Goal: Information Seeking & Learning: Learn about a topic

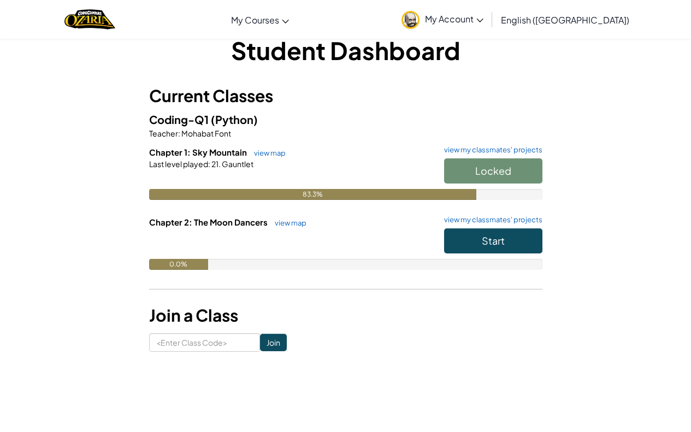
scroll to position [55, 0]
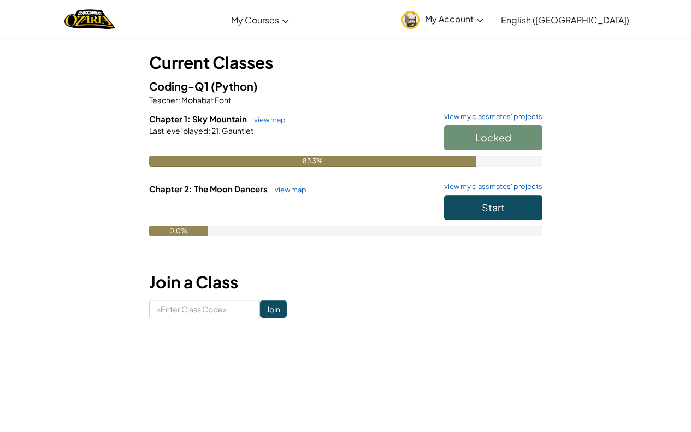
click at [501, 127] on div "Locked" at bounding box center [487, 140] width 109 height 31
drag, startPoint x: 501, startPoint y: 127, endPoint x: 517, endPoint y: 137, distance: 18.6
click at [516, 139] on div "Locked" at bounding box center [487, 140] width 109 height 31
click at [527, 132] on div "Locked" at bounding box center [487, 140] width 109 height 31
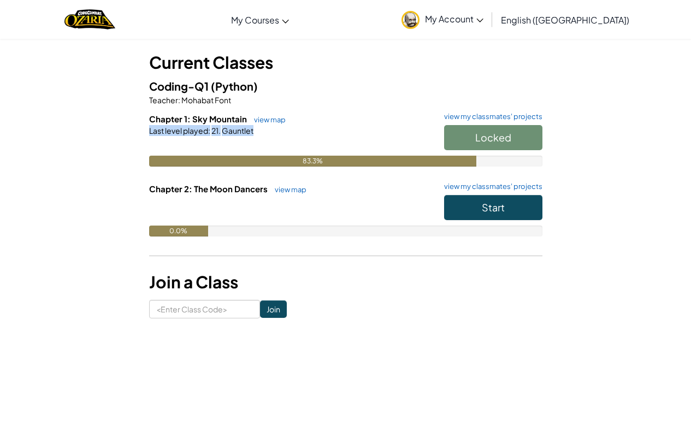
click at [527, 132] on div "Locked" at bounding box center [487, 140] width 109 height 31
click at [430, 96] on div "Coding-Q1 (Python) Teacher : Mohabat Font Chapter 1: Sky Mountain view map view…" at bounding box center [345, 165] width 393 height 175
click at [429, 96] on p "Teacher : Mohabat Font" at bounding box center [345, 100] width 393 height 11
click at [450, 86] on h5 "Coding-Q1 (Python)" at bounding box center [345, 86] width 393 height 17
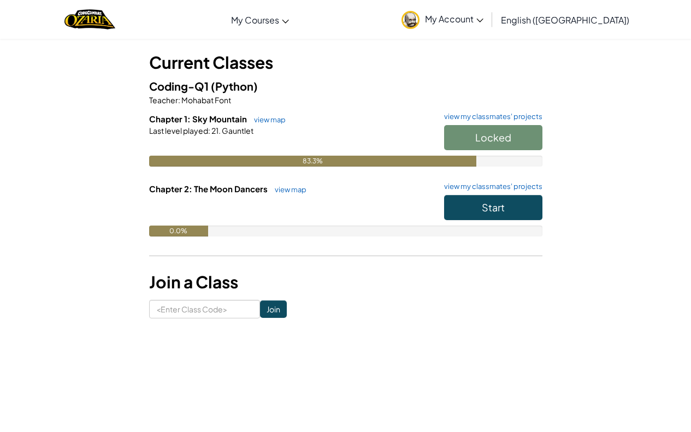
drag, startPoint x: 449, startPoint y: 85, endPoint x: 617, endPoint y: 330, distance: 297.2
click at [456, 114] on div "Coding-Q1 (Python) Teacher : Mohabat Font Chapter 1: Sky Mountain view map view…" at bounding box center [345, 165] width 393 height 175
click at [270, 154] on div at bounding box center [345, 146] width 393 height 20
click at [266, 119] on link "view map" at bounding box center [267, 119] width 37 height 9
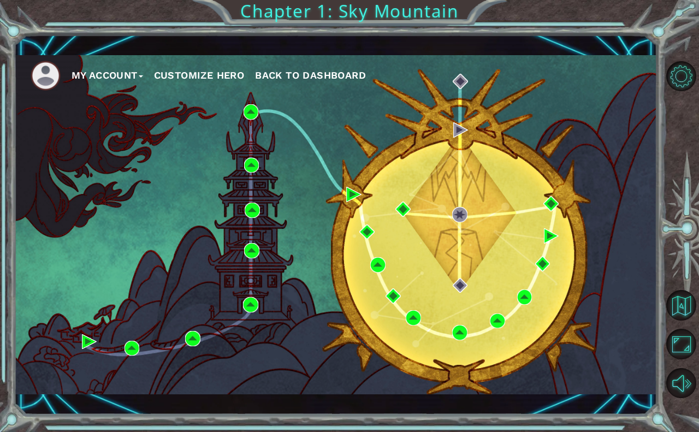
click at [476, 137] on div "My Account Customize Hero Back to Dashboard" at bounding box center [336, 224] width 644 height 339
drag, startPoint x: 406, startPoint y: 130, endPoint x: 459, endPoint y: 122, distance: 54.2
click at [468, 151] on div "My Account Customize Hero Back to Dashboard" at bounding box center [336, 224] width 644 height 339
drag, startPoint x: 522, startPoint y: 147, endPoint x: 540, endPoint y: 144, distance: 17.7
click at [529, 146] on div "My Account Customize Hero Back to Dashboard" at bounding box center [336, 224] width 644 height 339
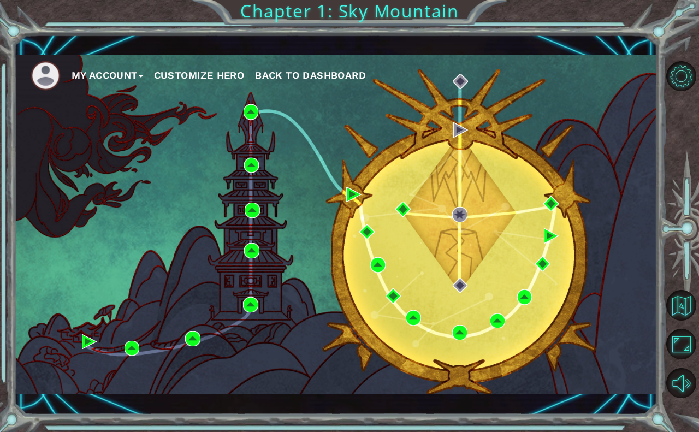
click at [85, 71] on button "My Account" at bounding box center [108, 75] width 72 height 16
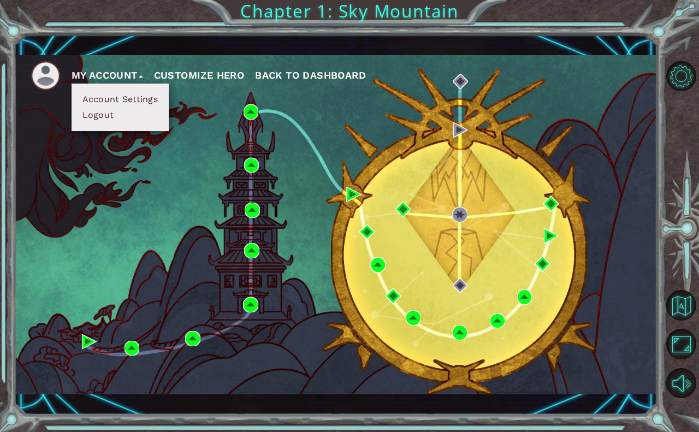
click at [51, 143] on div "My Account Account Settings Logout Customize Hero Back to Dashboard" at bounding box center [336, 224] width 644 height 339
click at [119, 72] on button "My Account" at bounding box center [108, 75] width 72 height 16
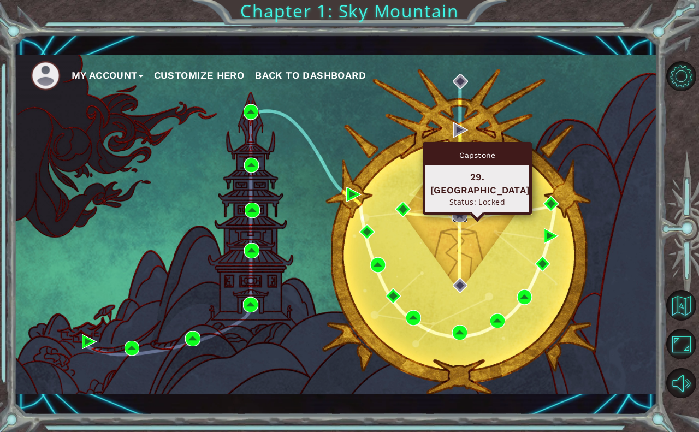
click at [461, 208] on img at bounding box center [459, 214] width 15 height 15
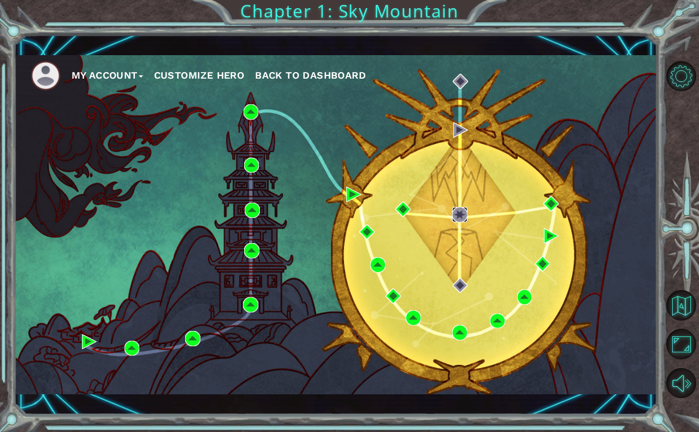
click at [461, 208] on img at bounding box center [459, 214] width 15 height 15
drag, startPoint x: 461, startPoint y: 208, endPoint x: 456, endPoint y: 257, distance: 48.9
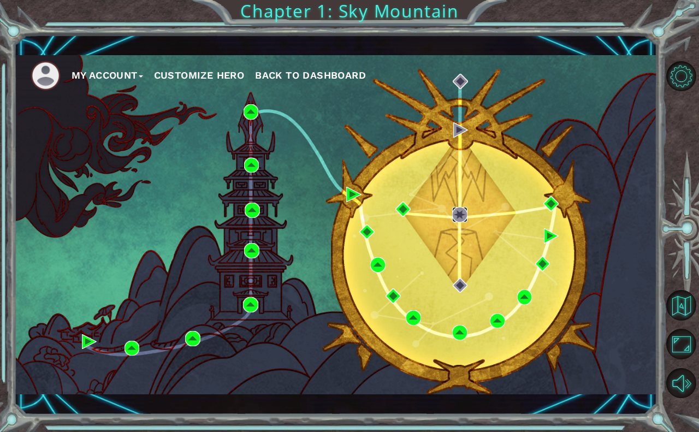
click at [456, 257] on div "My Account Customize Hero Back to Dashboard" at bounding box center [336, 224] width 644 height 339
click at [449, 215] on div "My Account Customize Hero Back to Dashboard" at bounding box center [336, 224] width 644 height 339
drag, startPoint x: 699, startPoint y: 283, endPoint x: 693, endPoint y: 303, distance: 20.9
click at [691, 296] on div at bounding box center [684, 230] width 32 height 346
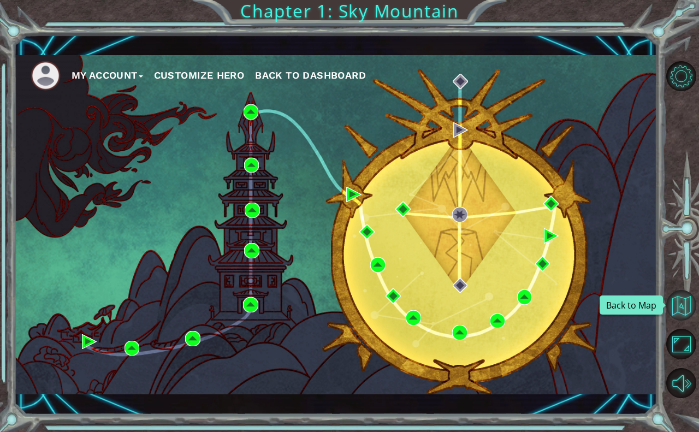
click at [686, 295] on button "Back to Map" at bounding box center [682, 305] width 30 height 30
click at [673, 266] on div at bounding box center [684, 230] width 32 height 113
click at [675, 269] on div at bounding box center [684, 230] width 32 height 113
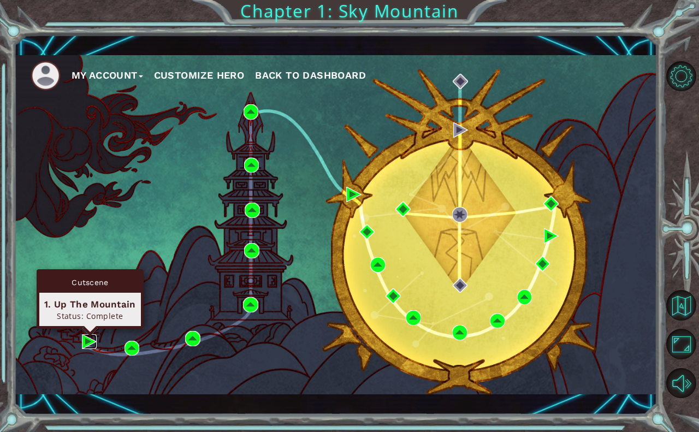
click at [92, 343] on img at bounding box center [89, 341] width 15 height 15
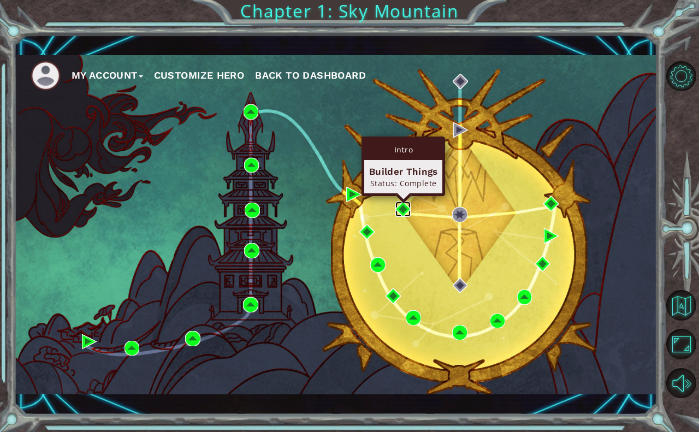
click at [399, 210] on img at bounding box center [403, 209] width 15 height 15
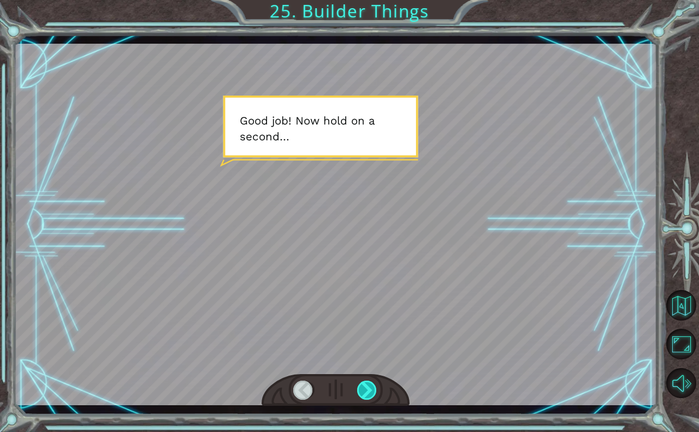
click at [366, 388] on div at bounding box center [367, 391] width 21 height 20
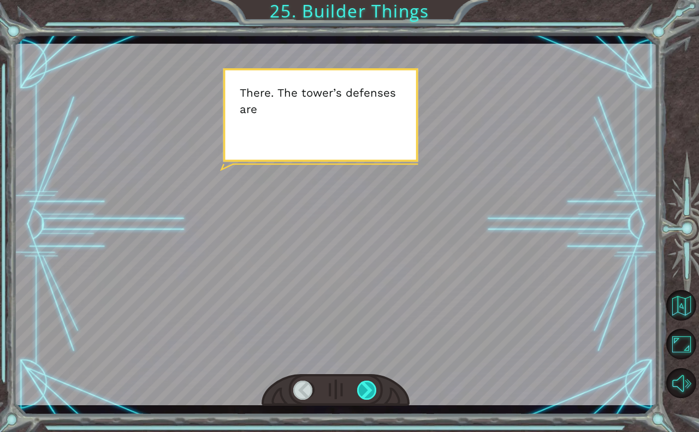
click at [366, 388] on div at bounding box center [367, 391] width 21 height 20
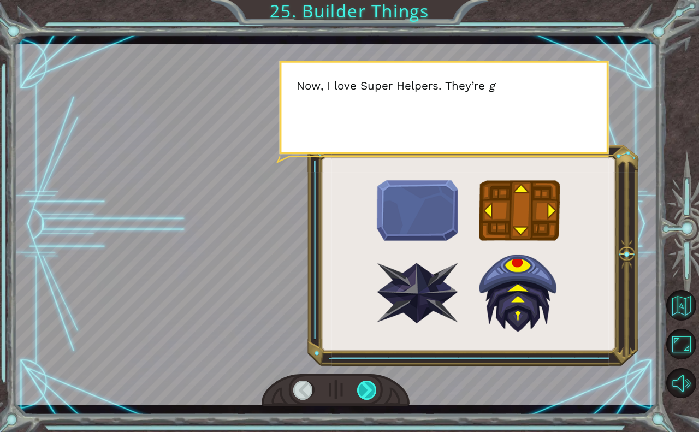
click at [366, 388] on div at bounding box center [367, 391] width 21 height 20
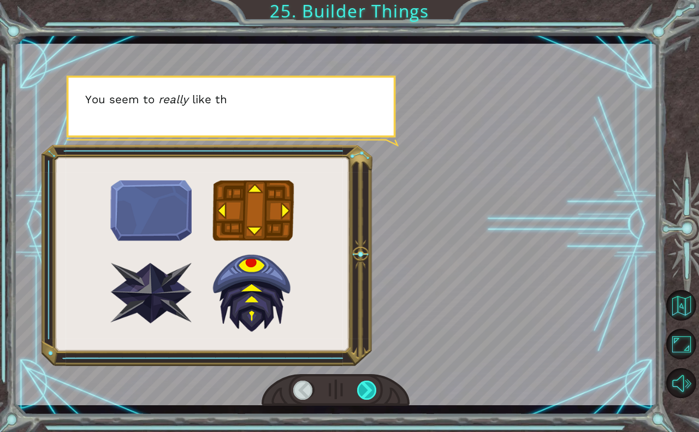
click at [366, 388] on div at bounding box center [367, 391] width 21 height 20
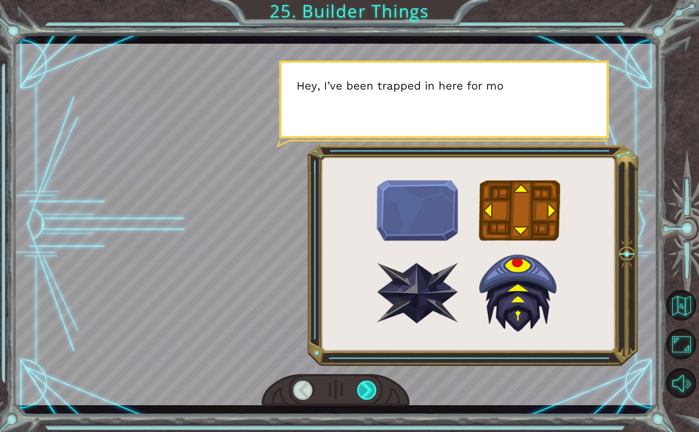
click at [366, 388] on div at bounding box center [367, 391] width 21 height 20
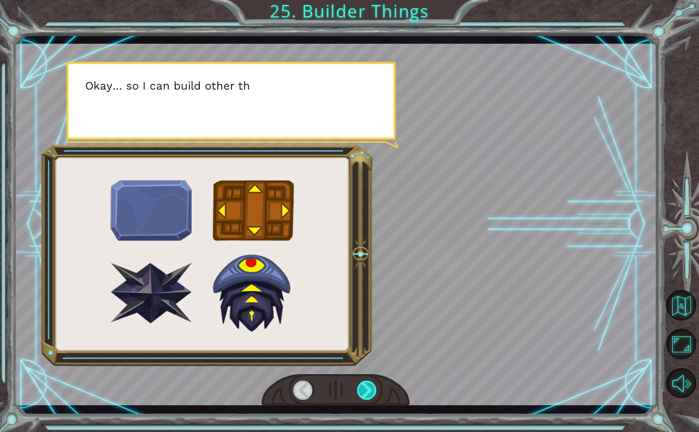
click at [366, 388] on div at bounding box center [367, 391] width 21 height 20
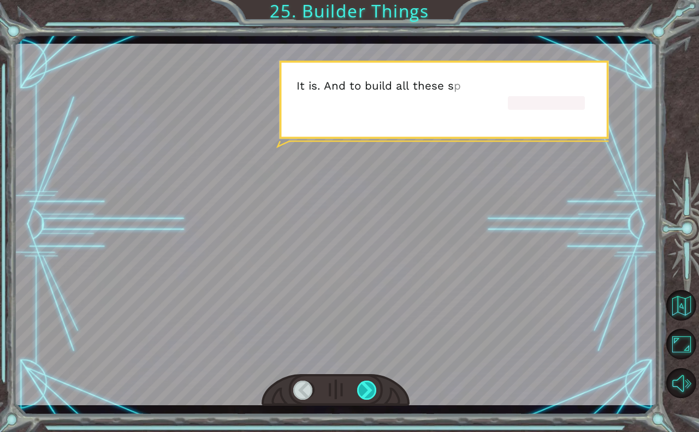
click at [366, 388] on div at bounding box center [367, 391] width 21 height 20
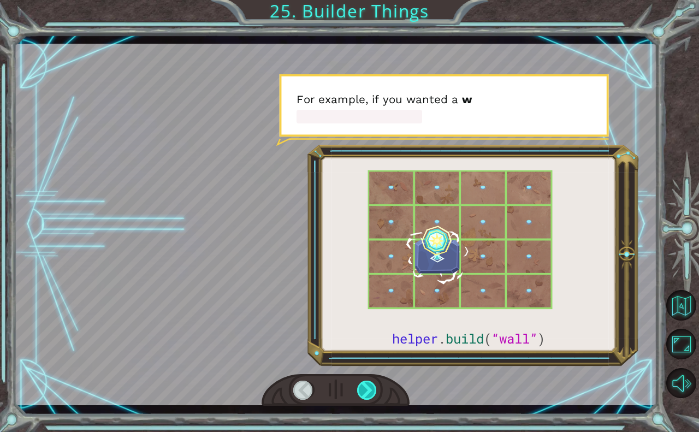
click at [366, 388] on div at bounding box center [367, 391] width 21 height 20
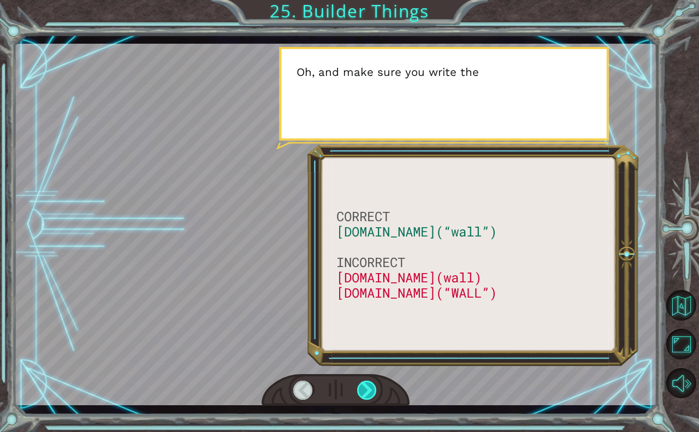
click at [366, 388] on div at bounding box center [367, 391] width 21 height 20
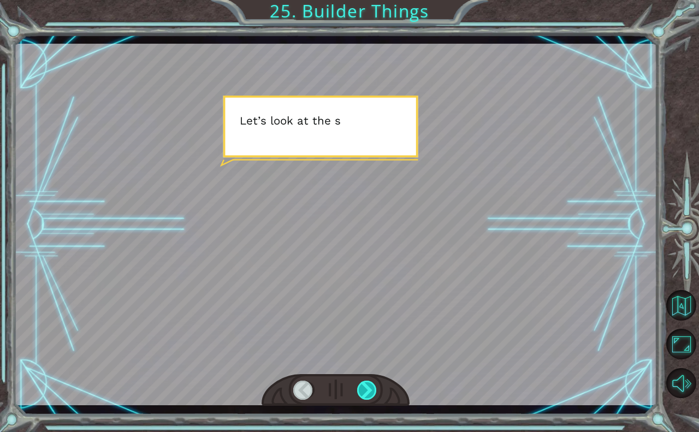
click at [366, 388] on div at bounding box center [367, 391] width 21 height 20
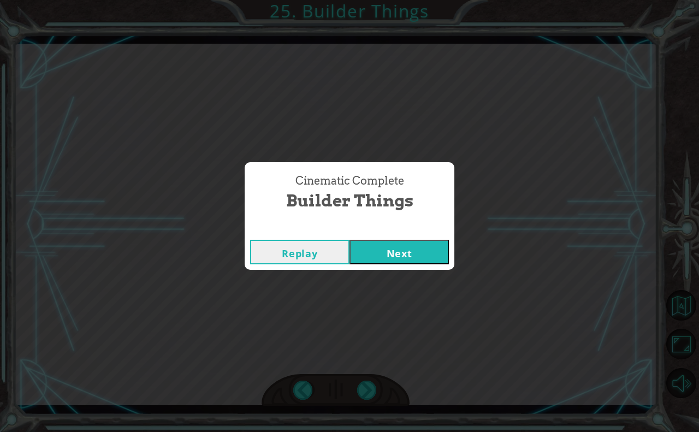
click at [414, 256] on button "Next" at bounding box center [399, 252] width 99 height 25
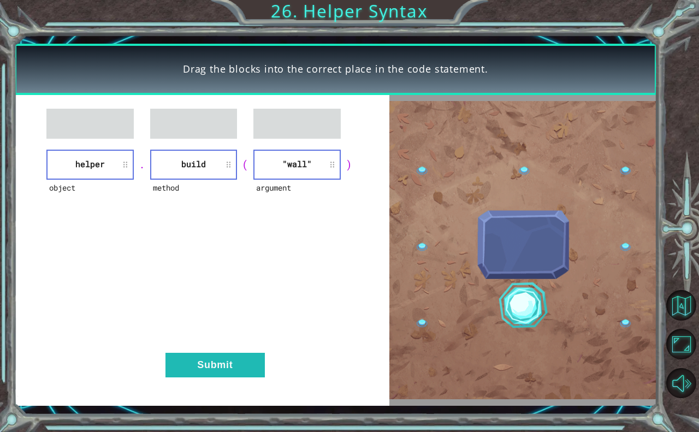
click at [227, 350] on div "object helper . method build ( argument "wall" ) Submit" at bounding box center [202, 250] width 376 height 311
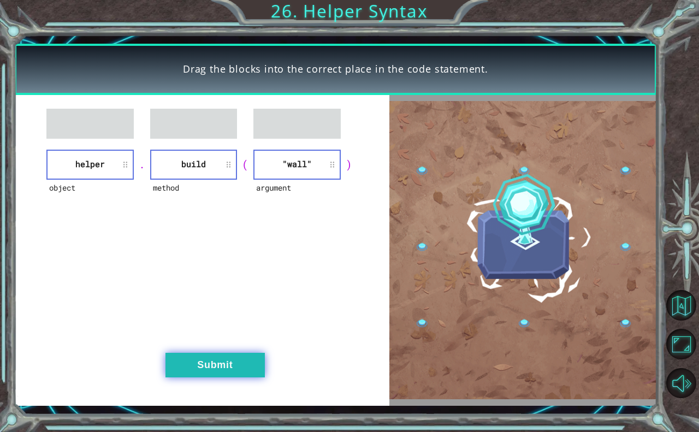
click at [222, 361] on button "Submit" at bounding box center [215, 365] width 99 height 25
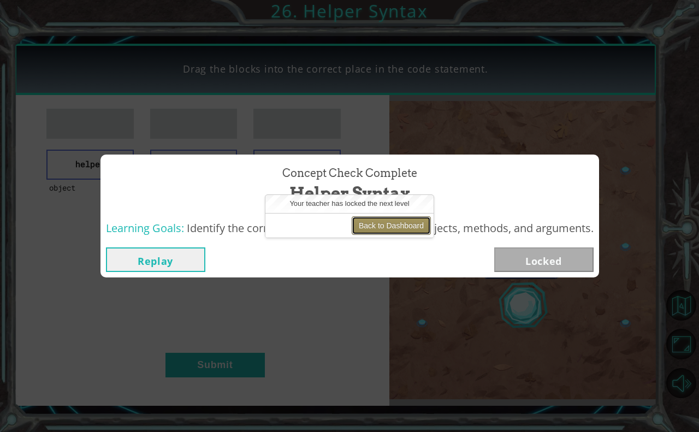
drag, startPoint x: 409, startPoint y: 228, endPoint x: 404, endPoint y: 233, distance: 7.0
click at [405, 233] on button "Back to Dashboard" at bounding box center [391, 225] width 79 height 19
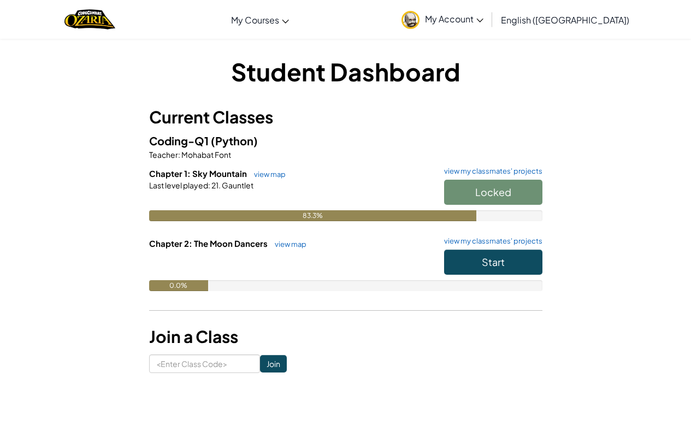
click at [504, 186] on div "Locked" at bounding box center [487, 195] width 109 height 31
click at [528, 190] on button "Start" at bounding box center [493, 192] width 98 height 25
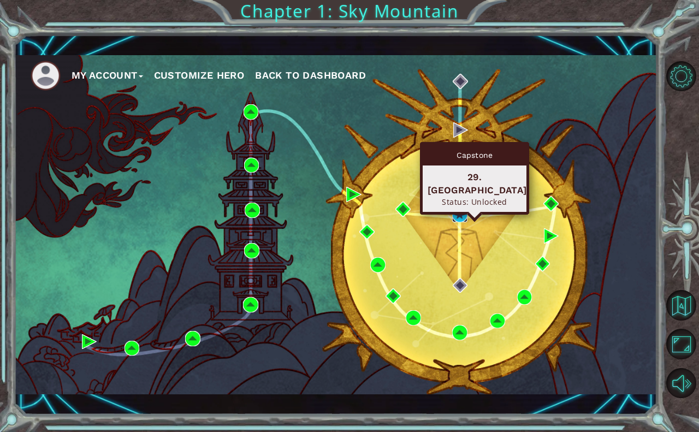
click at [453, 220] on img at bounding box center [459, 214] width 15 height 15
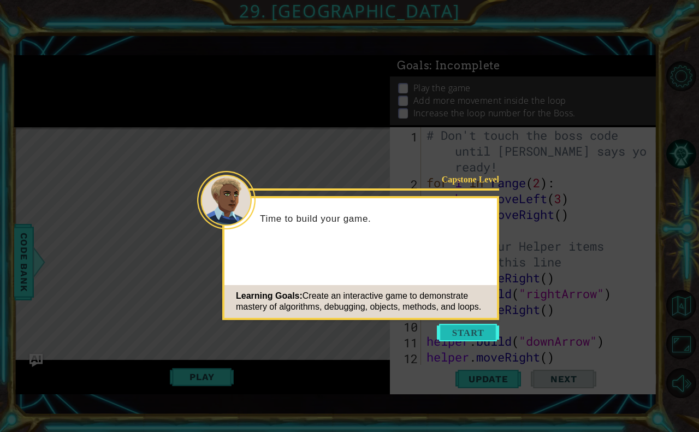
click at [467, 332] on button "Start" at bounding box center [468, 332] width 62 height 17
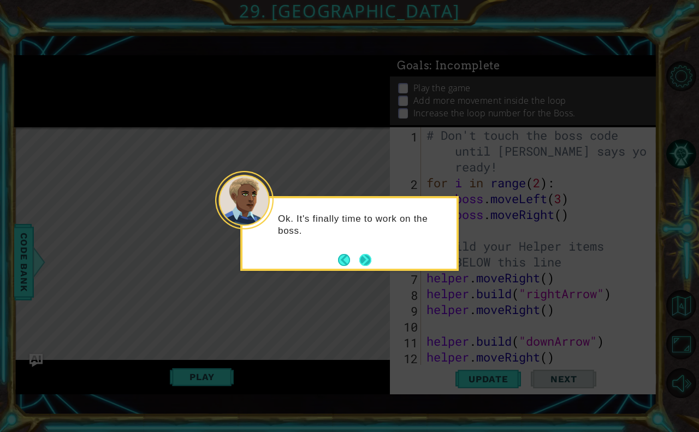
click at [370, 257] on button "Next" at bounding box center [366, 260] width 12 height 12
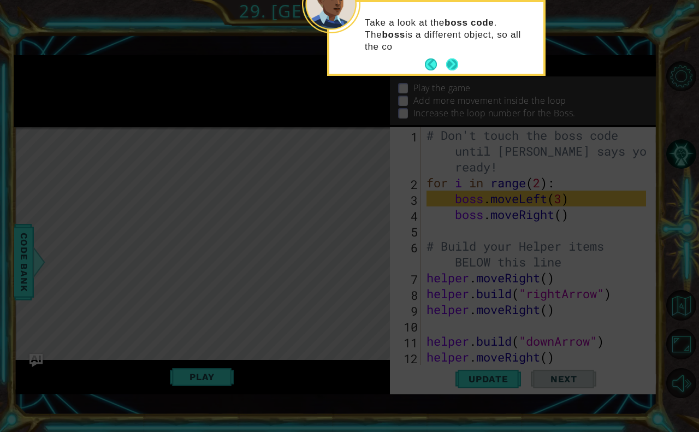
click at [455, 61] on button "Next" at bounding box center [452, 64] width 12 height 12
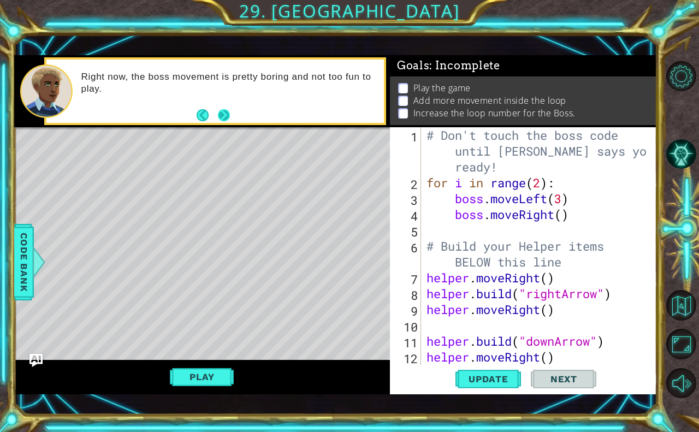
click at [221, 115] on button "Next" at bounding box center [224, 115] width 20 height 20
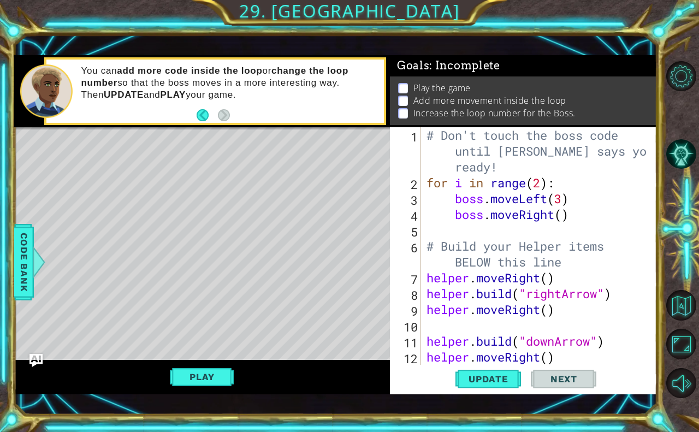
click at [540, 184] on div "# Don't touch the boss code until Vega says you're ready! for i in range ( 2 ) …" at bounding box center [538, 277] width 227 height 301
click at [564, 216] on div "# Don't touch the boss code until Vega says you're ready! for i in range ( 4 ) …" at bounding box center [538, 277] width 227 height 301
click at [563, 198] on div "# Don't touch the boss code until Vega says you're ready! for i in range ( 4 ) …" at bounding box center [538, 277] width 227 height 301
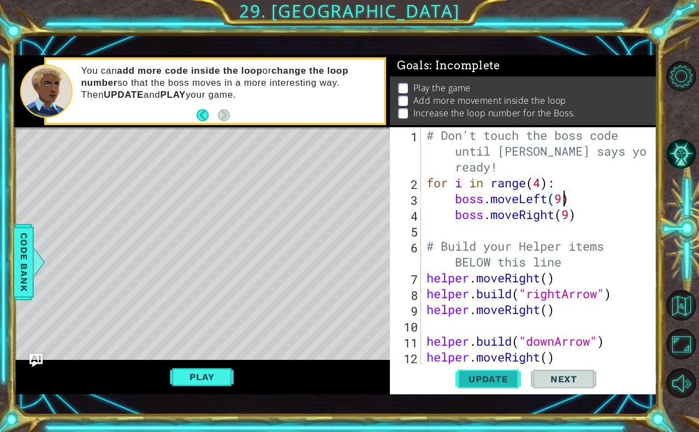
type textarea "boss.moveLeft(9)"
click at [479, 369] on button "Update" at bounding box center [489, 379] width 66 height 27
click at [189, 368] on button "Play" at bounding box center [202, 377] width 64 height 21
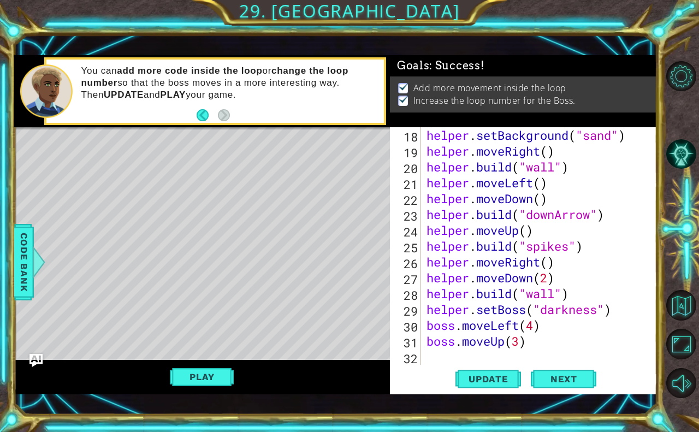
scroll to position [0, 0]
click at [438, 358] on div "helper . setBackground ( "sand" ) helper . moveRight ( ) helper . build ( "wall…" at bounding box center [538, 261] width 227 height 269
click at [581, 376] on span "Next" at bounding box center [564, 379] width 49 height 11
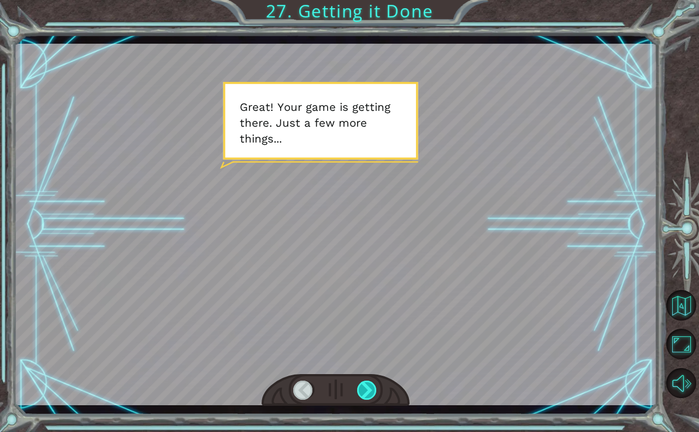
click at [366, 399] on div at bounding box center [367, 391] width 21 height 20
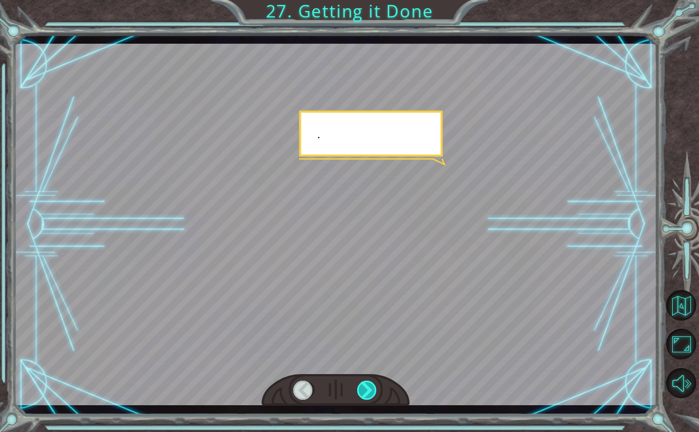
click at [366, 399] on div at bounding box center [367, 391] width 21 height 20
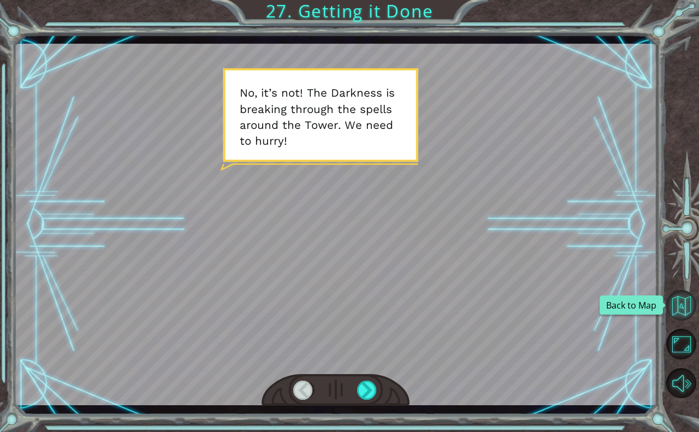
click at [676, 302] on button "Back to Map" at bounding box center [682, 305] width 30 height 30
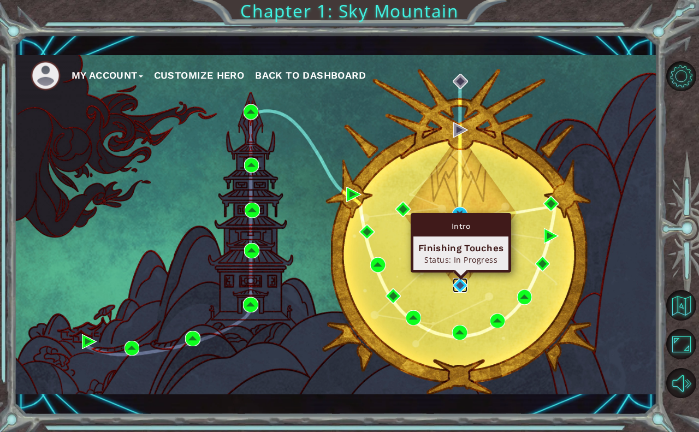
click at [462, 286] on img at bounding box center [460, 285] width 15 height 15
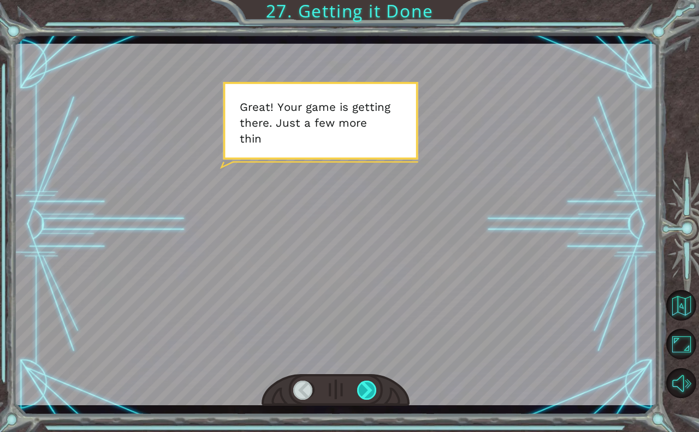
click at [376, 394] on div at bounding box center [367, 391] width 21 height 20
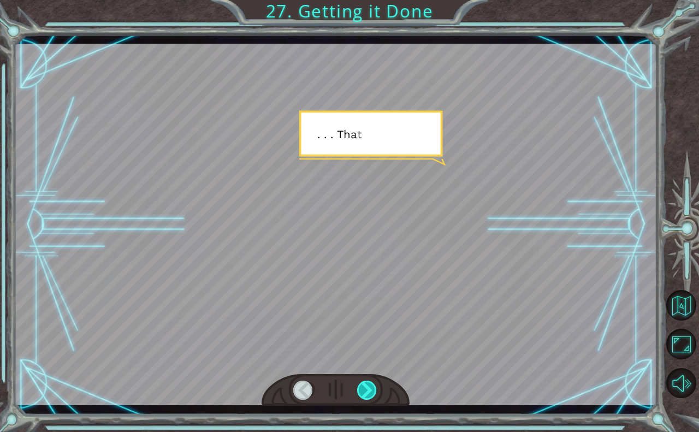
click at [364, 384] on div at bounding box center [367, 391] width 21 height 20
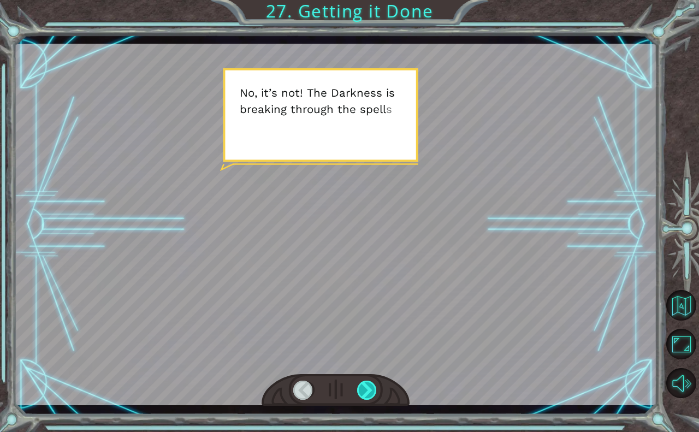
click at [364, 384] on div at bounding box center [367, 391] width 21 height 20
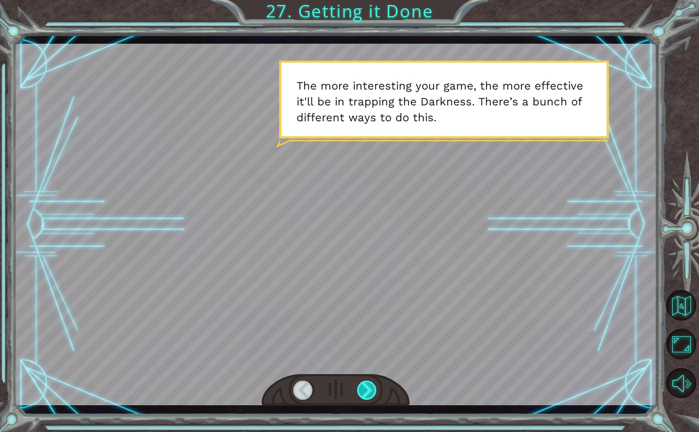
click at [364, 384] on div at bounding box center [367, 391] width 21 height 20
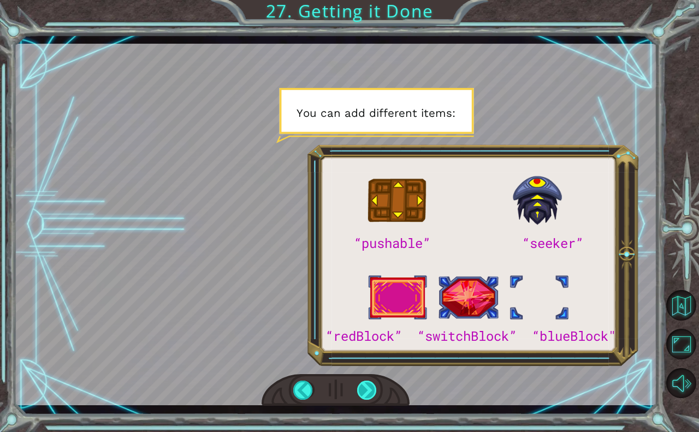
click at [364, 384] on div at bounding box center [367, 391] width 21 height 20
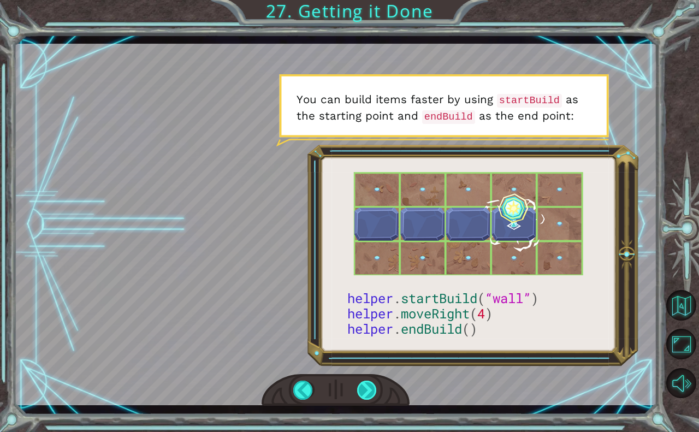
click at [364, 384] on div at bounding box center [367, 391] width 21 height 20
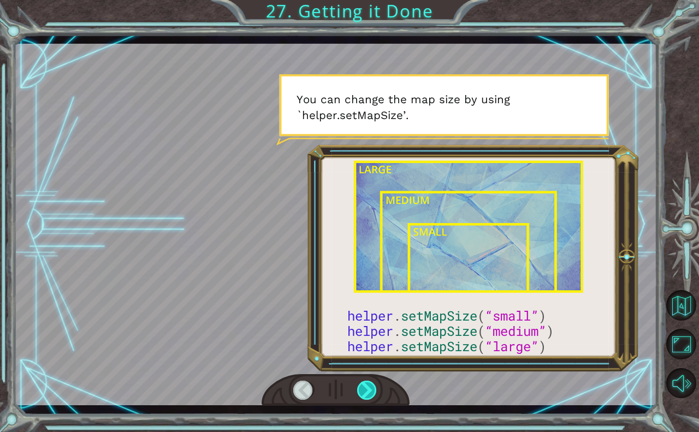
click at [364, 384] on div at bounding box center [367, 391] width 21 height 20
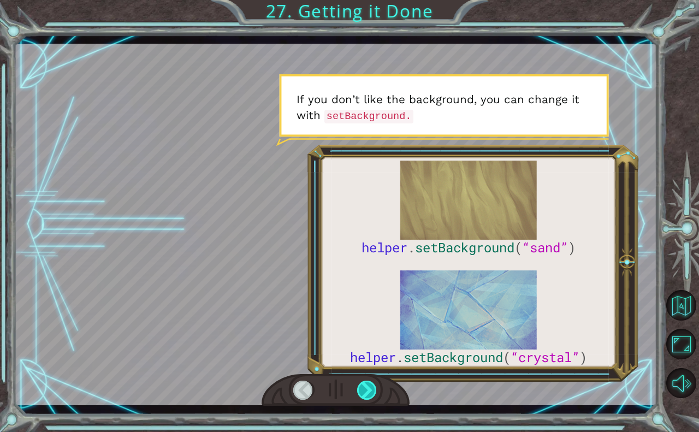
click at [364, 384] on div at bounding box center [367, 391] width 21 height 20
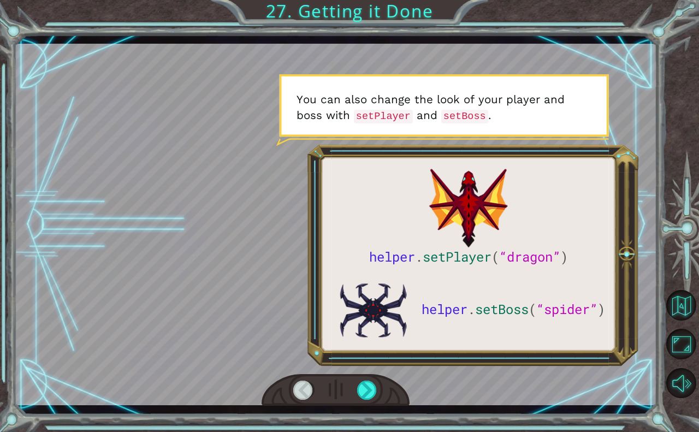
drag, startPoint x: 364, startPoint y: 384, endPoint x: 263, endPoint y: 188, distance: 220.4
click at [263, 188] on div at bounding box center [336, 225] width 644 height 362
click at [368, 383] on div at bounding box center [367, 391] width 21 height 20
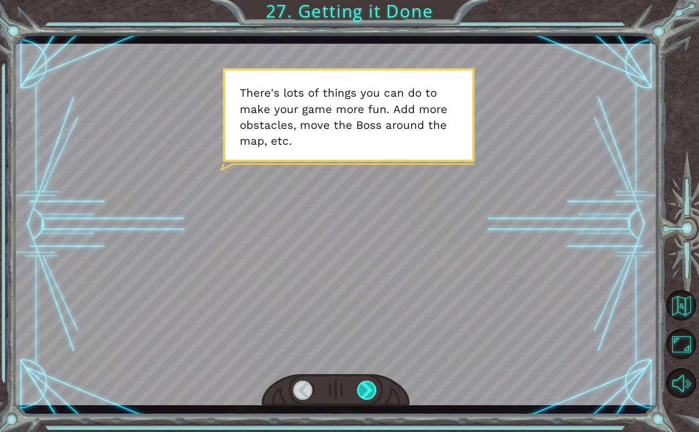
click at [368, 383] on div at bounding box center [367, 391] width 21 height 20
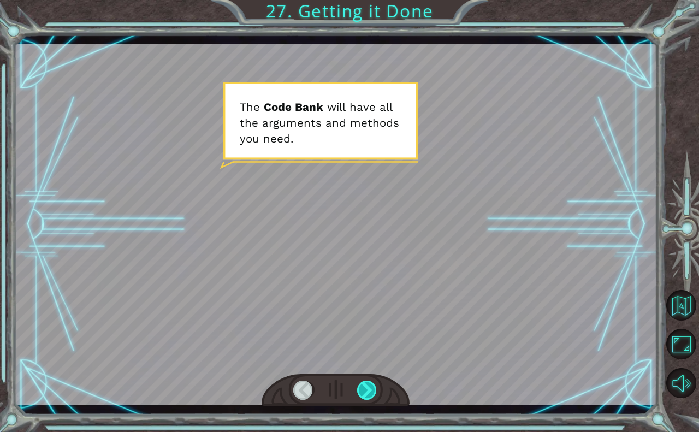
click at [368, 383] on div at bounding box center [367, 391] width 21 height 20
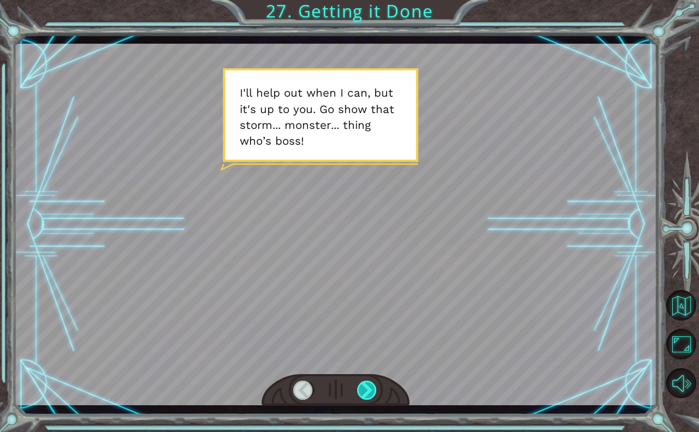
click at [368, 383] on div at bounding box center [367, 391] width 21 height 20
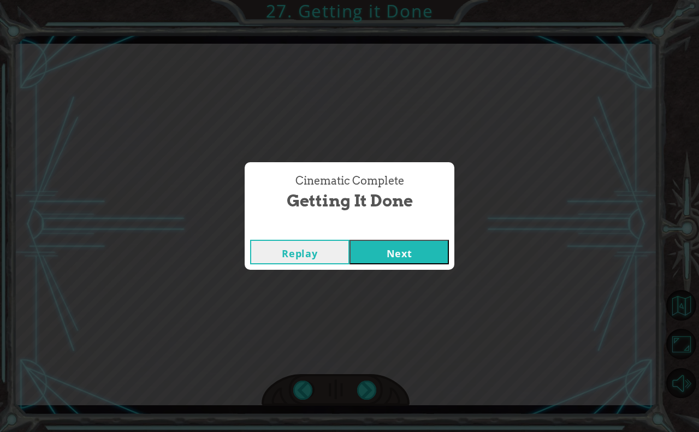
click at [410, 246] on button "Next" at bounding box center [399, 252] width 99 height 25
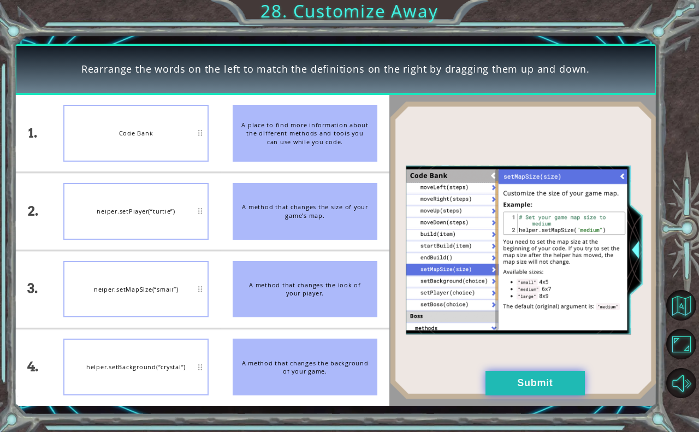
click at [552, 375] on button "Submit" at bounding box center [535, 383] width 99 height 25
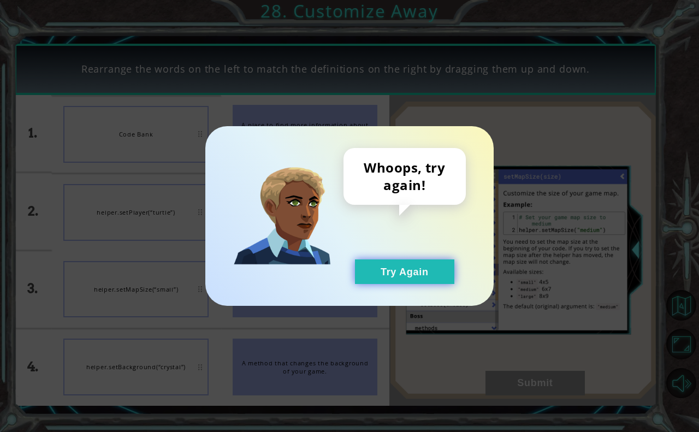
click at [399, 280] on button "Try Again" at bounding box center [404, 272] width 99 height 25
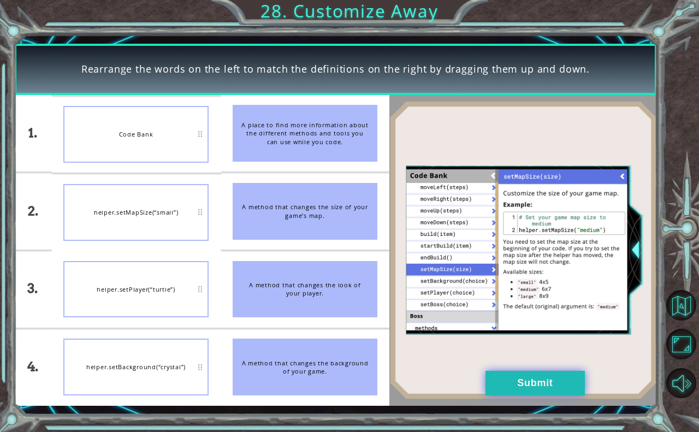
drag, startPoint x: 539, startPoint y: 395, endPoint x: 544, endPoint y: 392, distance: 5.6
click at [544, 393] on button "Submit" at bounding box center [535, 383] width 99 height 25
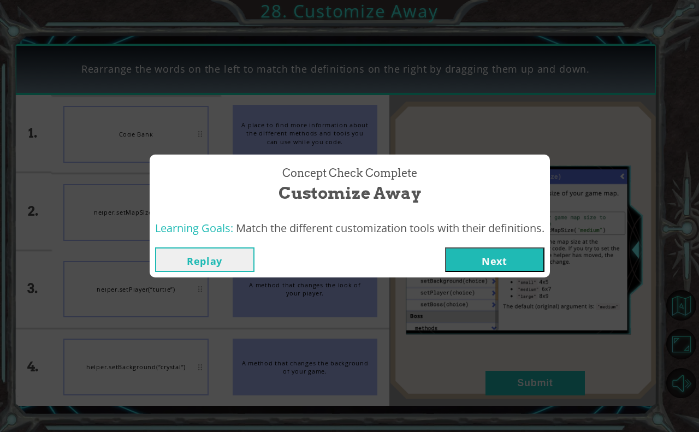
drag, startPoint x: 508, startPoint y: 285, endPoint x: 520, endPoint y: 285, distance: 12.0
click at [519, 287] on div "Concept Check Complete Customize Away Learning Goals: Match the different custo…" at bounding box center [349, 216] width 699 height 432
click at [534, 277] on div "Replay Next" at bounding box center [350, 260] width 400 height 36
click at [525, 257] on button "Next" at bounding box center [494, 260] width 99 height 25
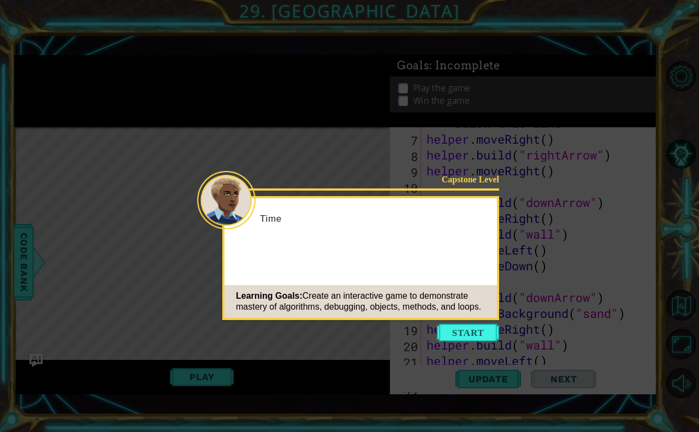
scroll to position [317, 0]
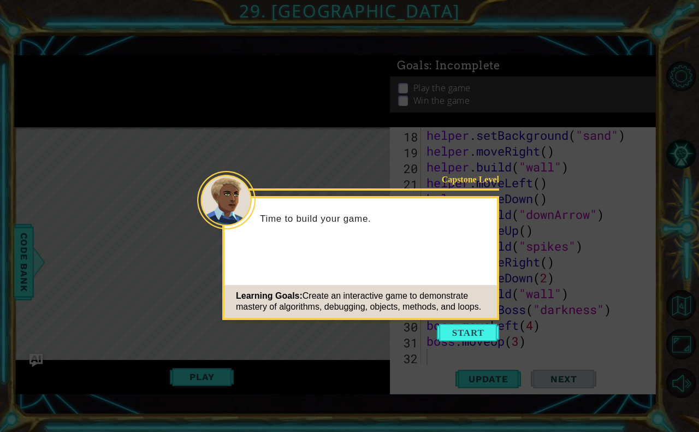
click at [496, 321] on icon at bounding box center [349, 216] width 699 height 432
click at [478, 329] on button "Start" at bounding box center [468, 332] width 62 height 17
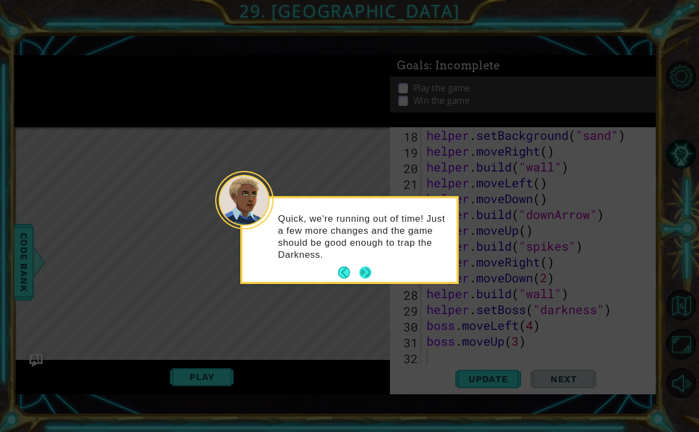
click at [363, 265] on footer at bounding box center [354, 272] width 33 height 16
click at [362, 278] on button "Next" at bounding box center [366, 273] width 12 height 12
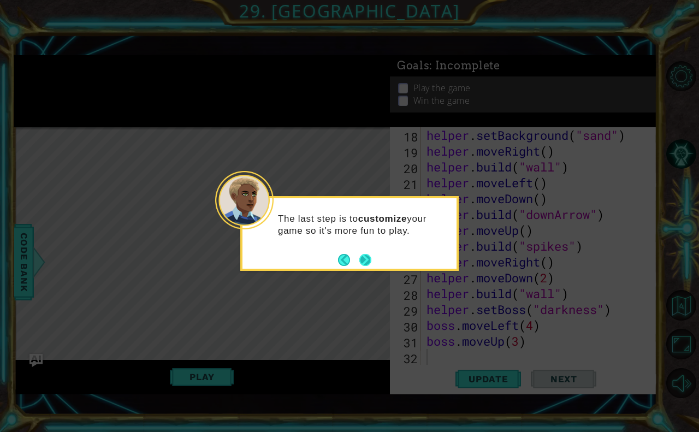
click at [361, 261] on button "Next" at bounding box center [366, 260] width 12 height 12
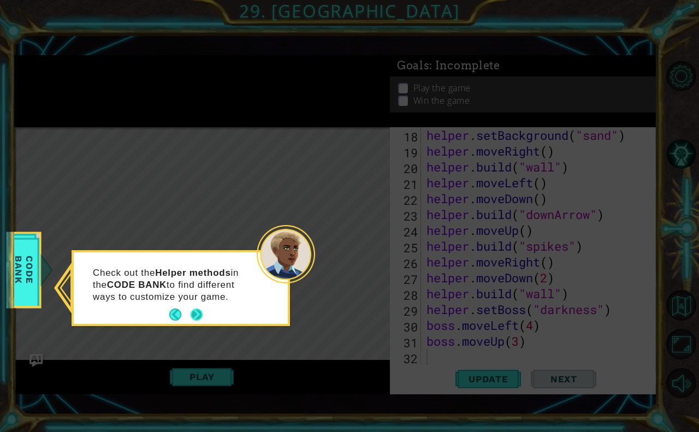
click at [202, 316] on button "Next" at bounding box center [197, 315] width 13 height 13
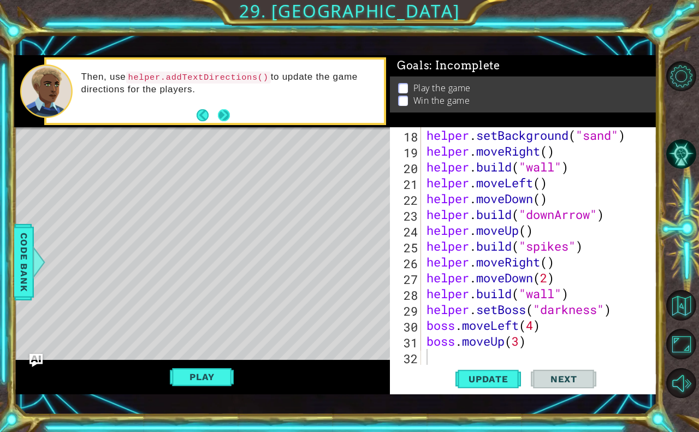
click at [223, 111] on button "Next" at bounding box center [224, 115] width 12 height 12
click at [220, 115] on button "Next" at bounding box center [223, 115] width 13 height 13
click at [490, 376] on span "Update" at bounding box center [489, 379] width 62 height 11
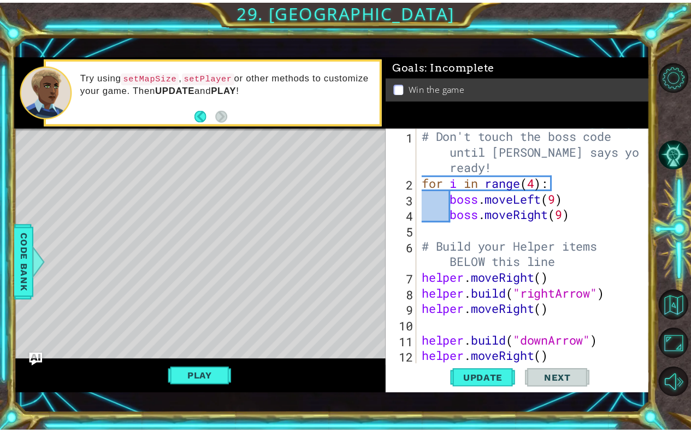
scroll to position [33, 0]
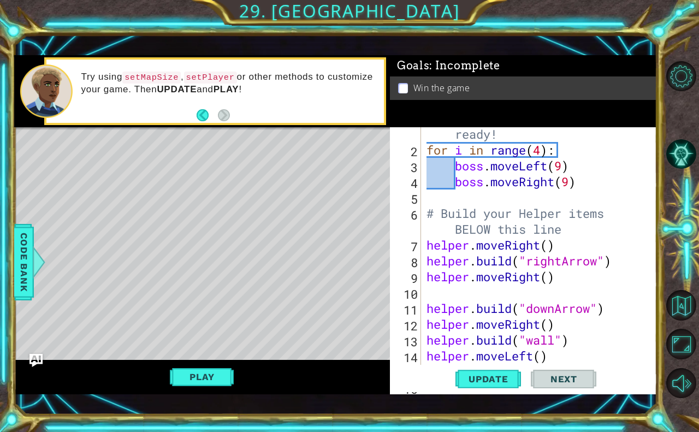
click at [627, 184] on div "# Don't touch the boss code until Vega says you're ready! for i in range ( 4 ) …" at bounding box center [538, 245] width 227 height 301
type textarea "boss.moveRight(9)"
click at [223, 379] on button "Play" at bounding box center [202, 377] width 64 height 21
click at [553, 380] on span "Next" at bounding box center [564, 379] width 49 height 11
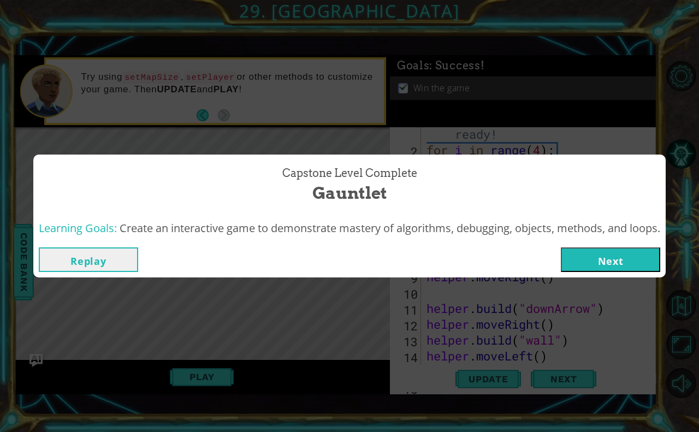
click at [614, 266] on button "Next" at bounding box center [610, 260] width 99 height 25
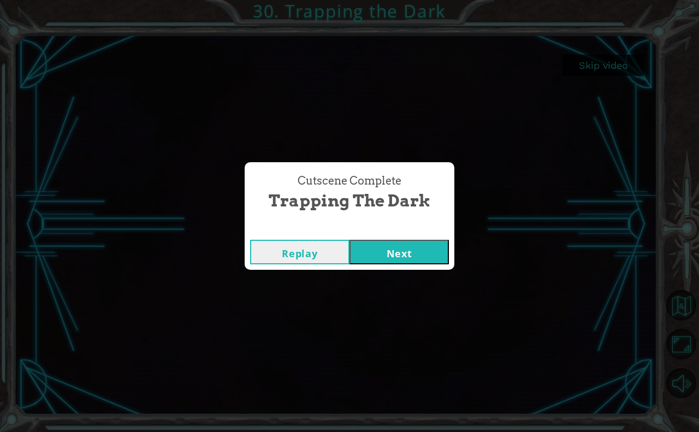
click at [412, 249] on button "Next" at bounding box center [399, 252] width 99 height 25
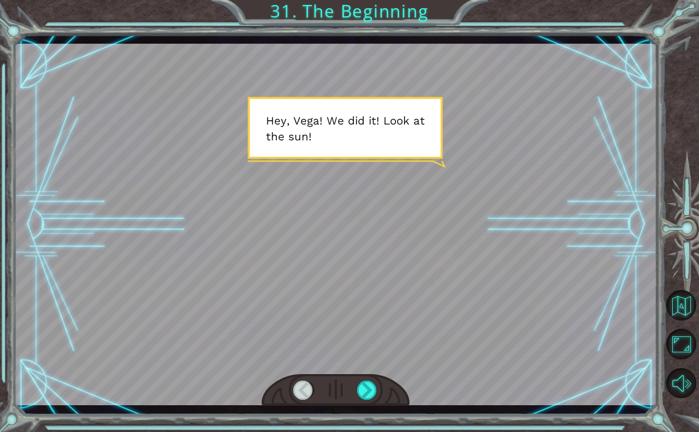
click at [391, 216] on div at bounding box center [336, 225] width 644 height 362
click at [364, 386] on div at bounding box center [367, 391] width 21 height 20
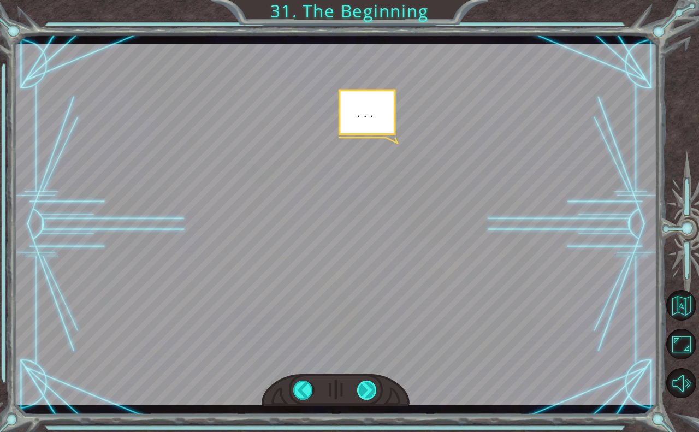
click at [364, 386] on div at bounding box center [367, 391] width 21 height 20
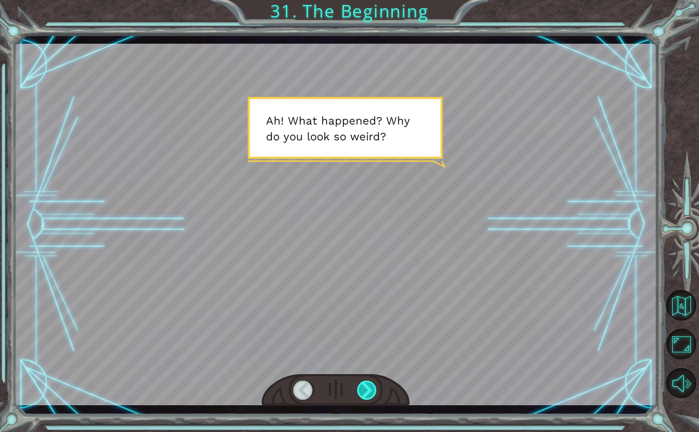
click at [364, 386] on div at bounding box center [367, 391] width 21 height 20
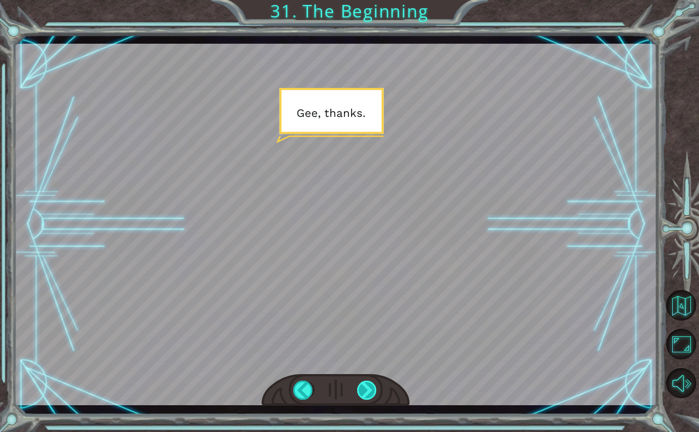
click at [364, 386] on div at bounding box center [367, 391] width 21 height 20
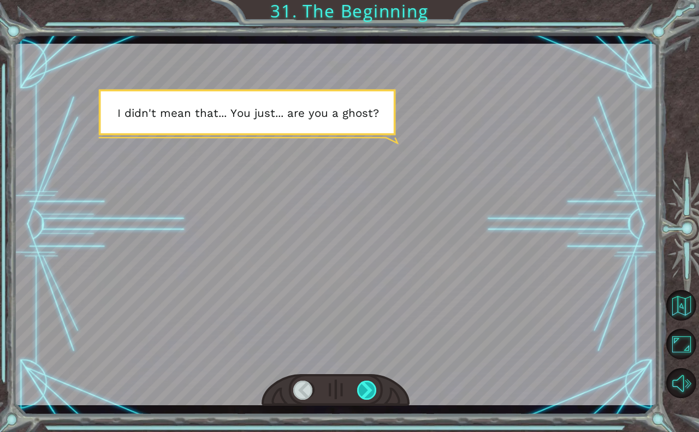
click at [364, 386] on div at bounding box center [367, 391] width 21 height 20
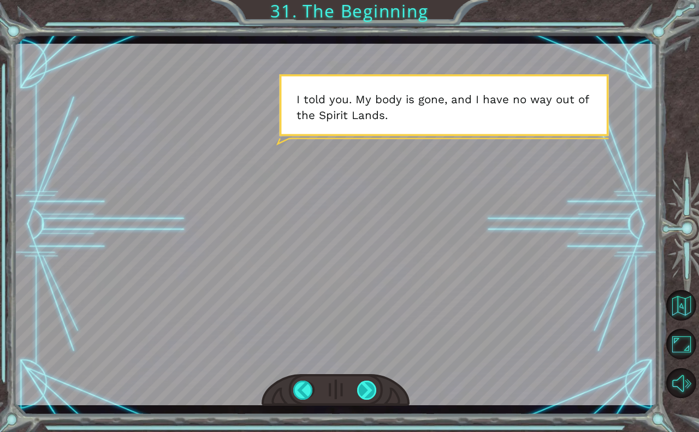
click at [364, 386] on div at bounding box center [367, 391] width 21 height 20
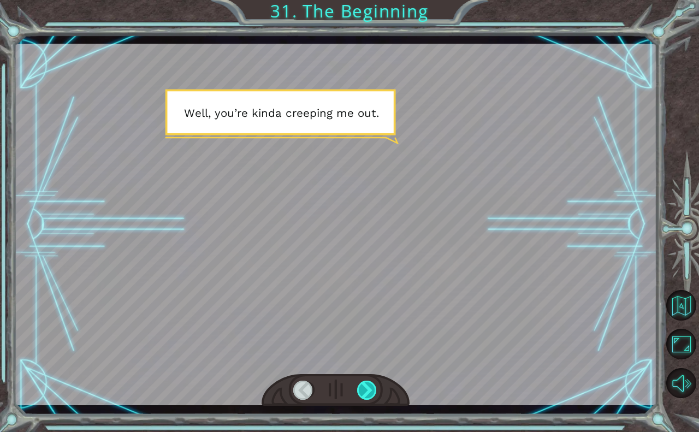
drag, startPoint x: 366, startPoint y: 388, endPoint x: 446, endPoint y: 410, distance: 83.6
click at [366, 391] on div at bounding box center [367, 391] width 21 height 20
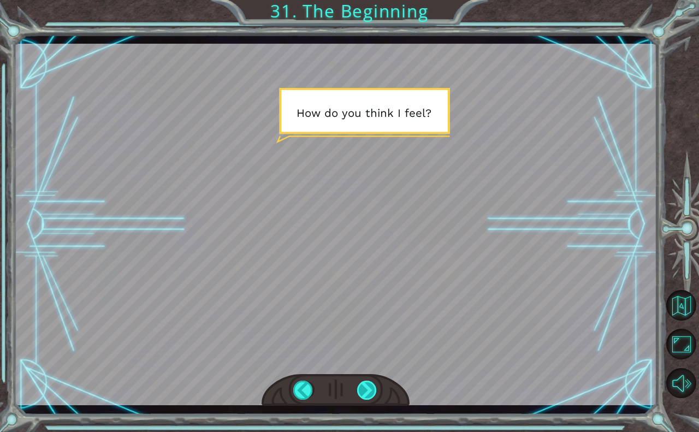
click at [359, 386] on div at bounding box center [367, 391] width 21 height 20
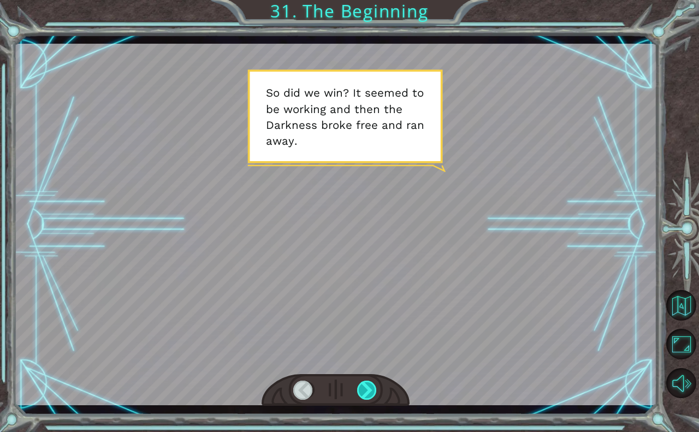
click at [363, 385] on div at bounding box center [367, 391] width 21 height 20
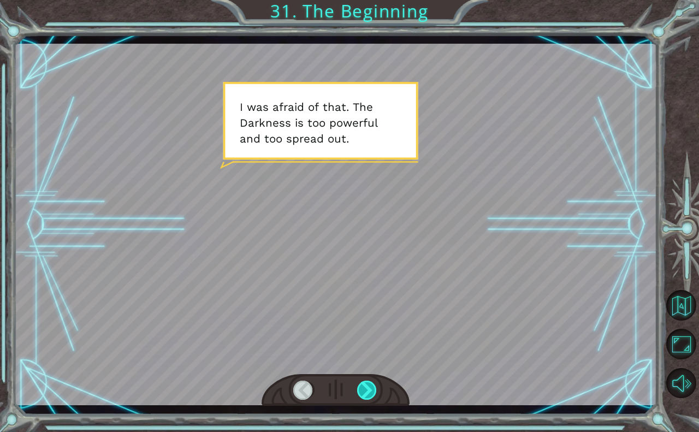
click at [363, 385] on div at bounding box center [367, 391] width 21 height 20
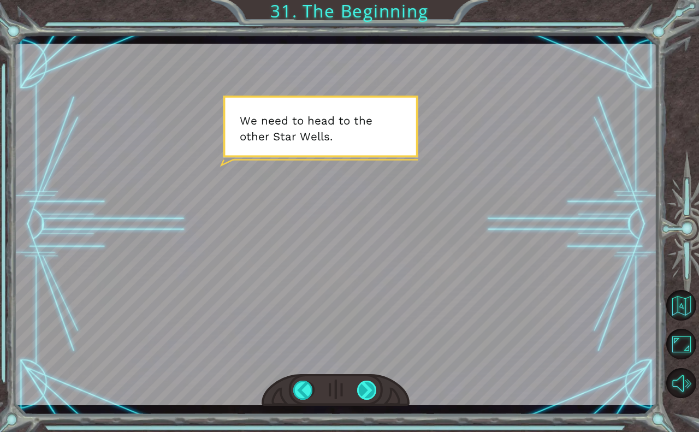
click at [363, 385] on div at bounding box center [367, 391] width 21 height 20
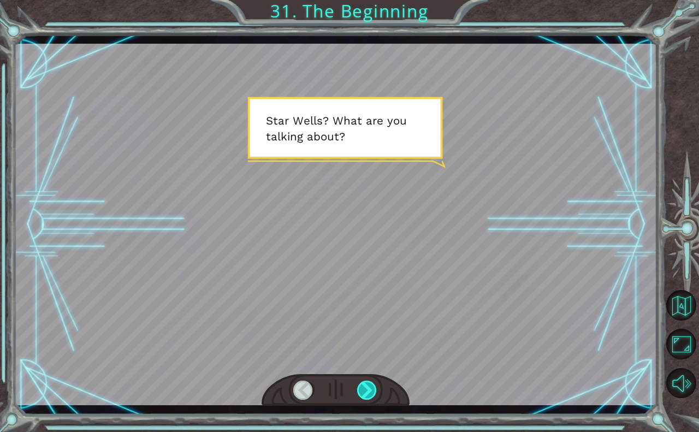
click at [363, 385] on div at bounding box center [367, 391] width 21 height 20
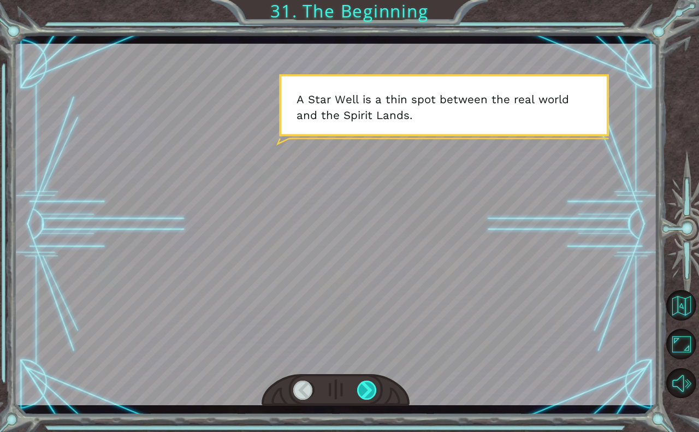
click at [363, 385] on div at bounding box center [367, 391] width 21 height 20
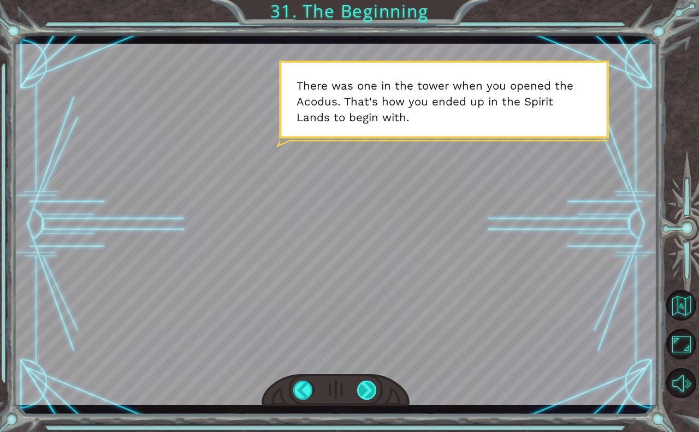
click at [363, 385] on div at bounding box center [367, 391] width 21 height 20
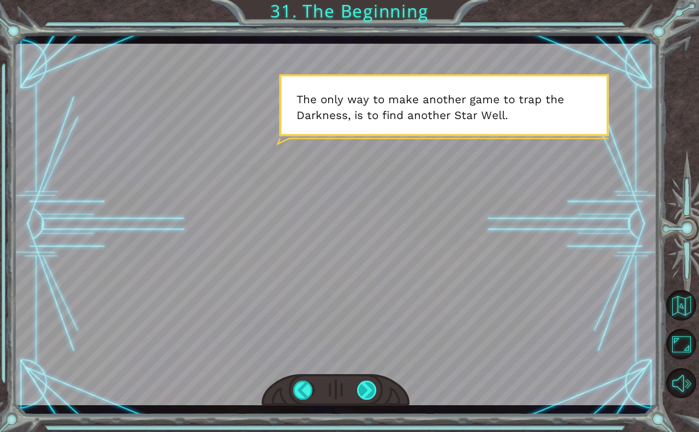
click at [363, 385] on div at bounding box center [367, 391] width 21 height 20
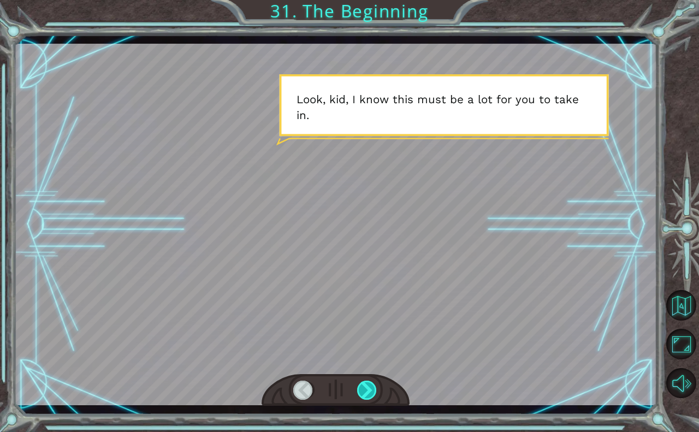
click at [363, 385] on div at bounding box center [367, 391] width 21 height 20
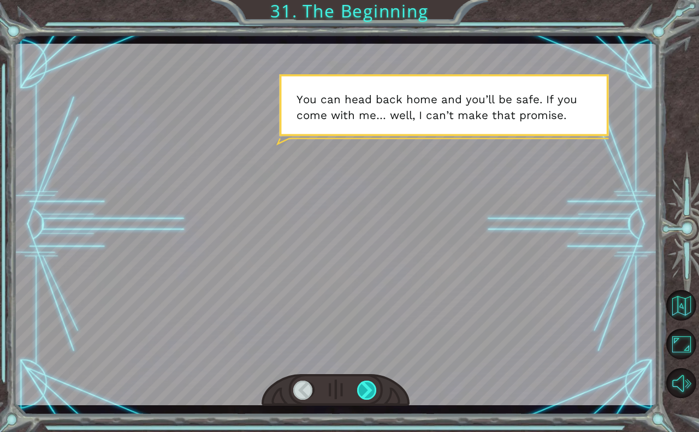
click at [363, 385] on div at bounding box center [367, 391] width 21 height 20
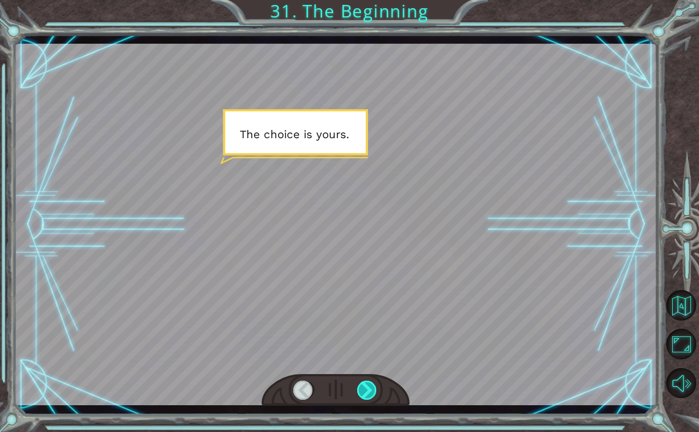
click at [363, 385] on div at bounding box center [367, 391] width 21 height 20
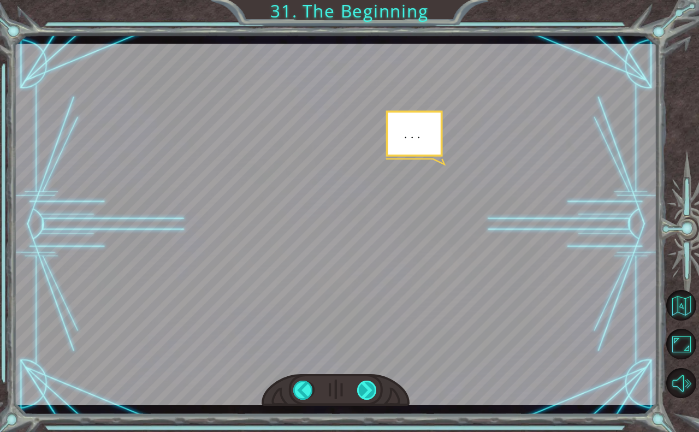
click at [363, 385] on div at bounding box center [367, 391] width 21 height 20
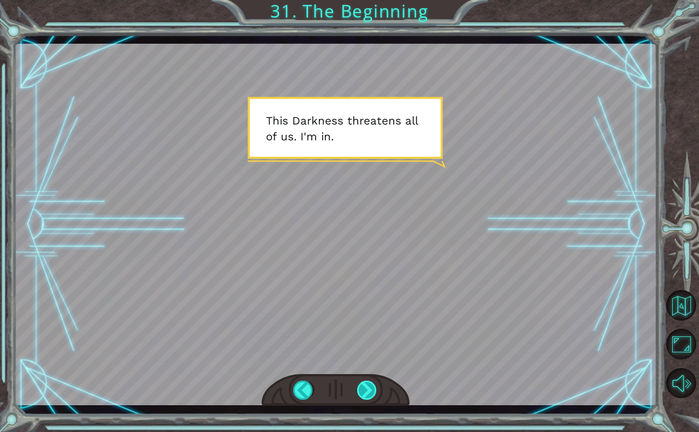
click at [363, 385] on div at bounding box center [367, 391] width 21 height 20
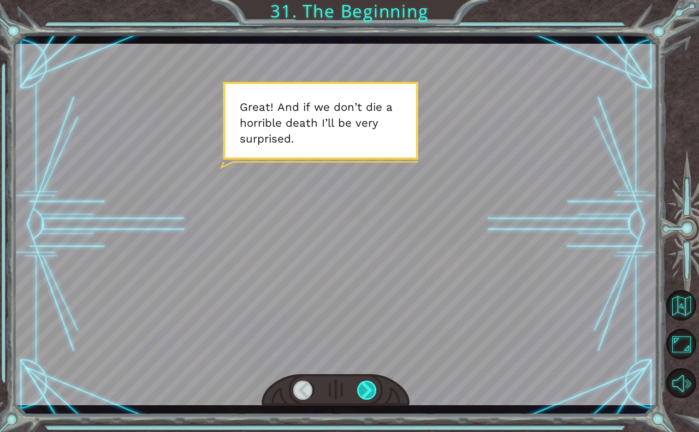
click at [363, 385] on div at bounding box center [367, 391] width 21 height 20
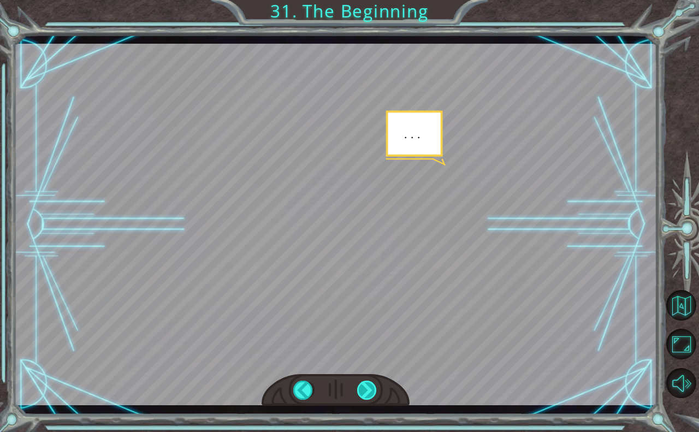
click at [363, 385] on div at bounding box center [367, 391] width 21 height 20
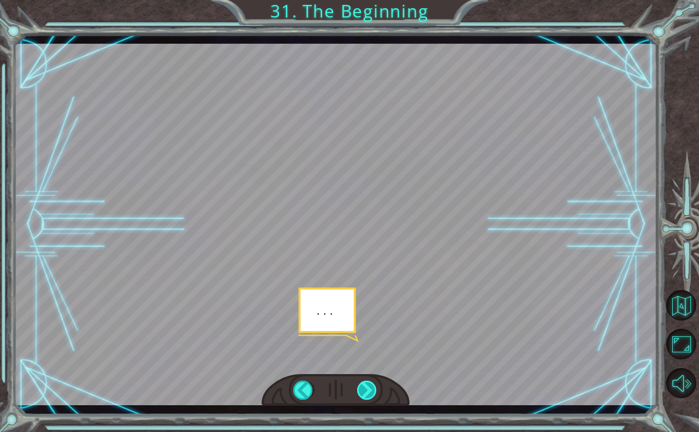
click at [363, 385] on div at bounding box center [367, 391] width 21 height 20
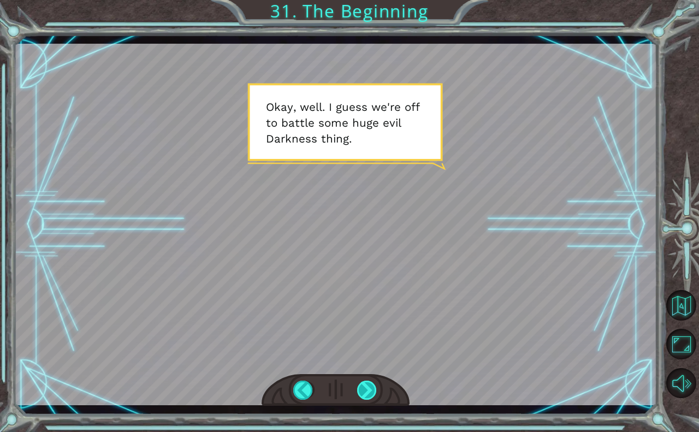
click at [363, 385] on div at bounding box center [367, 391] width 21 height 20
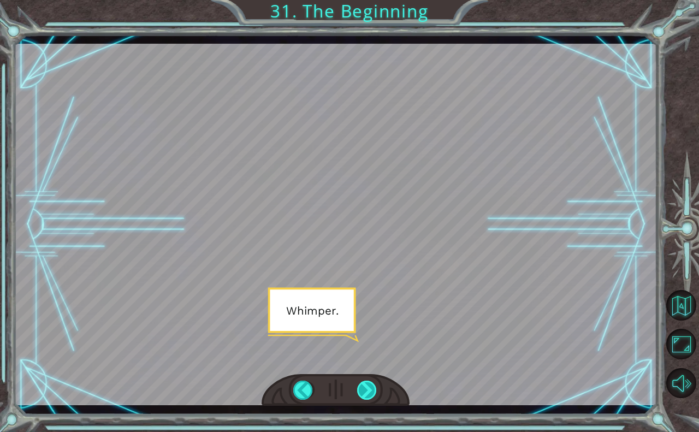
click at [363, 385] on div at bounding box center [367, 391] width 21 height 20
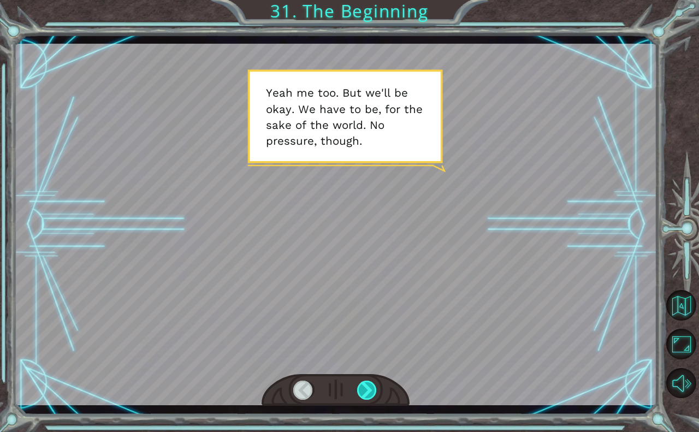
click at [363, 385] on div at bounding box center [367, 391] width 21 height 20
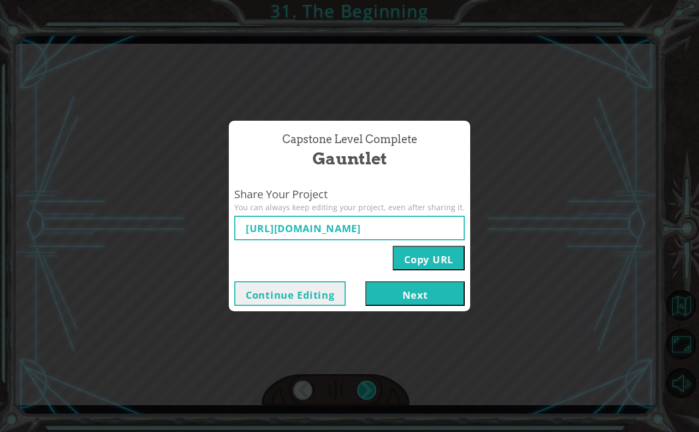
type input "https://www.ozaria.com/play/game-dev-level/1fhcapstoneb/68b838d9c488469e2088b90…"
click at [409, 257] on button "Copy URL" at bounding box center [429, 258] width 72 height 25
click at [411, 298] on button "Next" at bounding box center [415, 293] width 99 height 25
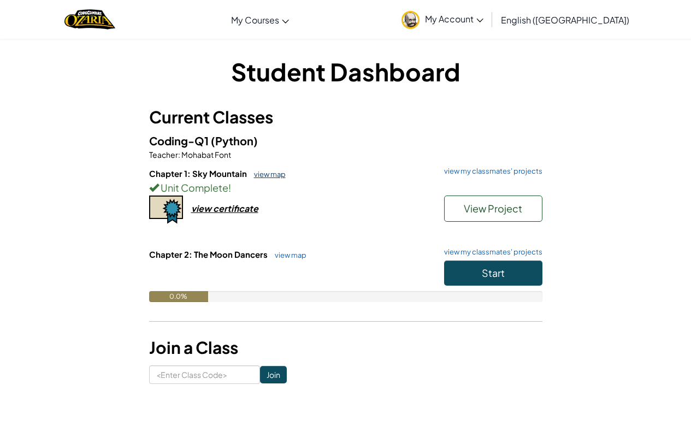
click at [264, 172] on link "view map" at bounding box center [267, 174] width 37 height 9
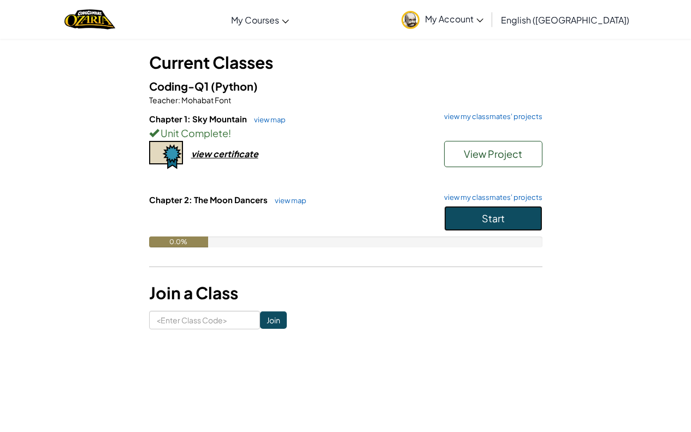
click at [497, 214] on span "Start" at bounding box center [493, 218] width 23 height 13
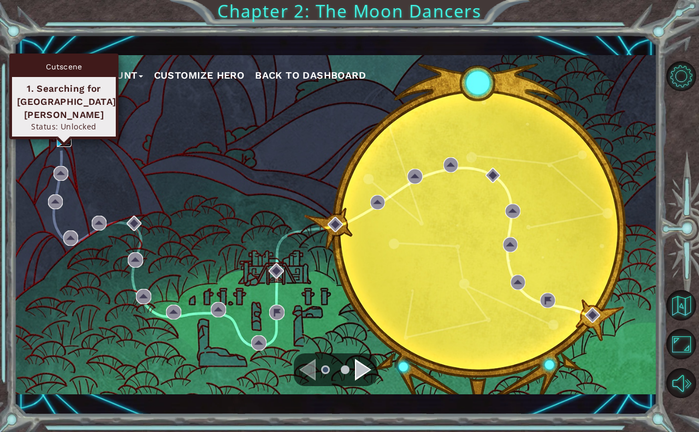
click at [62, 139] on img at bounding box center [64, 139] width 15 height 15
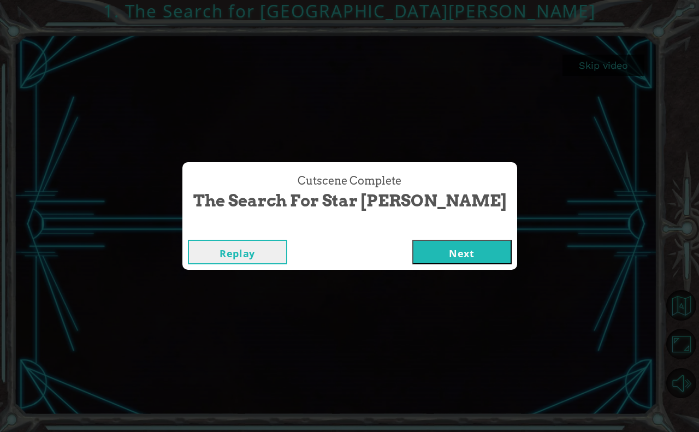
click at [429, 252] on button "Next" at bounding box center [462, 252] width 99 height 25
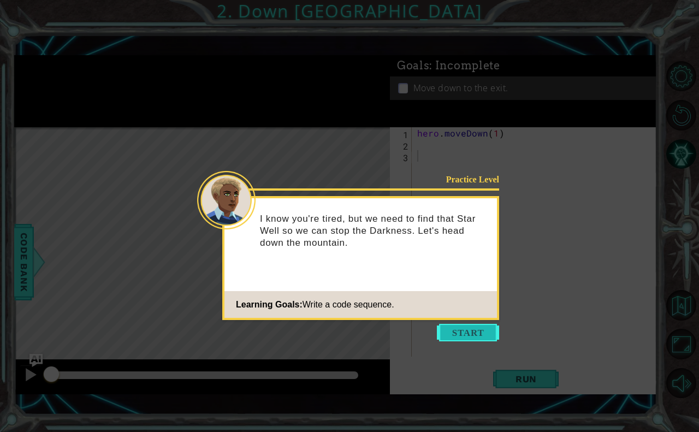
click at [461, 329] on button "Start" at bounding box center [468, 332] width 62 height 17
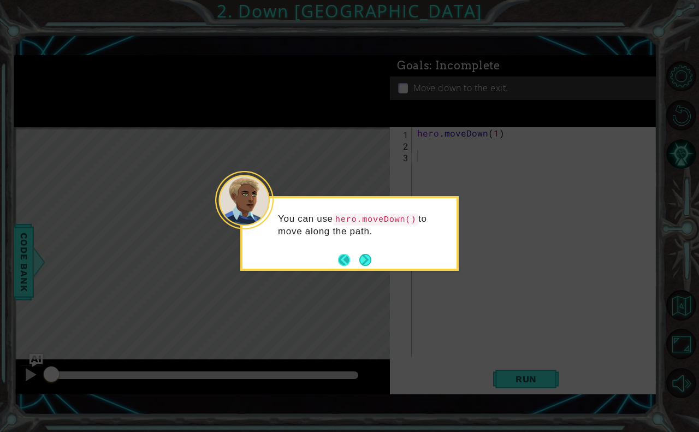
click at [355, 257] on button "Back" at bounding box center [348, 260] width 21 height 12
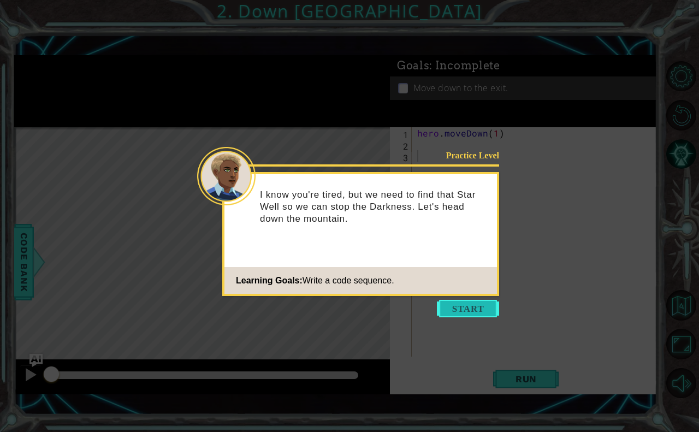
click at [457, 311] on button "Start" at bounding box center [468, 308] width 62 height 17
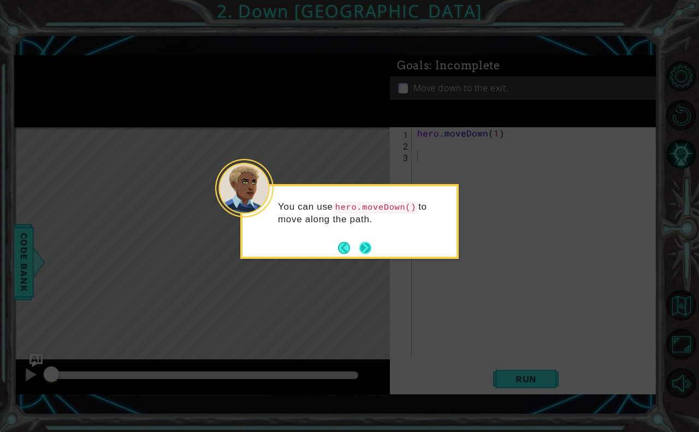
click at [372, 243] on button "Next" at bounding box center [366, 248] width 12 height 12
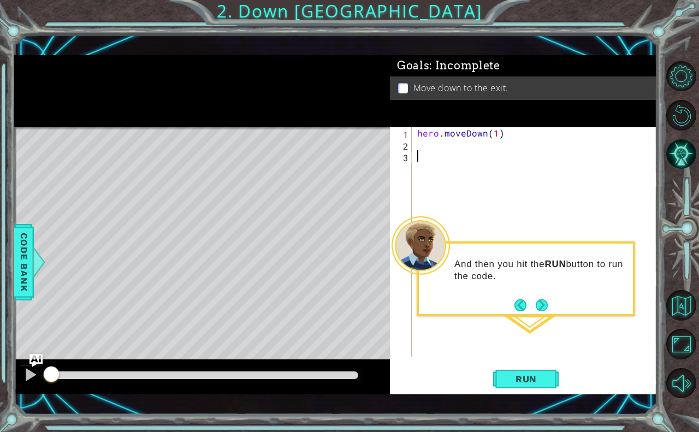
click at [493, 134] on div "hero . moveDown ( 1 )" at bounding box center [537, 253] width 245 height 252
click at [497, 134] on div "hero . moveDown ( 1 )" at bounding box center [537, 253] width 245 height 252
type textarea "hero.moveDown(2)"
click at [532, 376] on span "Run" at bounding box center [526, 379] width 43 height 11
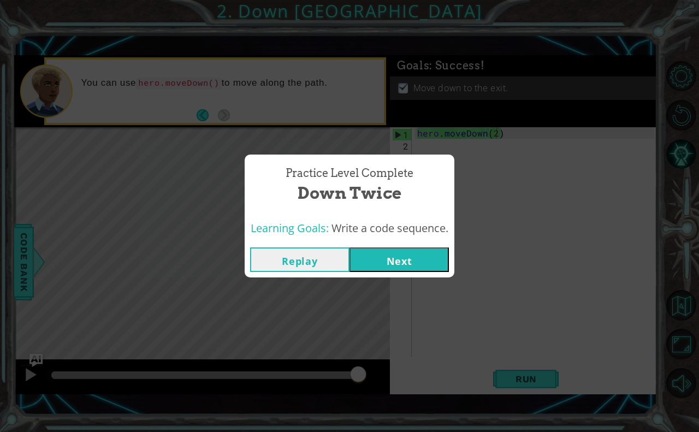
click at [424, 261] on button "Next" at bounding box center [399, 260] width 99 height 25
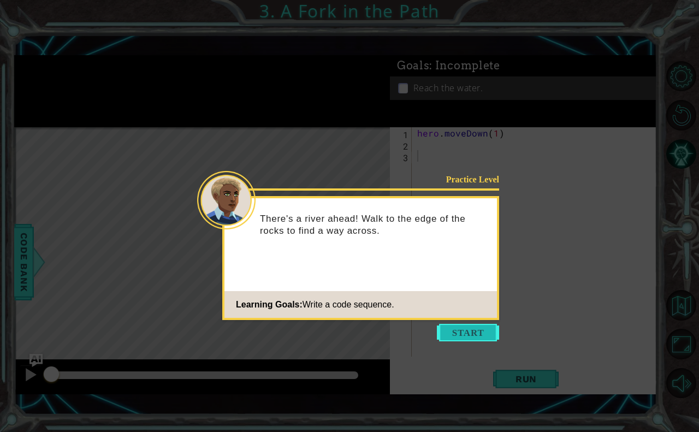
click at [459, 326] on button "Start" at bounding box center [468, 332] width 62 height 17
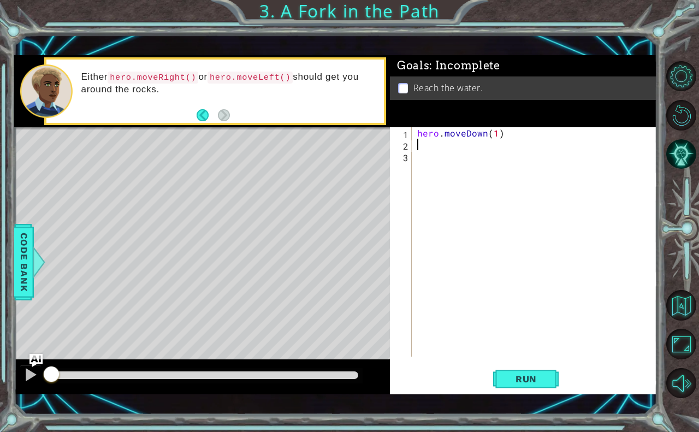
click at [455, 149] on div "hero . moveDown ( 1 )" at bounding box center [537, 253] width 245 height 252
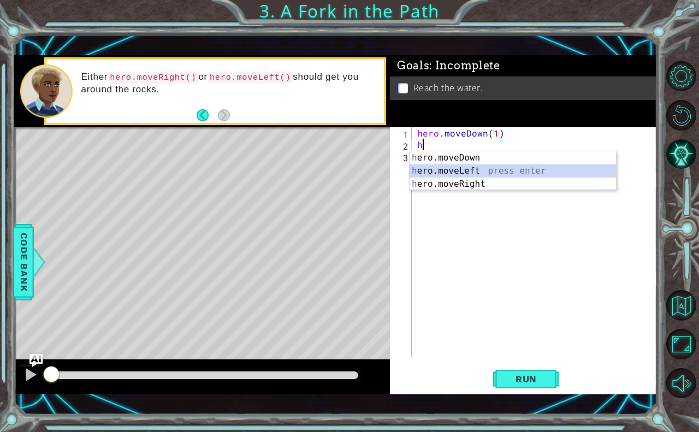
click at [438, 172] on div "h ero.moveDown press enter h ero.moveLeft press enter h ero.moveRight press ent…" at bounding box center [513, 184] width 207 height 66
type textarea "hero.moveLeft(1)"
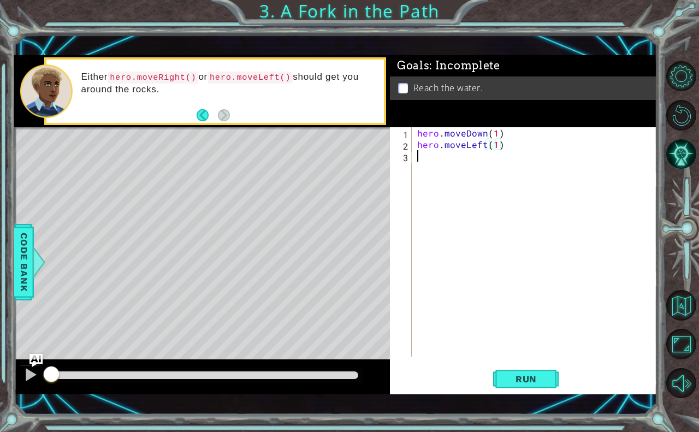
click at [438, 172] on div "hero . moveDown ( 1 ) hero . moveLeft ( 1 )" at bounding box center [537, 253] width 245 height 252
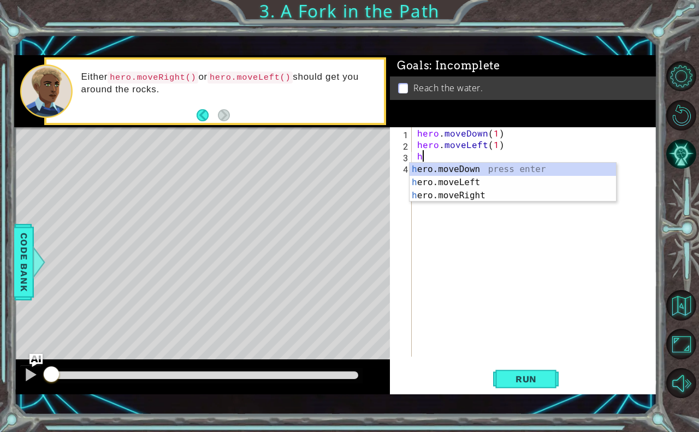
click at [438, 172] on div "h ero.moveDown press enter h ero.moveLeft press enter h ero.moveRight press ent…" at bounding box center [513, 196] width 207 height 66
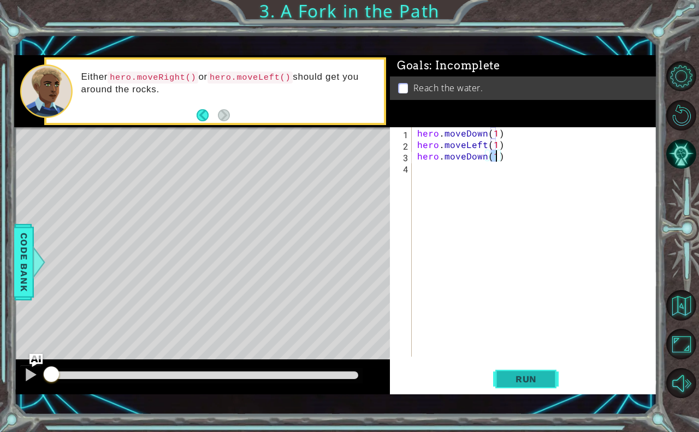
type textarea "hero.moveDown(1)"
click at [520, 385] on button "Run" at bounding box center [526, 379] width 66 height 27
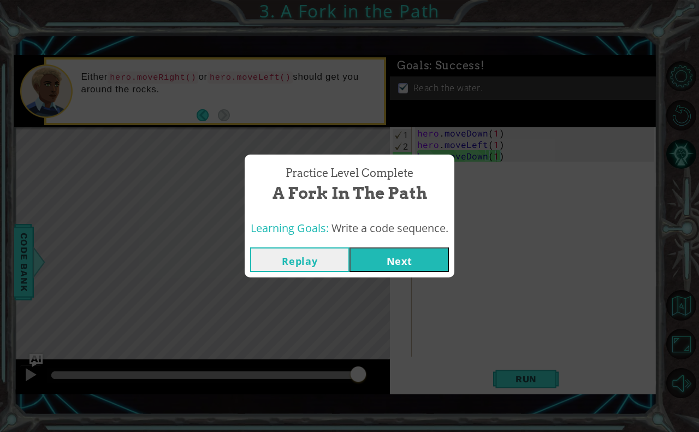
click at [431, 266] on button "Next" at bounding box center [399, 260] width 99 height 25
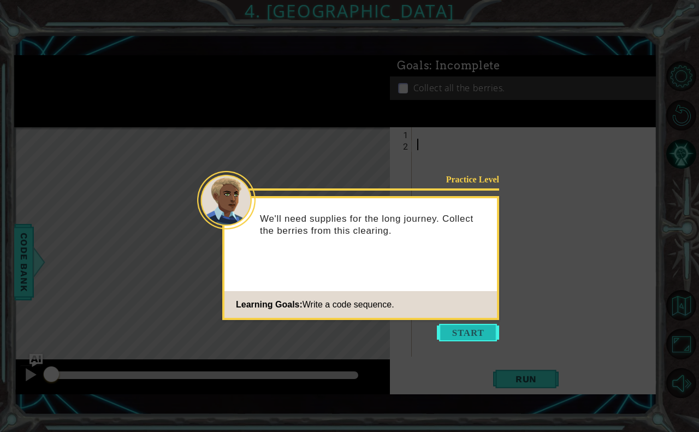
click at [437, 330] on button "Start" at bounding box center [468, 332] width 62 height 17
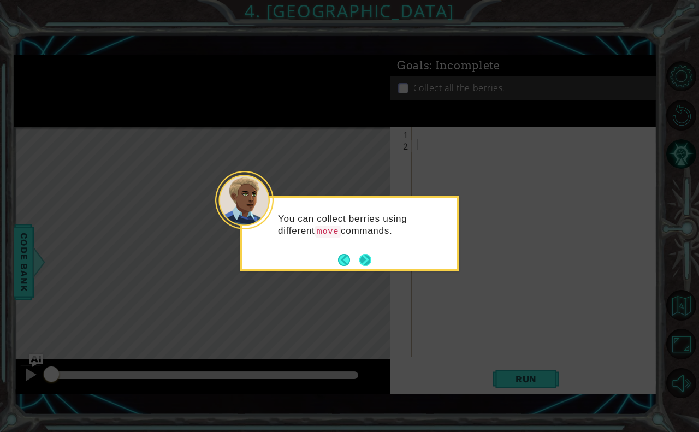
click at [366, 256] on button "Next" at bounding box center [366, 260] width 20 height 20
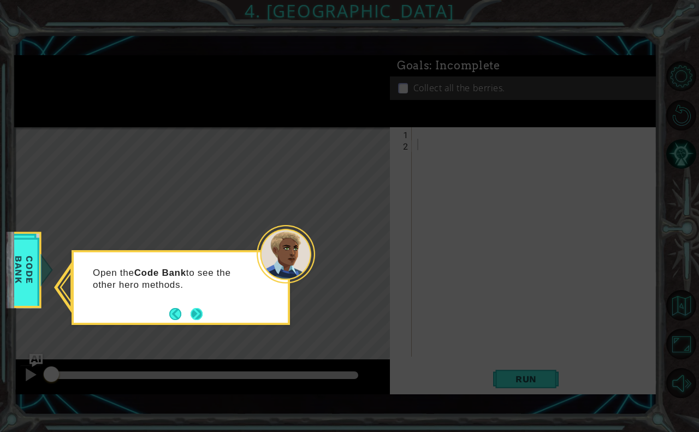
click at [201, 315] on button "Next" at bounding box center [197, 314] width 12 height 12
click at [201, 315] on button "Next" at bounding box center [196, 314] width 13 height 13
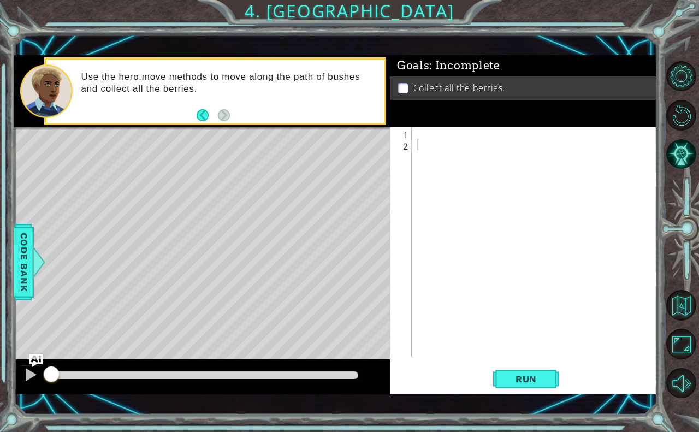
click at [14, 242] on div at bounding box center [15, 255] width 3 height 256
click at [26, 249] on span "Code Bank" at bounding box center [23, 262] width 17 height 67
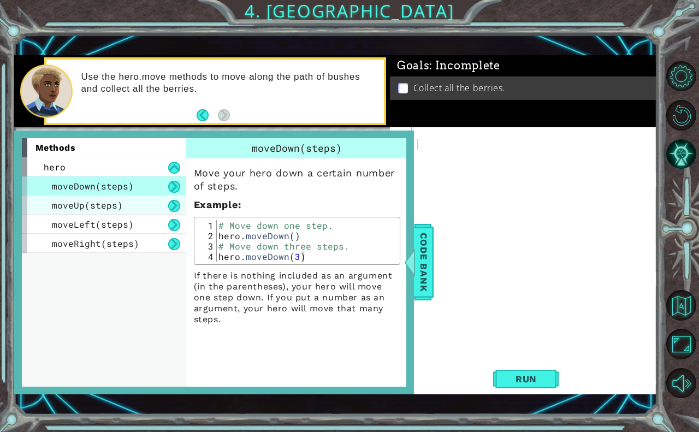
click at [103, 212] on div "moveUp(steps)" at bounding box center [104, 205] width 164 height 19
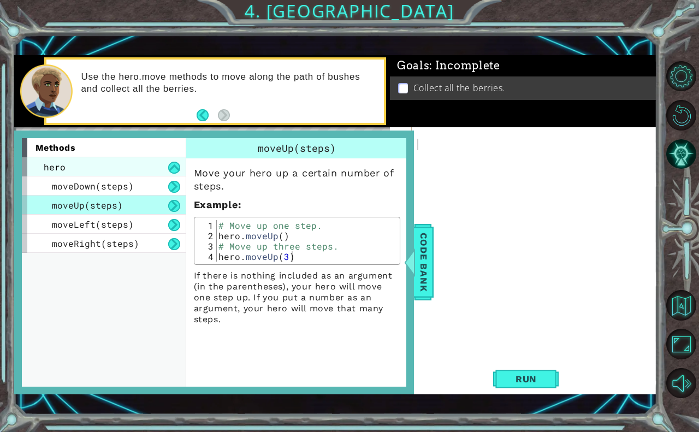
click at [104, 166] on div "hero" at bounding box center [104, 166] width 164 height 19
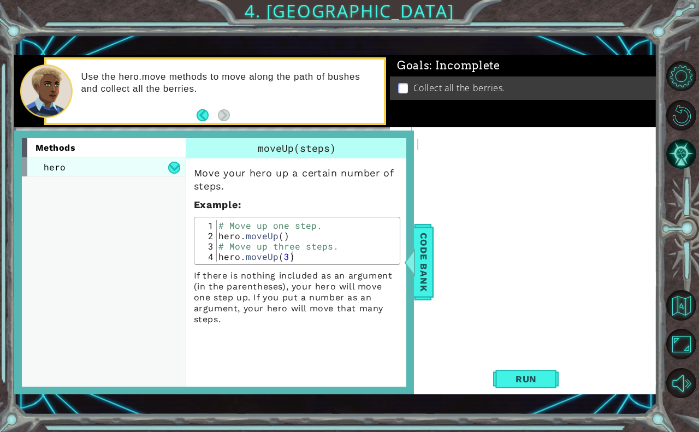
click at [104, 166] on div "hero" at bounding box center [104, 166] width 164 height 19
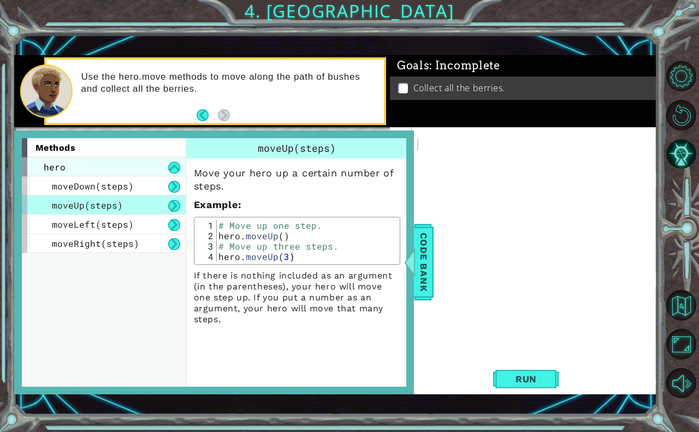
click at [142, 161] on div "hero" at bounding box center [104, 166] width 164 height 19
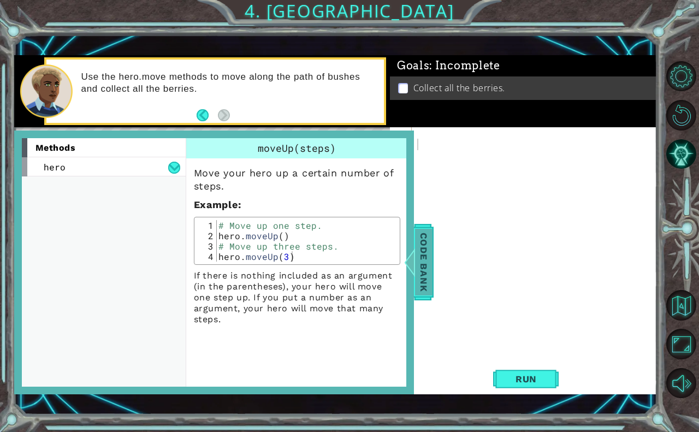
click at [421, 272] on span "Code Bank" at bounding box center [423, 262] width 17 height 67
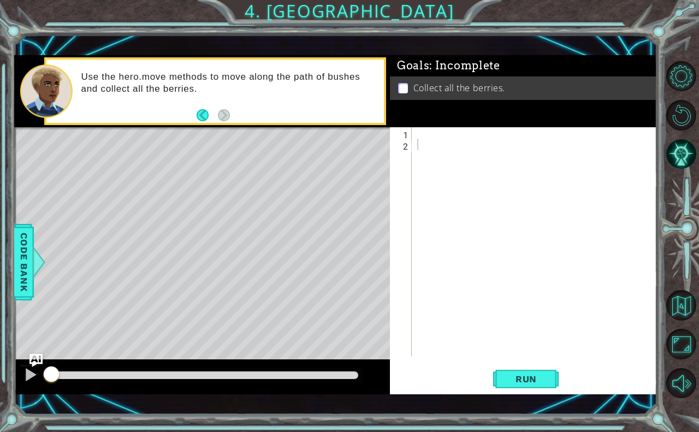
click at [451, 140] on div at bounding box center [537, 253] width 245 height 252
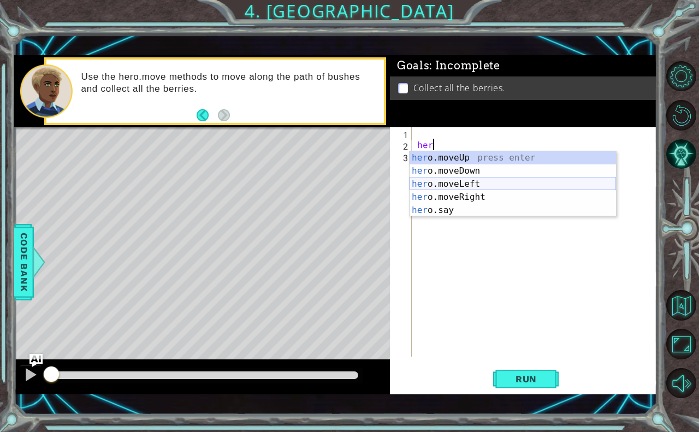
click at [460, 185] on div "her o.moveUp press enter her o.moveDown press enter her o.moveLeft press enter …" at bounding box center [513, 197] width 207 height 92
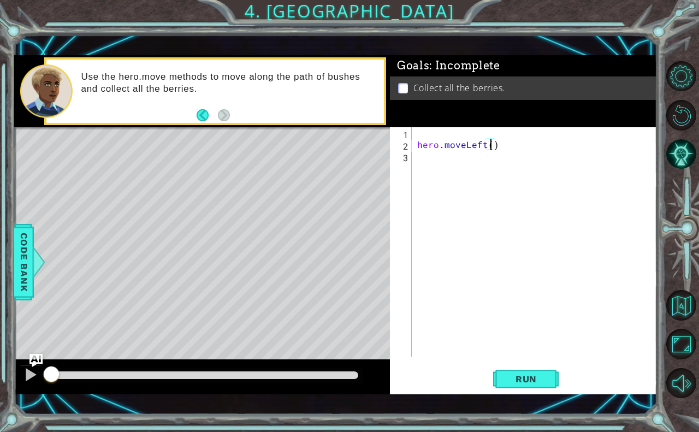
type textarea "hero.moveLeft(2)"
click at [416, 152] on div "hero . moveLeft ( 2 )" at bounding box center [537, 253] width 245 height 252
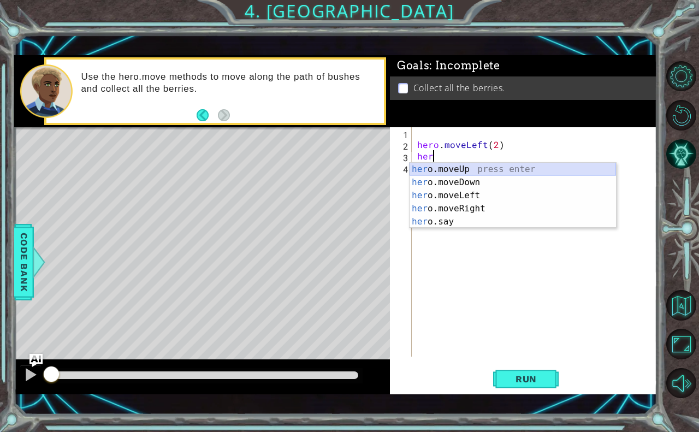
click at [439, 170] on div "her o.moveUp press enter her o.moveDown press enter her o.moveLeft press enter …" at bounding box center [513, 209] width 207 height 92
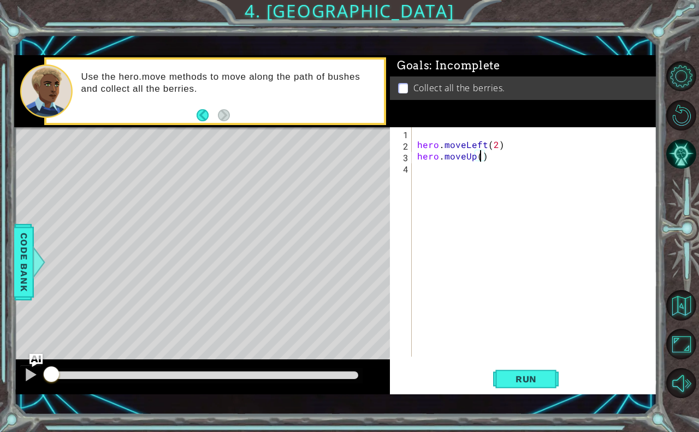
scroll to position [0, 4]
type textarea "hero.moveUp(2)"
click at [437, 166] on div "hero . moveLeft ( 2 ) hero . moveUp ( 2 )" at bounding box center [537, 253] width 245 height 252
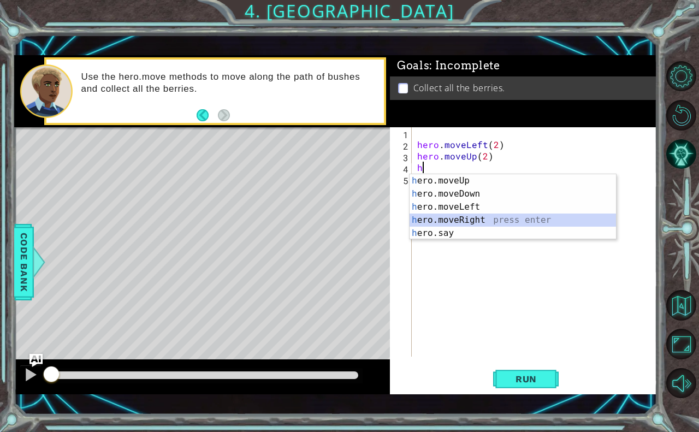
click at [432, 215] on div "h ero.moveUp press enter h ero.moveDown press enter h ero.moveLeft press enter …" at bounding box center [513, 220] width 207 height 92
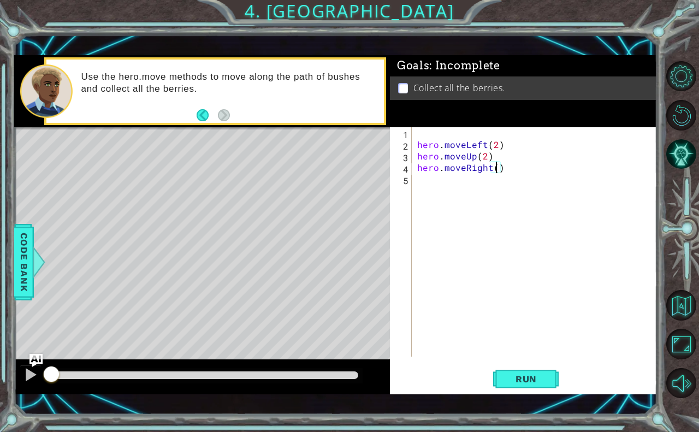
type textarea "hero.moveRight(2)"
click at [445, 187] on div "hero . moveLeft ( 2 ) hero . moveUp ( 2 ) hero . moveRight ( 2 )" at bounding box center [537, 253] width 245 height 252
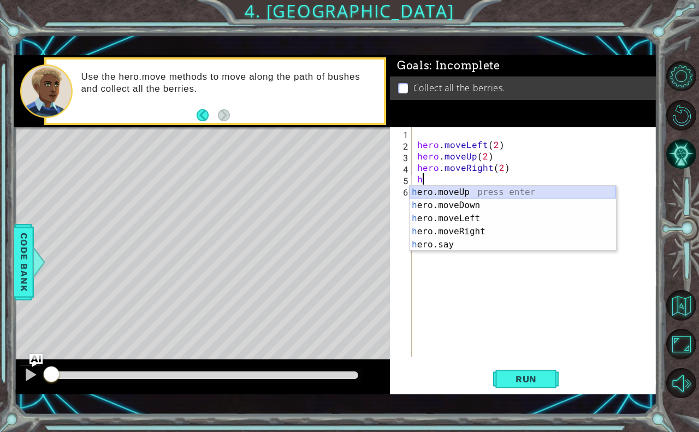
click at [444, 188] on div "h ero.moveUp press enter h ero.moveDown press enter h ero.moveLeft press enter …" at bounding box center [513, 232] width 207 height 92
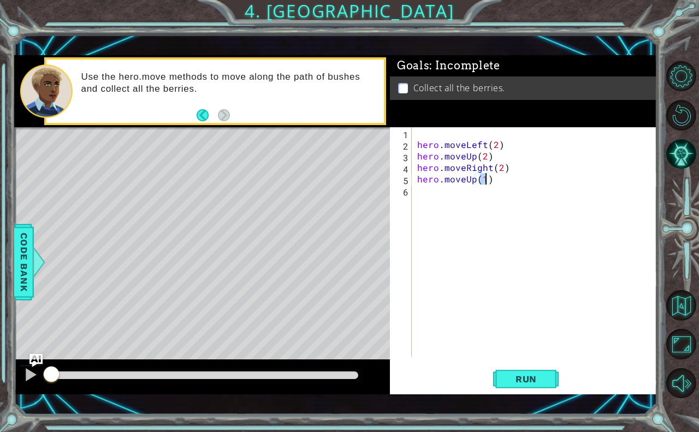
click at [440, 197] on div "hero . moveLeft ( 2 ) hero . moveUp ( 2 ) hero . moveRight ( 2 ) hero . moveUp …" at bounding box center [537, 253] width 245 height 252
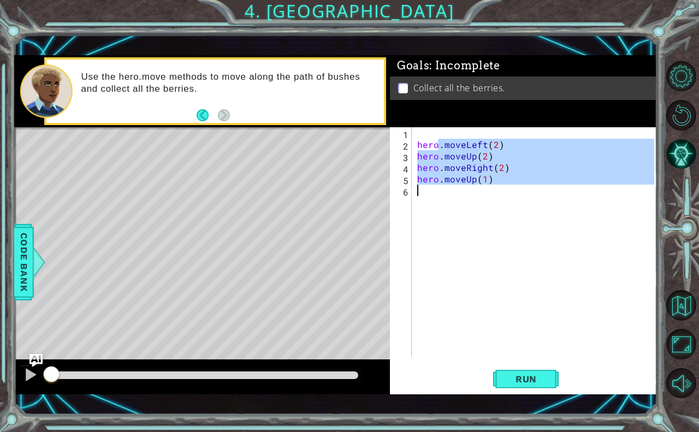
type textarea "hero.moveUp(1)"
click at [440, 197] on div "hero . moveLeft ( 2 ) hero . moveUp ( 2 ) hero . moveRight ( 2 ) hero . moveUp …" at bounding box center [534, 241] width 239 height 229
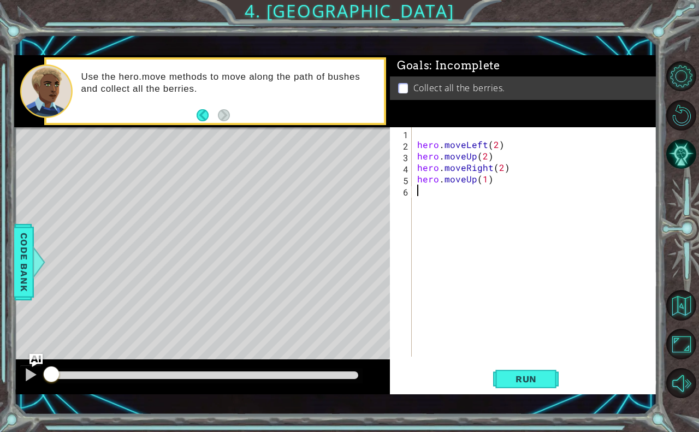
type textarea "g"
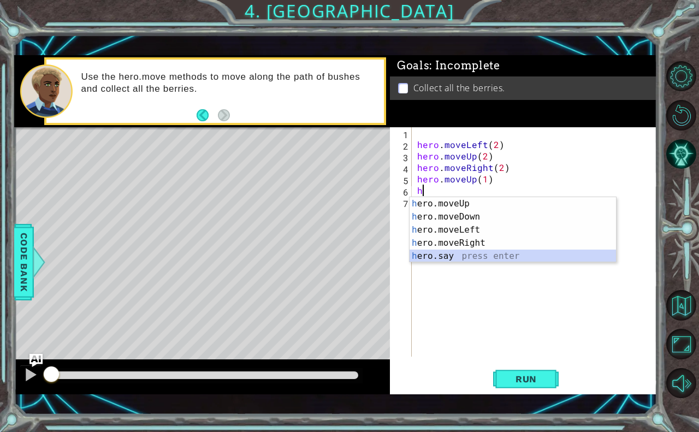
click at [439, 252] on div "h ero.moveUp press enter h ero.moveDown press enter h ero.moveLeft press enter …" at bounding box center [513, 243] width 207 height 92
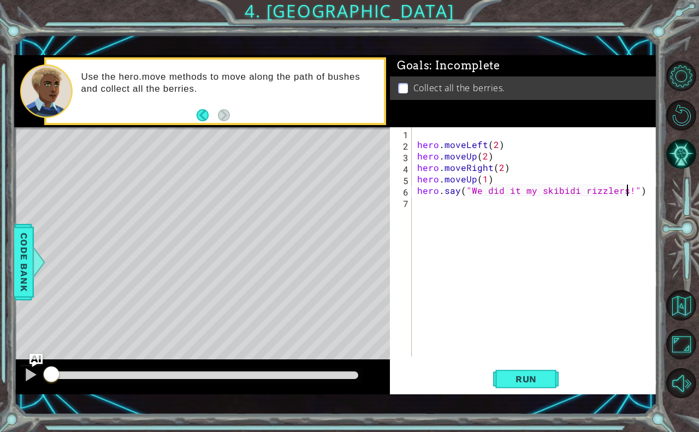
scroll to position [0, 13]
click at [525, 379] on span "Run" at bounding box center [526, 379] width 43 height 11
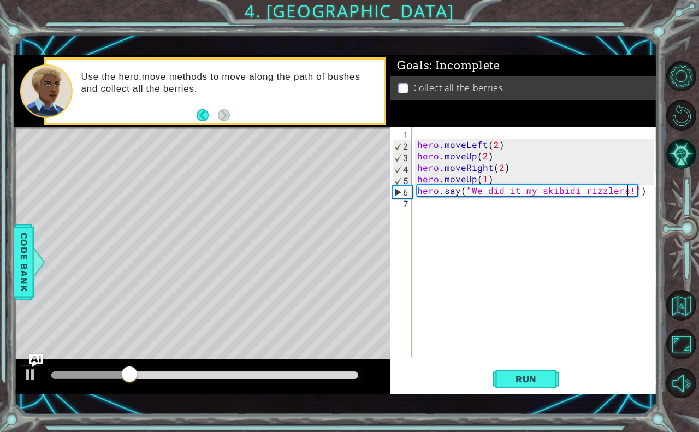
click at [476, 161] on div "hero . moveLeft ( 2 ) hero . moveUp ( 2 ) hero . moveRight ( 2 ) hero . moveUp …" at bounding box center [537, 253] width 245 height 252
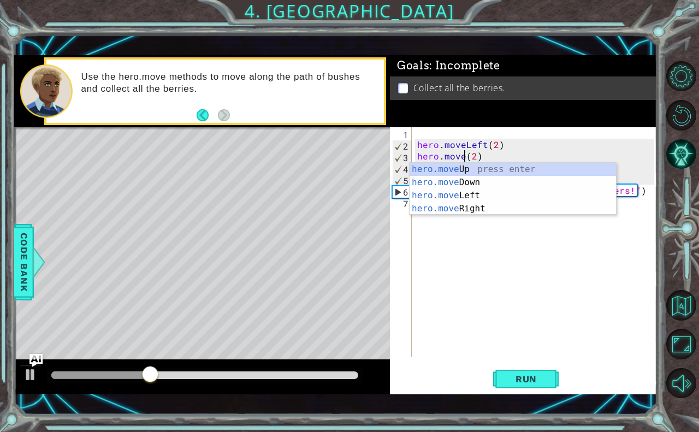
scroll to position [0, 3]
click at [501, 177] on div "hero.move Up press enter hero.move Down press enter hero.move Left press enter …" at bounding box center [513, 202] width 207 height 79
type textarea "hero.moveDown(1)(2)"
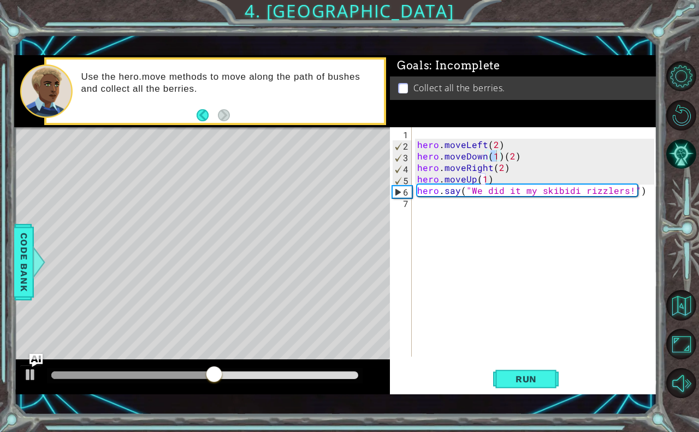
drag, startPoint x: 530, startPoint y: 119, endPoint x: 523, endPoint y: 131, distance: 14.0
click at [529, 120] on div "Goals : Incomplete Collect all the berries." at bounding box center [523, 91] width 267 height 72
click at [522, 134] on div "hero . moveLeft ( 2 ) hero . moveDown ( 1 ) ( 2 ) hero . moveRight ( 2 ) hero .…" at bounding box center [537, 253] width 245 height 252
click at [498, 154] on div "hero . moveLeft ( 2 ) hero . moveDown ( 1 ) ( 2 ) hero . moveRight ( 2 ) hero .…" at bounding box center [537, 253] width 245 height 252
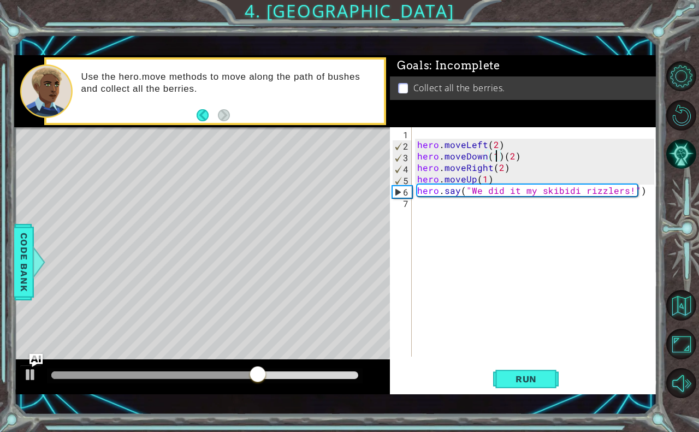
click at [500, 157] on div "hero . moveLeft ( 2 ) hero . moveDown ( 1 ) ( 2 ) hero . moveRight ( 2 ) hero .…" at bounding box center [537, 253] width 245 height 252
type textarea "hero.moveDown(2)"
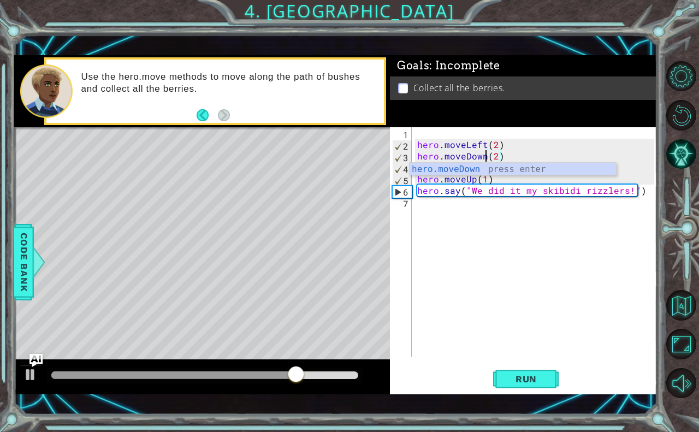
click at [500, 131] on div "hero . moveLeft ( 2 ) hero . moveDown ( 2 ) hero . moveRight ( 2 ) hero . moveU…" at bounding box center [537, 253] width 245 height 252
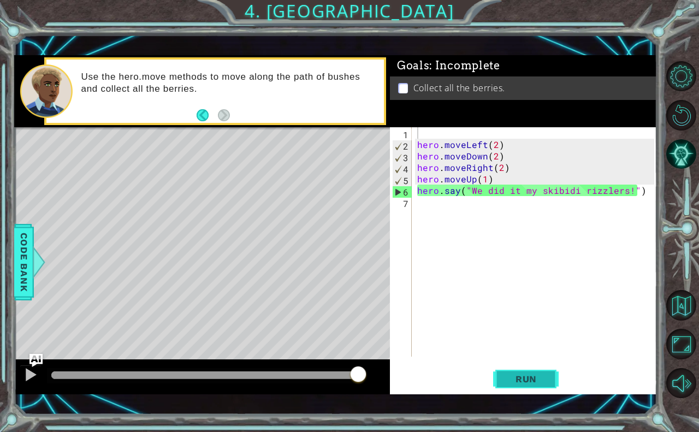
click at [524, 384] on span "Run" at bounding box center [526, 379] width 43 height 11
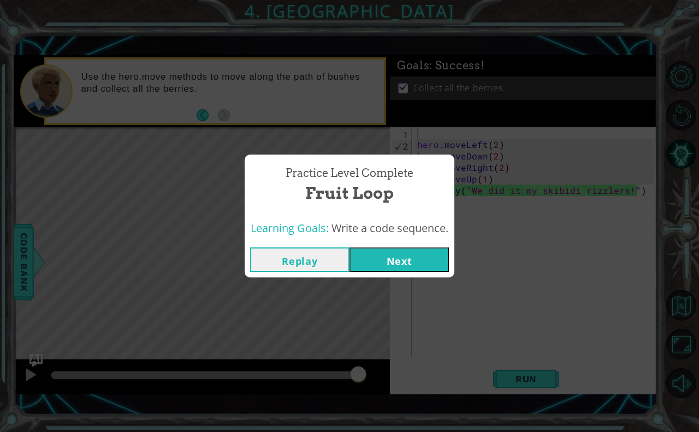
click at [390, 255] on button "Next" at bounding box center [399, 260] width 99 height 25
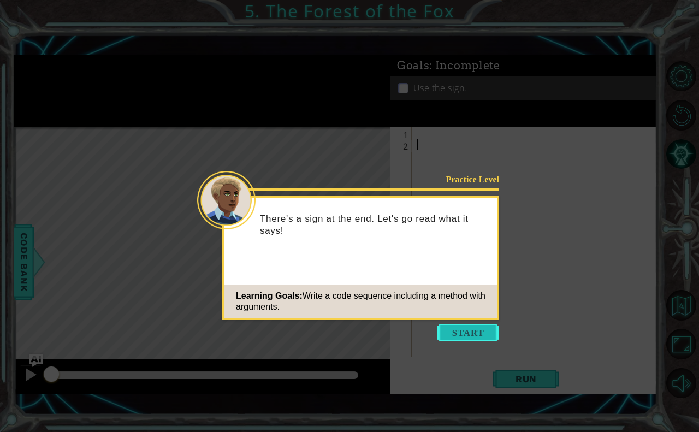
click at [483, 335] on button "Start" at bounding box center [468, 332] width 62 height 17
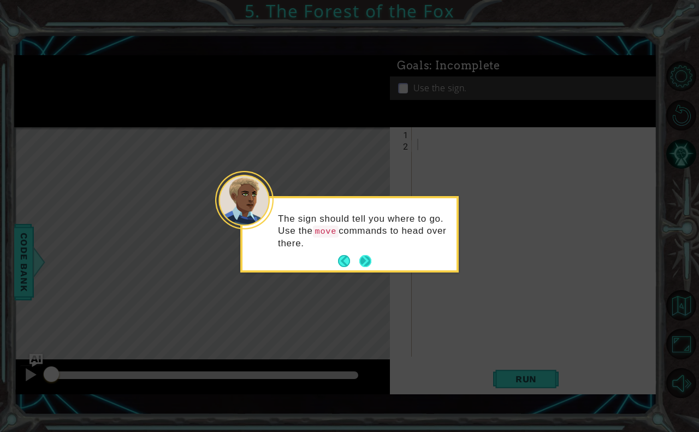
click at [361, 260] on button "Next" at bounding box center [366, 261] width 12 height 12
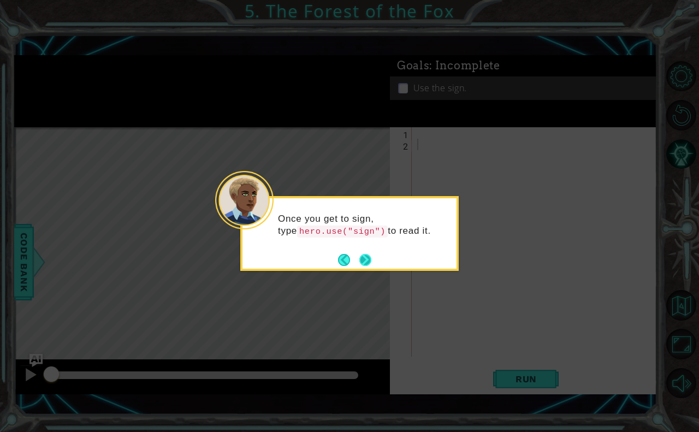
click at [368, 257] on button "Next" at bounding box center [366, 260] width 12 height 12
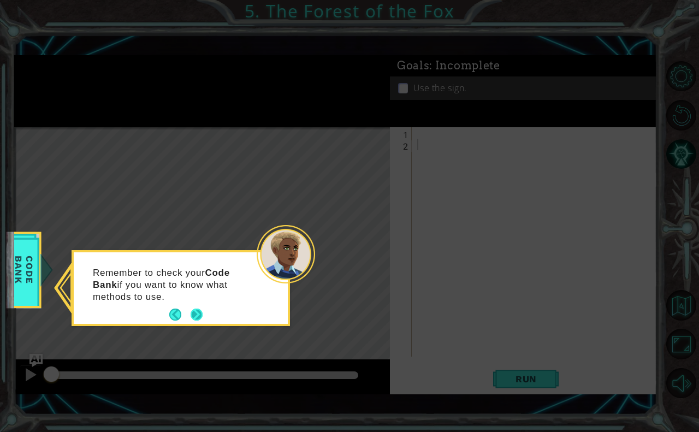
drag, startPoint x: 368, startPoint y: 257, endPoint x: 192, endPoint y: 314, distance: 185.4
click at [192, 314] on button "Next" at bounding box center [197, 315] width 12 height 12
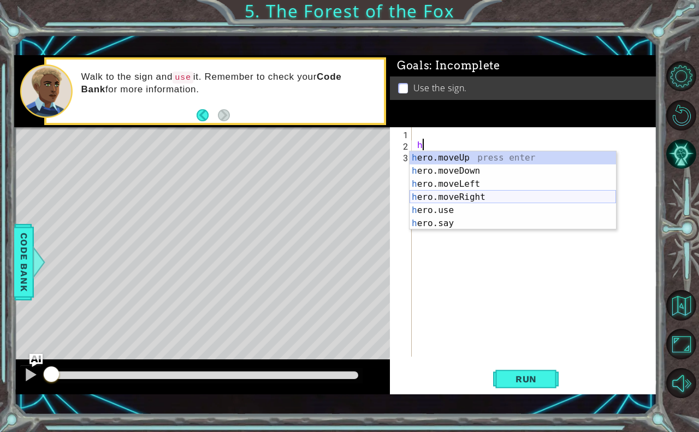
click at [447, 191] on div "h ero.moveUp press enter h ero.moveDown press enter h ero.moveLeft press enter …" at bounding box center [513, 203] width 207 height 105
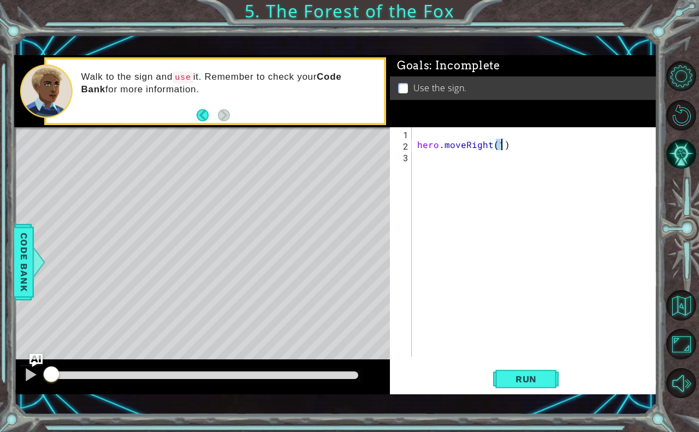
scroll to position [0, 5]
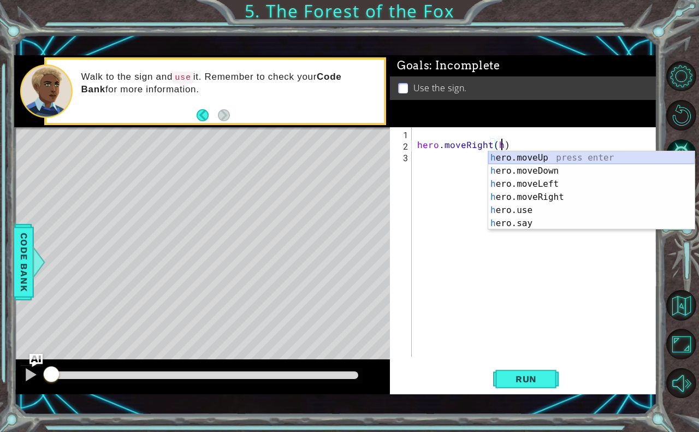
click at [514, 157] on div "h ero.moveUp press enter h ero.moveDown press enter h ero.moveLeft press enter …" at bounding box center [591, 203] width 207 height 105
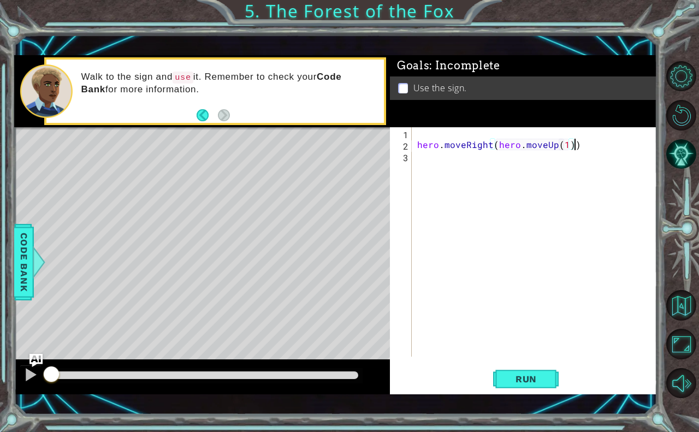
click at [587, 143] on div "hero . moveRight ( hero . moveUp ( 1 ))" at bounding box center [537, 253] width 245 height 252
type textarea "hero.moveRight"
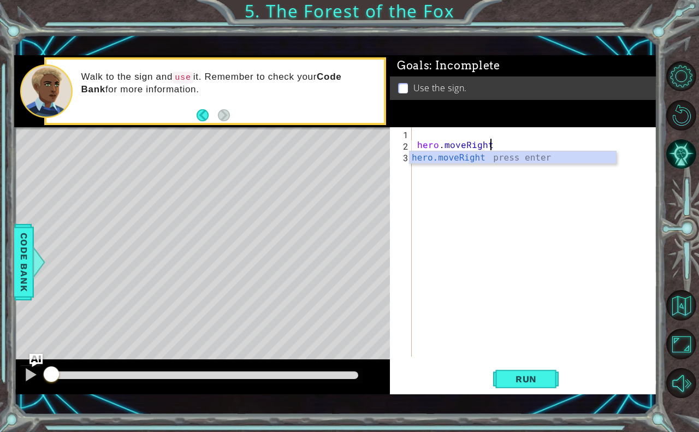
click at [419, 352] on div "hero . moveRight" at bounding box center [537, 253] width 245 height 252
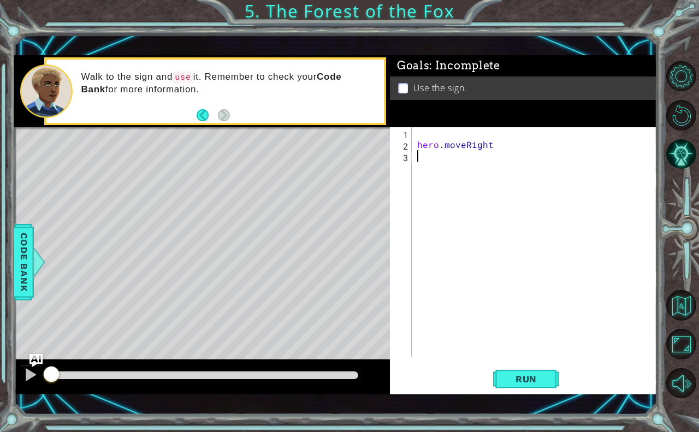
scroll to position [0, 0]
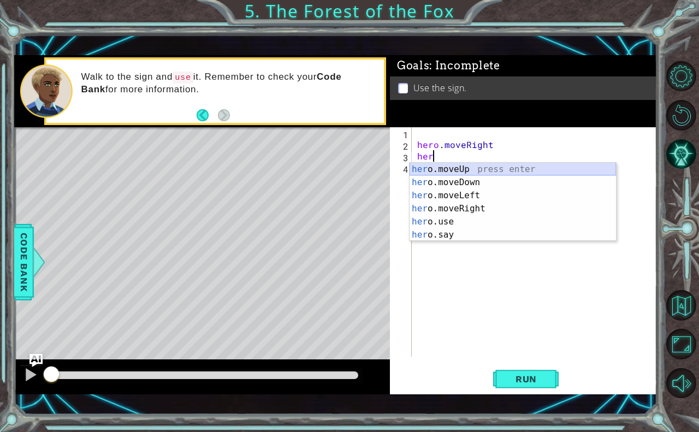
click at [449, 166] on div "her o.moveUp press enter her o.moveDown press enter her o.moveLeft press enter …" at bounding box center [513, 215] width 207 height 105
type textarea "hero.moveUp(1)"
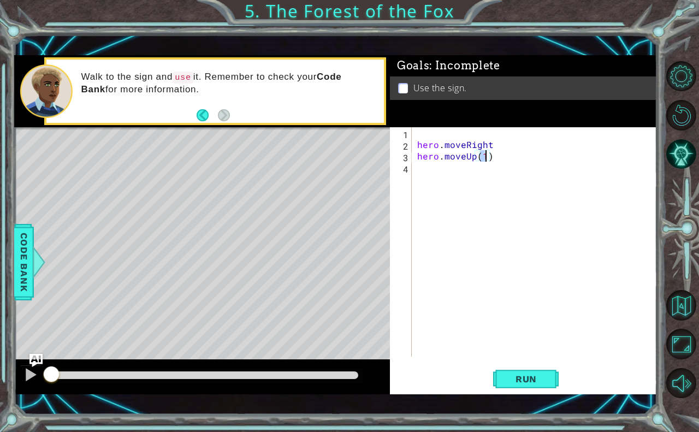
click at [421, 175] on div "hero . moveRight hero . moveUp ( 1 )" at bounding box center [537, 253] width 245 height 252
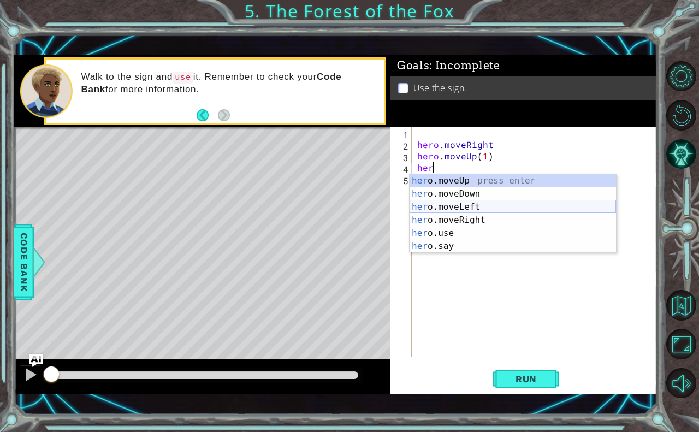
click at [451, 209] on div "her o.moveUp press enter her o.moveDown press enter her o.moveLeft press enter …" at bounding box center [513, 226] width 207 height 105
type textarea "hero.moveLeft(1)"
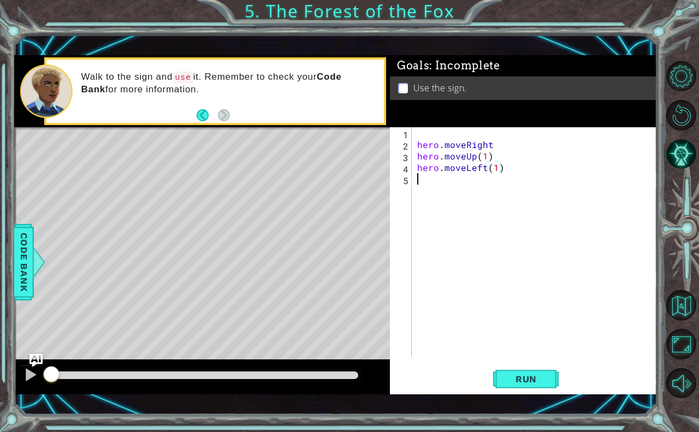
click at [451, 196] on div "hero . moveRight hero . moveUp ( 1 ) hero . moveLeft ( 1 )" at bounding box center [537, 253] width 245 height 252
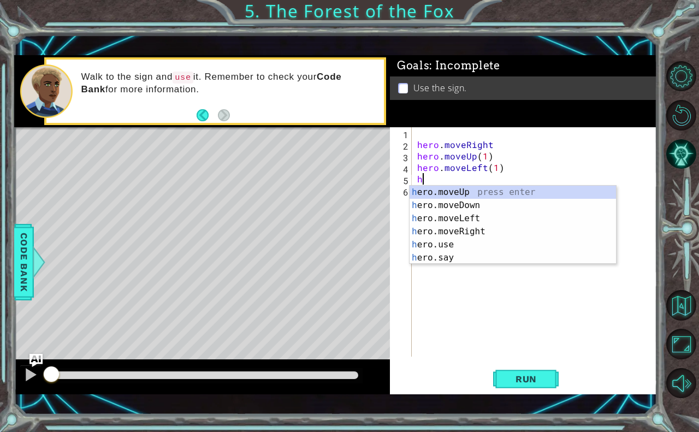
click at [451, 196] on div "h ero.moveUp press enter h ero.moveDown press enter h ero.moveLeft press enter …" at bounding box center [513, 238] width 207 height 105
type textarea "hero.moveUp(1)"
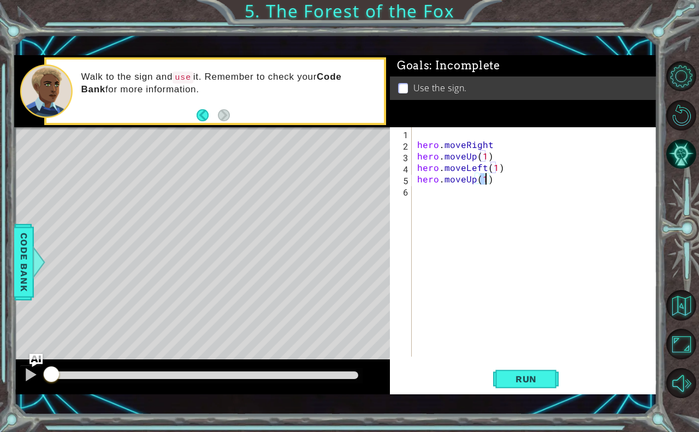
click at [451, 196] on div "hero . moveRight hero . moveUp ( 1 ) hero . moveLeft ( 1 ) hero . moveUp ( 1 )" at bounding box center [537, 253] width 245 height 252
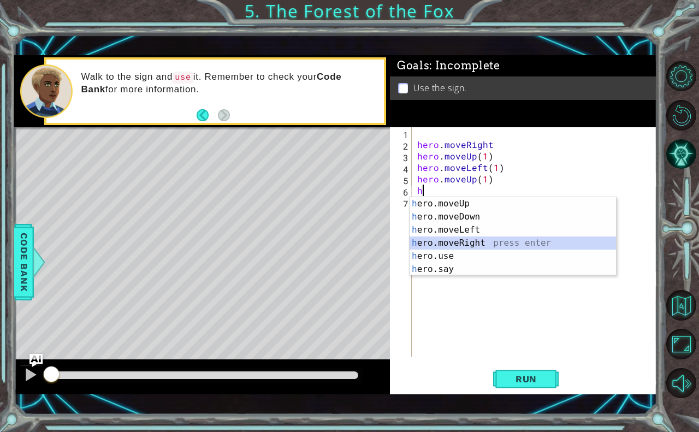
click at [453, 239] on div "h ero.moveUp press enter h ero.moveDown press enter h ero.moveLeft press enter …" at bounding box center [513, 249] width 207 height 105
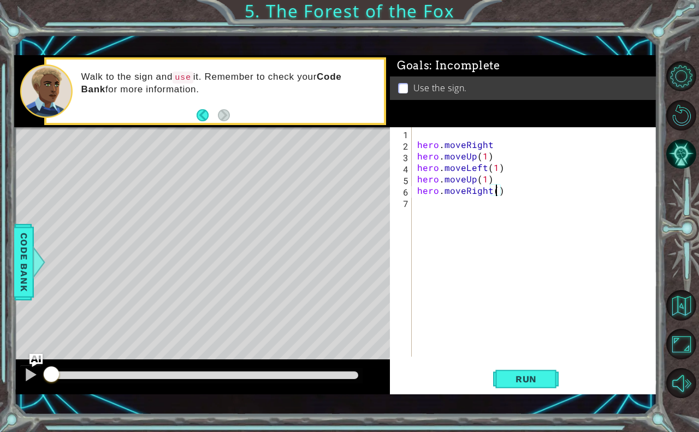
type textarea "hero.moveRight(2)"
click at [450, 214] on div "hero . moveRight hero . moveUp ( 1 ) hero . moveLeft ( 1 ) hero . moveUp ( 1 ) …" at bounding box center [537, 253] width 245 height 252
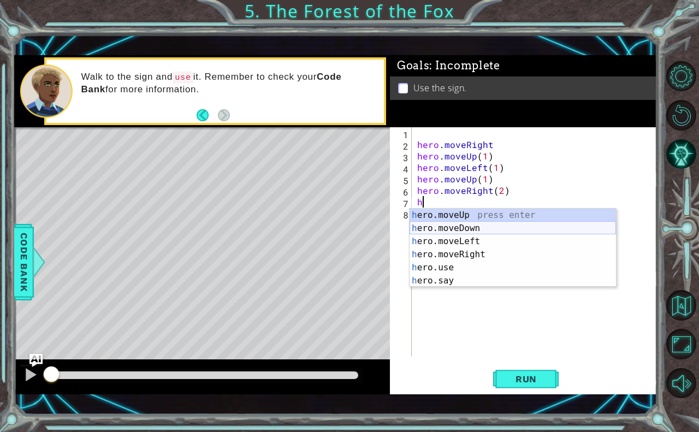
click at [444, 227] on div "h ero.moveUp press enter h ero.moveDown press enter h ero.moveLeft press enter …" at bounding box center [513, 261] width 207 height 105
type textarea "hero.moveDown(1)"
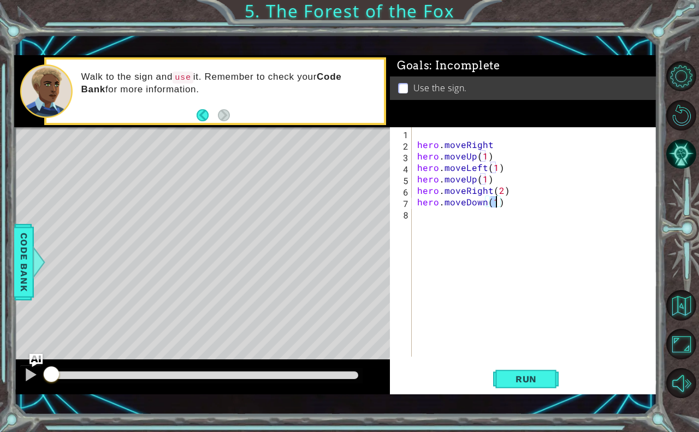
click at [431, 217] on div "hero . moveRight hero . moveUp ( 1 ) hero . moveLeft ( 1 ) hero . moveUp ( 1 ) …" at bounding box center [537, 253] width 245 height 252
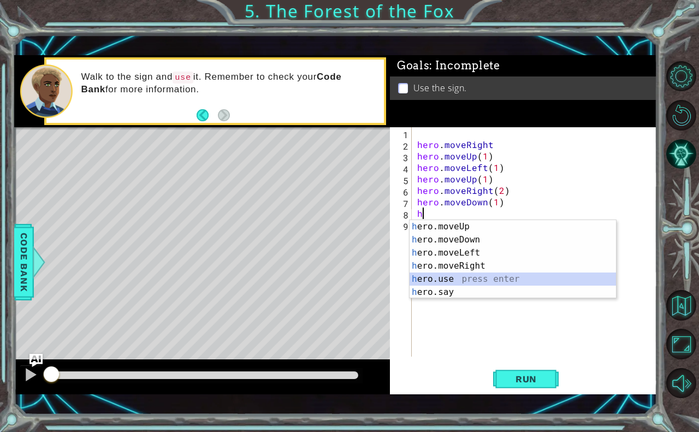
drag, startPoint x: 432, startPoint y: 279, endPoint x: 447, endPoint y: 262, distance: 23.2
click at [433, 279] on div "h ero.moveUp press enter h ero.moveDown press enter h ero.moveLeft press enter …" at bounding box center [513, 272] width 207 height 105
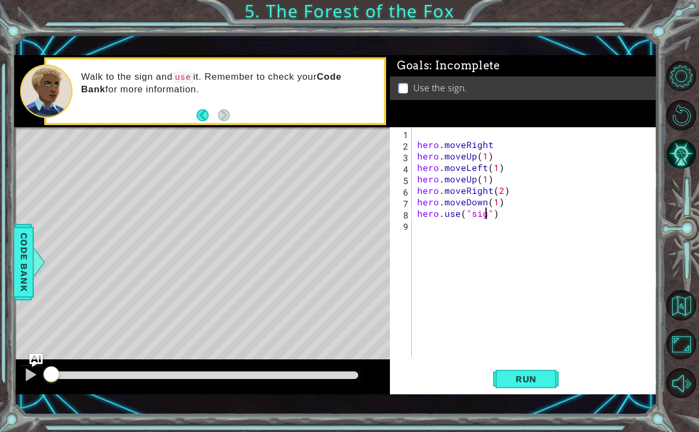
type textarea "hero.use("sign")"
click at [462, 223] on div "hero . moveRight hero . moveUp ( 1 ) hero . moveLeft ( 1 ) hero . moveUp ( 1 ) …" at bounding box center [537, 253] width 245 height 252
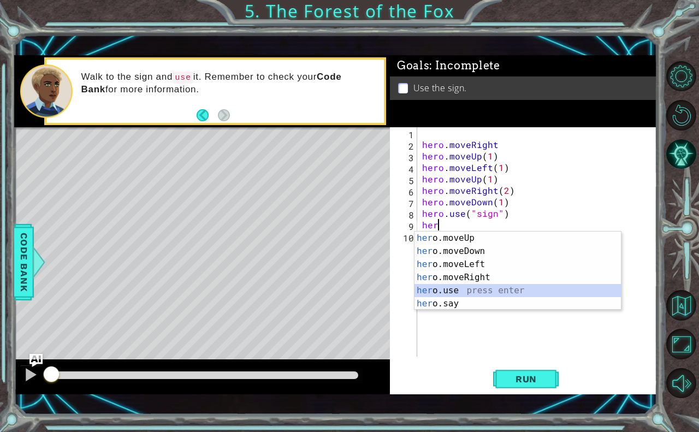
click at [458, 297] on div "her o.moveUp press enter her o.moveDown press enter her o.moveLeft press enter …" at bounding box center [518, 284] width 207 height 105
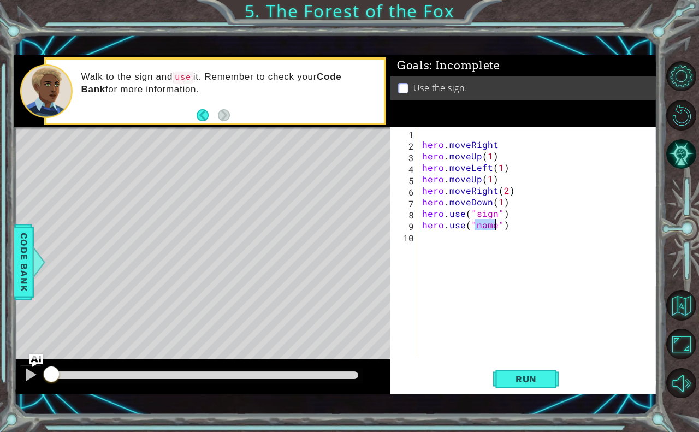
click at [512, 226] on div "hero . moveRight hero . moveUp ( 1 ) hero . moveLeft ( 1 ) hero . moveUp ( 1 ) …" at bounding box center [540, 253] width 240 height 252
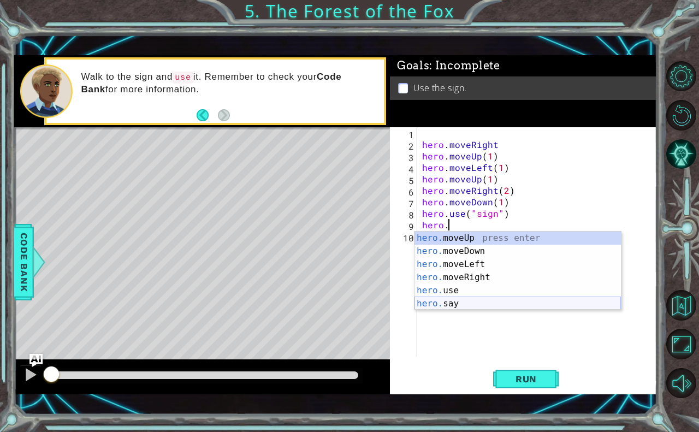
click at [468, 305] on div "hero. moveUp press enter hero. moveDown press enter hero. moveLeft press enter …" at bounding box center [518, 284] width 207 height 105
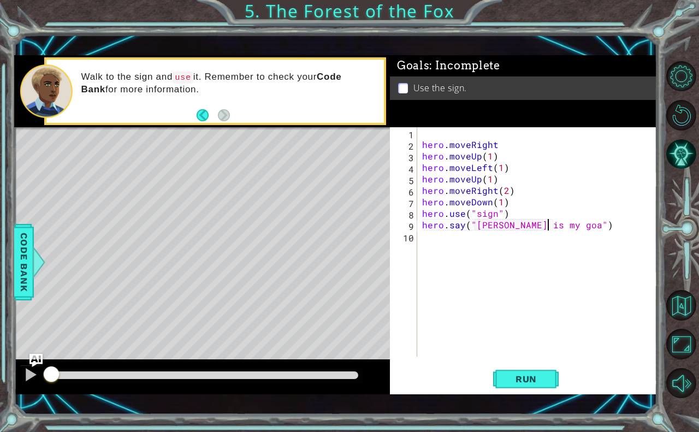
scroll to position [0, 8]
click at [547, 386] on button "Run" at bounding box center [526, 379] width 66 height 27
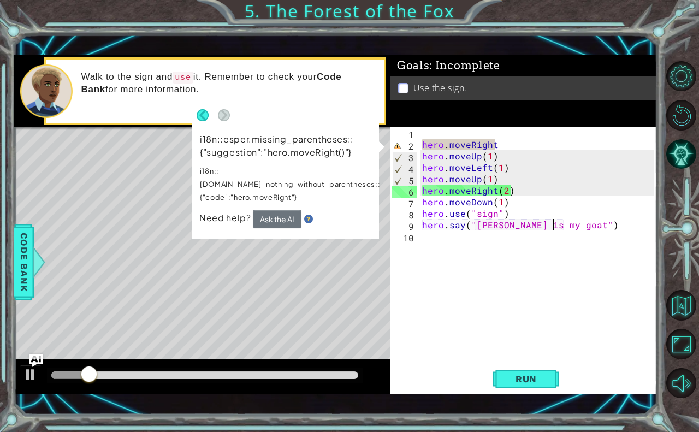
click at [496, 141] on div "hero . moveRight hero . moveUp ( 1 ) hero . moveLeft ( 1 ) hero . moveUp ( 1 ) …" at bounding box center [540, 253] width 240 height 252
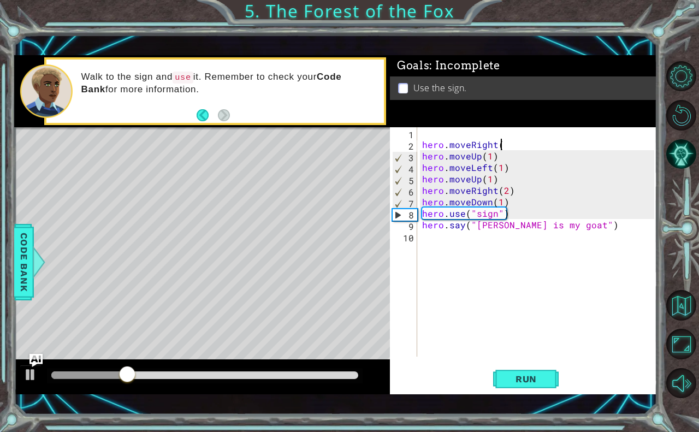
scroll to position [0, 4]
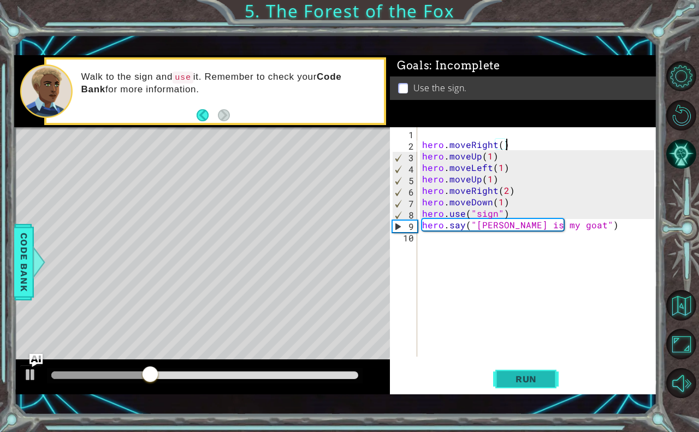
type textarea "hero.moveRight()"
click at [526, 378] on span "Run" at bounding box center [526, 379] width 43 height 11
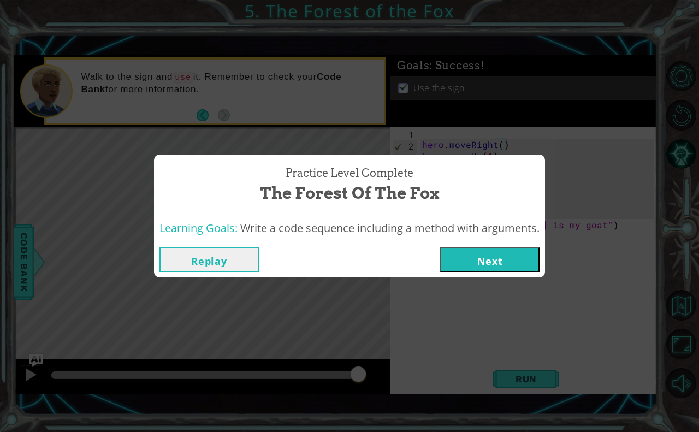
click at [529, 252] on button "Next" at bounding box center [489, 260] width 99 height 25
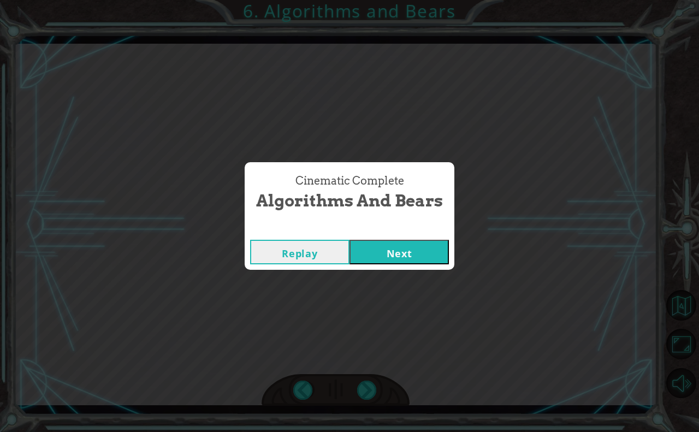
click at [400, 244] on button "Next" at bounding box center [399, 252] width 99 height 25
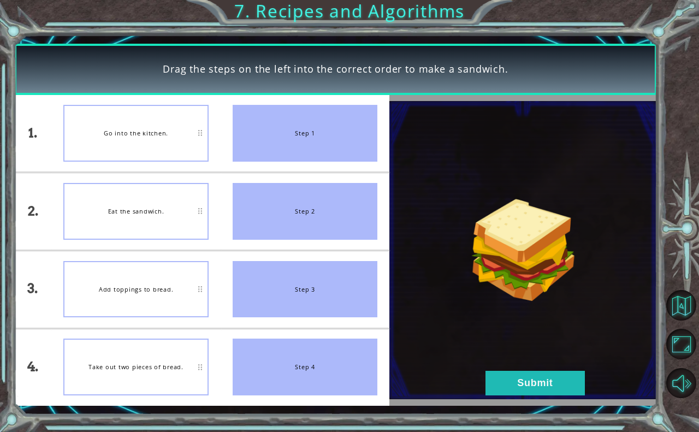
drag, startPoint x: 671, startPoint y: 301, endPoint x: 646, endPoint y: 327, distance: 36.3
click at [646, 327] on img at bounding box center [524, 250] width 268 height 299
click at [678, 288] on link at bounding box center [684, 305] width 32 height 39
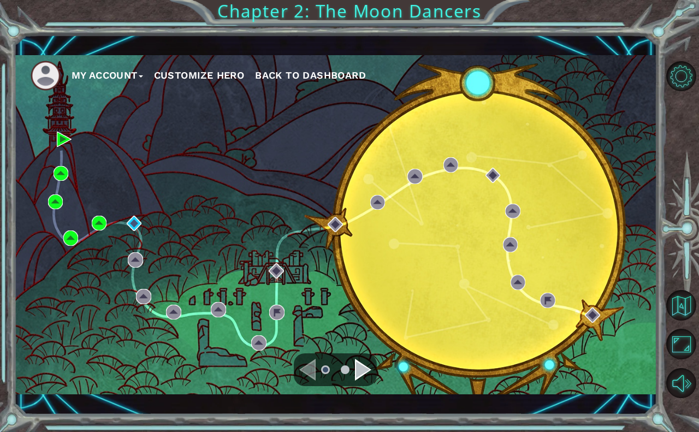
click at [353, 76] on span "Back to Dashboard" at bounding box center [310, 74] width 111 height 11
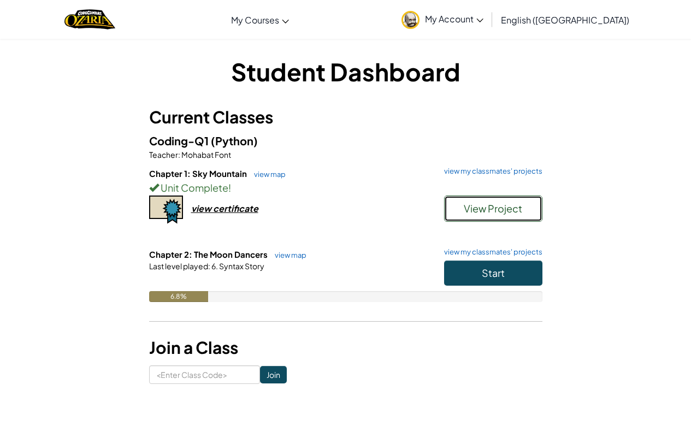
click at [525, 215] on button "View Project" at bounding box center [493, 209] width 98 height 26
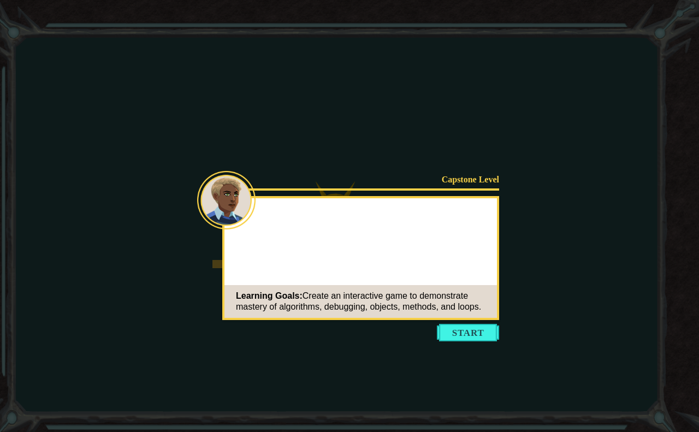
click at [446, 321] on body "Goals Error loading from server. Try refreshing the page. You'll need to join a…" at bounding box center [349, 216] width 699 height 432
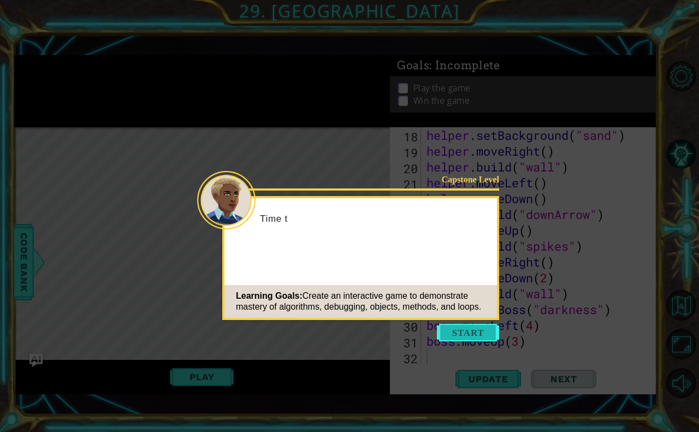
scroll to position [317, 0]
click at [459, 329] on button "Start" at bounding box center [468, 332] width 62 height 17
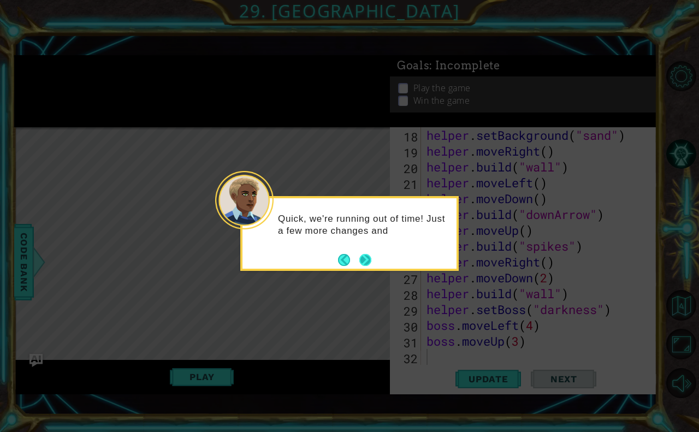
click at [367, 256] on button "Next" at bounding box center [366, 260] width 12 height 12
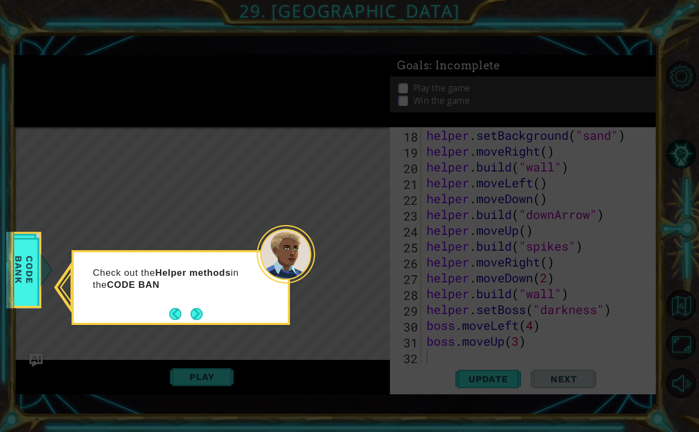
drag, startPoint x: 203, startPoint y: 311, endPoint x: 188, endPoint y: 305, distance: 15.2
click at [188, 307] on footer at bounding box center [185, 314] width 33 height 16
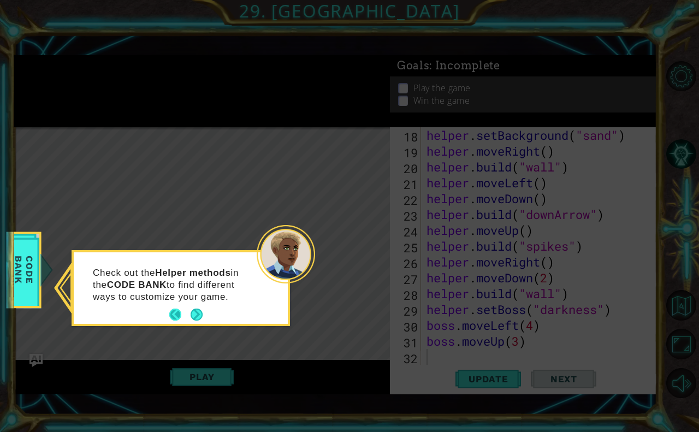
click at [188, 314] on button "Back" at bounding box center [179, 315] width 21 height 12
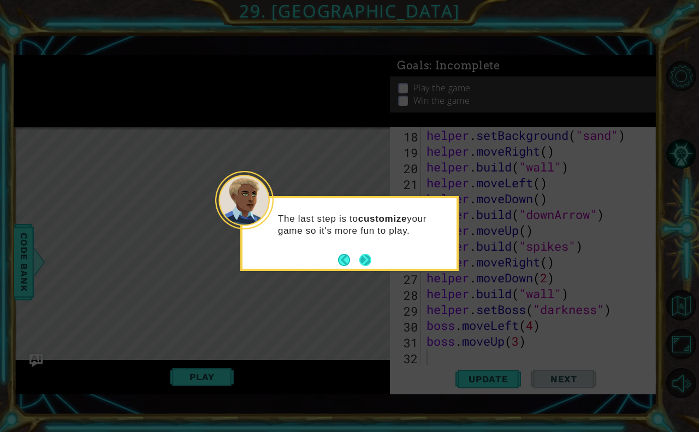
click at [372, 261] on button "Next" at bounding box center [366, 260] width 12 height 12
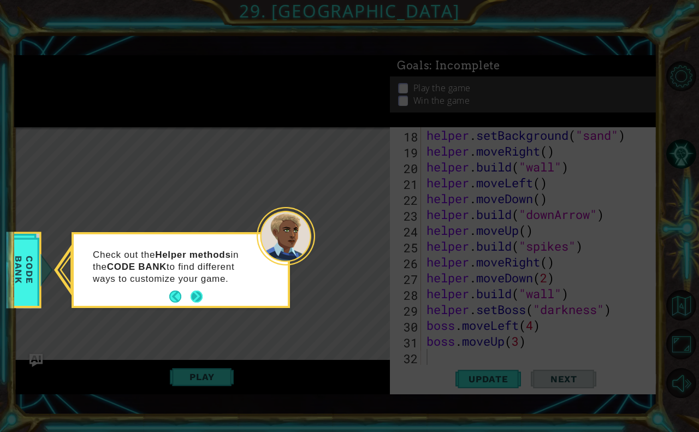
drag, startPoint x: 186, startPoint y: 298, endPoint x: 194, endPoint y: 291, distance: 10.1
click at [185, 298] on footer at bounding box center [185, 296] width 33 height 16
click at [196, 293] on button "Next" at bounding box center [197, 297] width 12 height 12
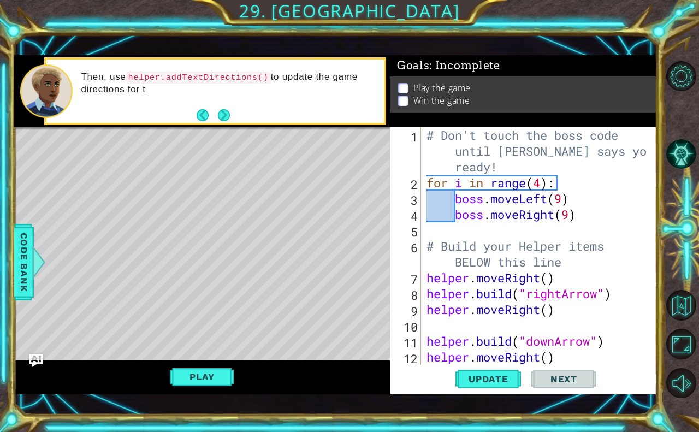
scroll to position [0, 0]
click at [604, 173] on div "# Don't touch the boss code until Vega says you're ready! for i in range ( 4 ) …" at bounding box center [538, 277] width 227 height 301
click at [611, 176] on div "# Don't touch the boss code until Vega says you're ready! for i in range ( 4 ) …" at bounding box center [538, 277] width 227 height 301
type textarea "for i in range(4):"
click at [667, 301] on button "Back to Map" at bounding box center [682, 305] width 30 height 30
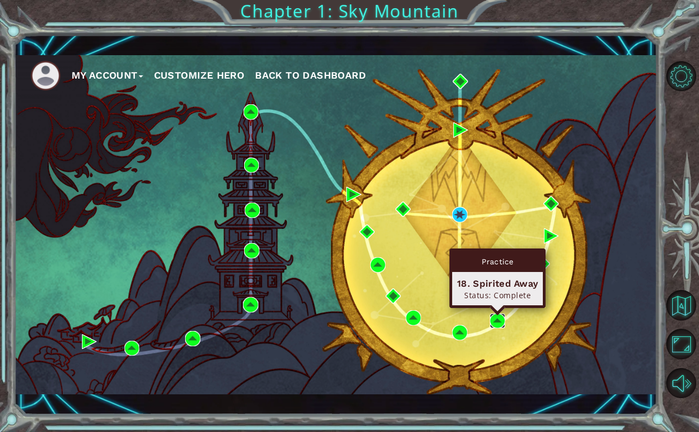
click at [496, 317] on img at bounding box center [497, 321] width 15 height 15
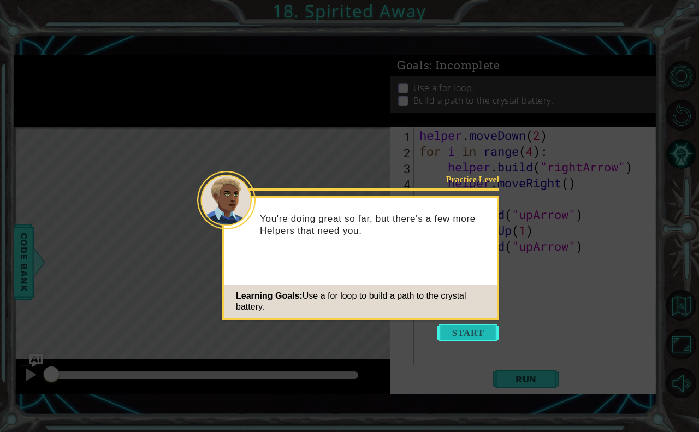
click at [486, 334] on button "Start" at bounding box center [468, 332] width 62 height 17
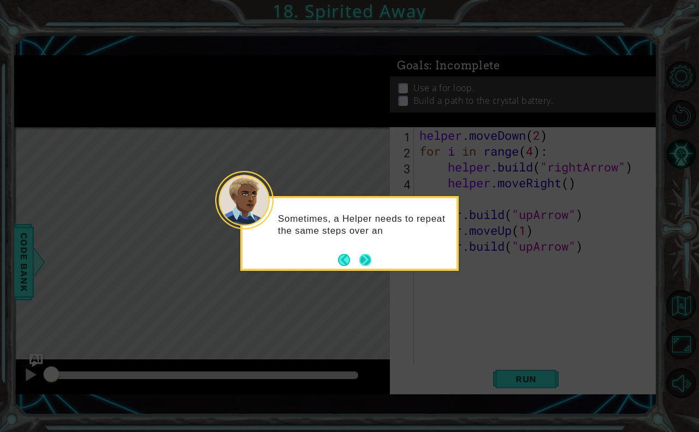
click at [364, 259] on button "Next" at bounding box center [366, 260] width 12 height 12
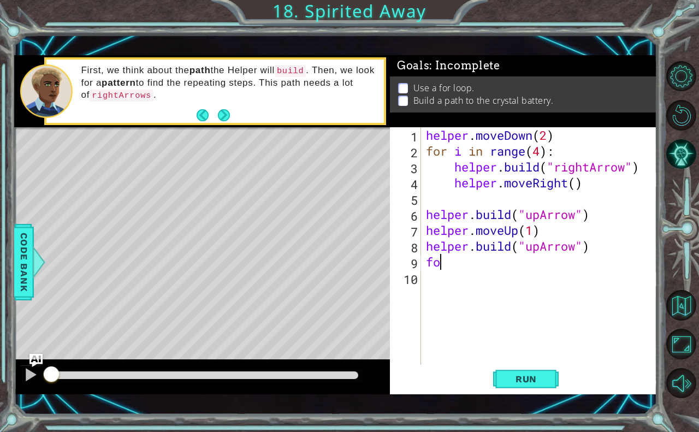
type textarea "f"
click at [672, 303] on button "Back to Map" at bounding box center [682, 305] width 30 height 30
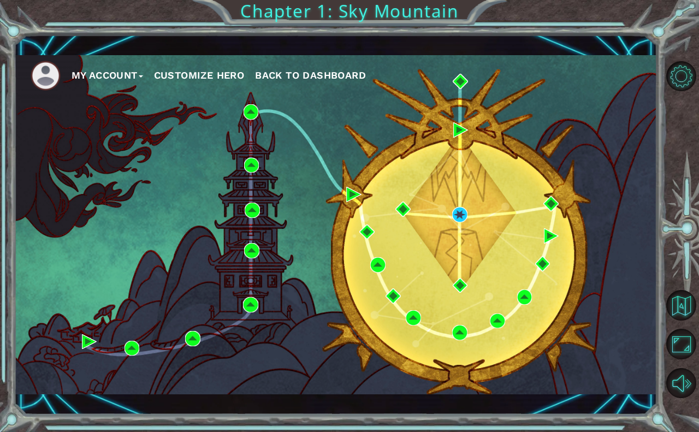
click at [293, 74] on span "Back to Dashboard" at bounding box center [310, 74] width 111 height 11
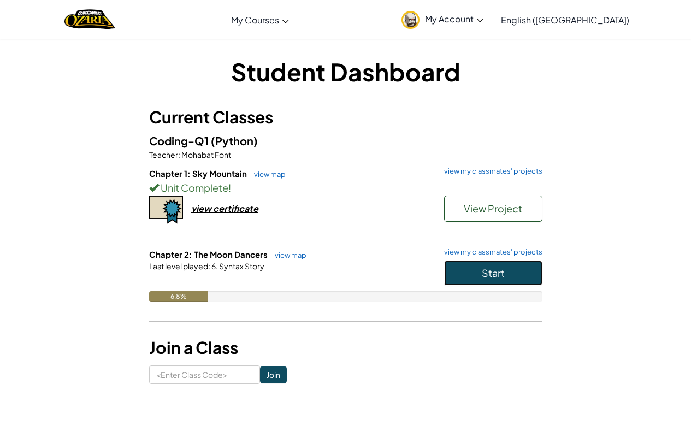
click at [486, 265] on button "Start" at bounding box center [493, 273] width 98 height 25
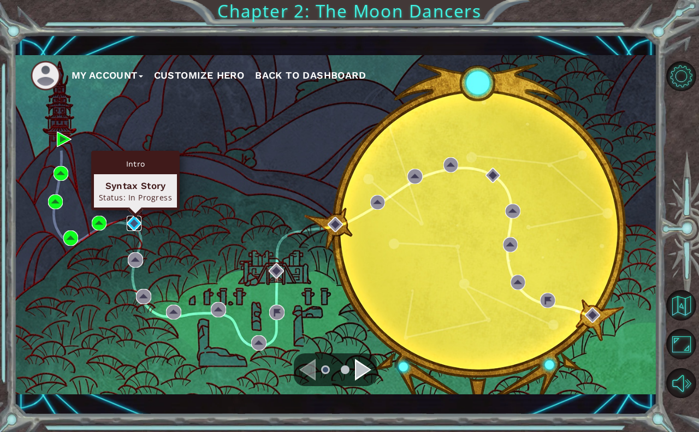
click at [135, 226] on img at bounding box center [134, 223] width 15 height 15
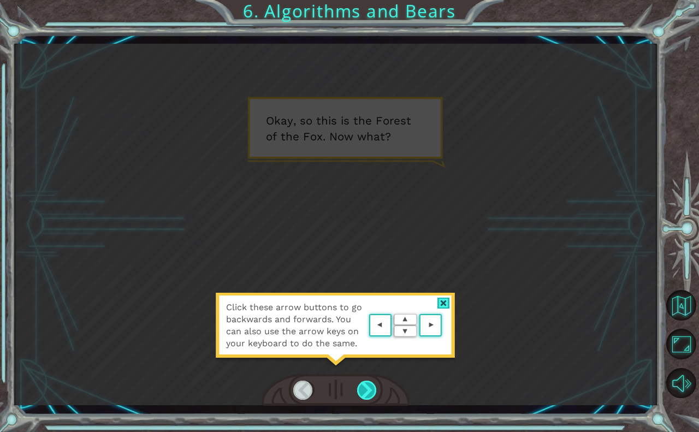
click at [369, 391] on div at bounding box center [367, 391] width 21 height 20
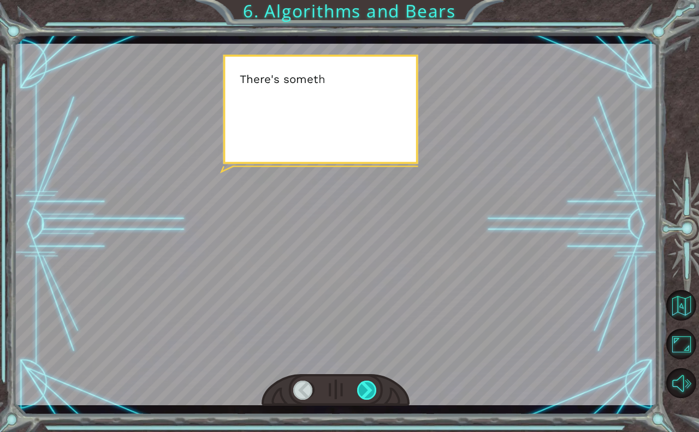
click at [369, 391] on div at bounding box center [367, 391] width 21 height 20
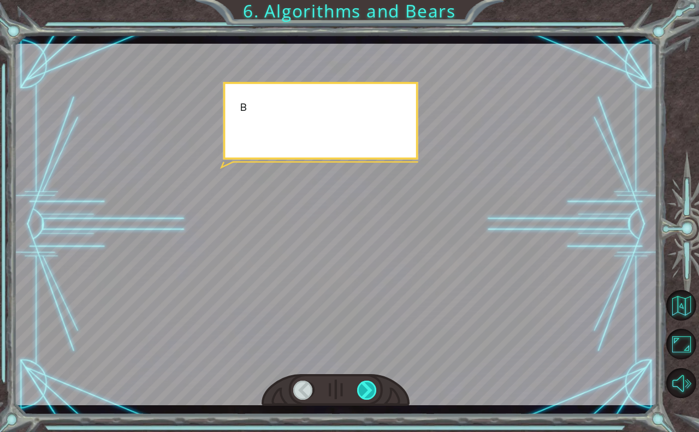
click at [369, 391] on div at bounding box center [367, 391] width 21 height 20
click at [366, 392] on div at bounding box center [367, 391] width 21 height 20
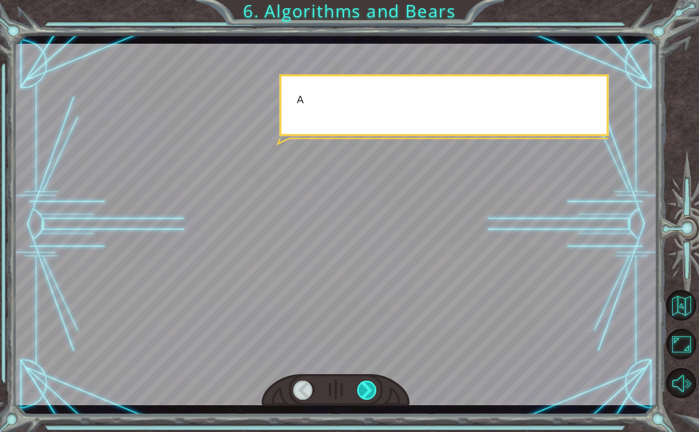
click at [364, 392] on div at bounding box center [367, 391] width 21 height 20
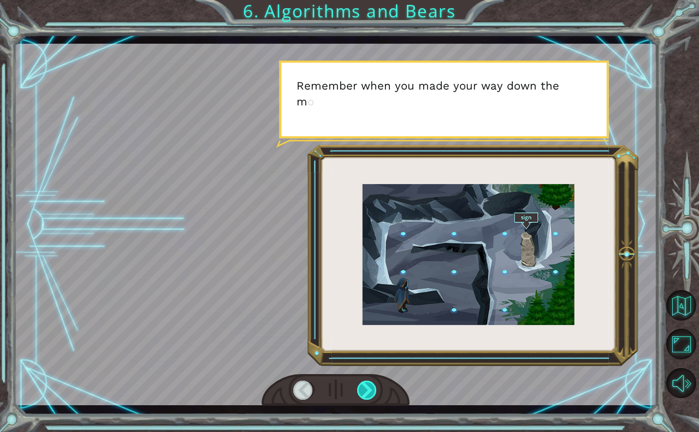
click at [364, 392] on div at bounding box center [367, 391] width 21 height 20
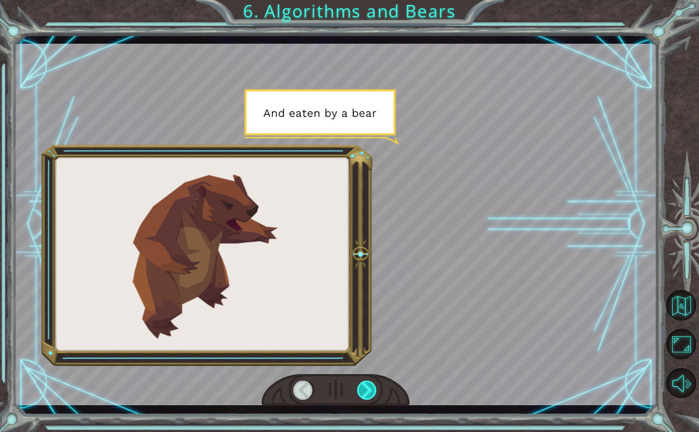
click at [364, 392] on div at bounding box center [367, 391] width 21 height 20
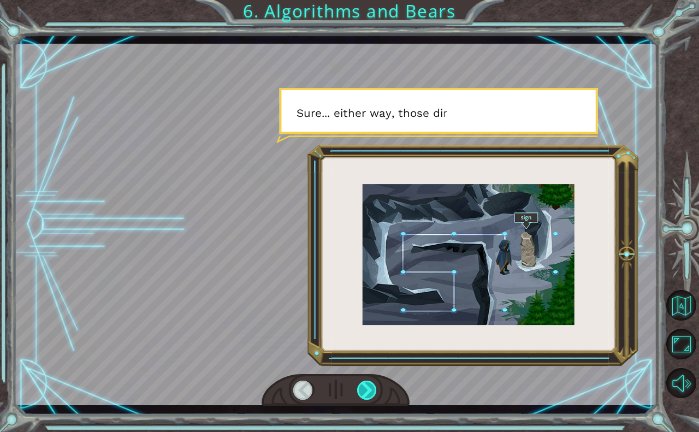
click at [364, 392] on div at bounding box center [367, 391] width 21 height 20
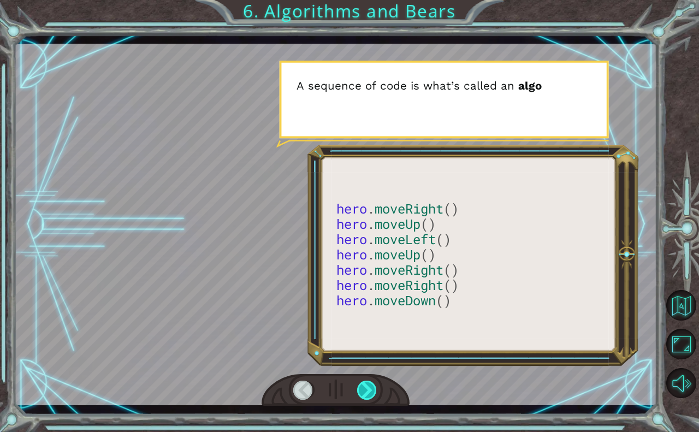
click at [364, 392] on div at bounding box center [367, 391] width 21 height 20
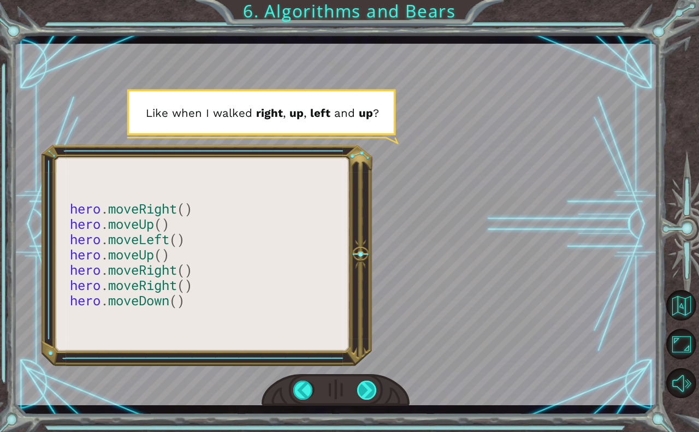
click at [363, 393] on div at bounding box center [367, 391] width 21 height 20
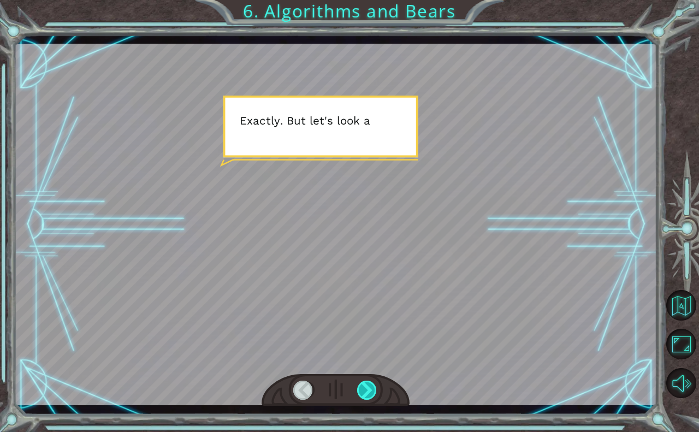
click at [363, 393] on div at bounding box center [367, 391] width 21 height 20
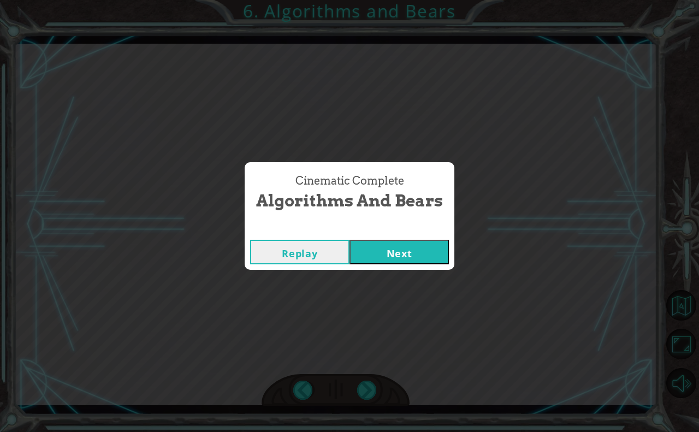
click at [417, 254] on button "Next" at bounding box center [399, 252] width 99 height 25
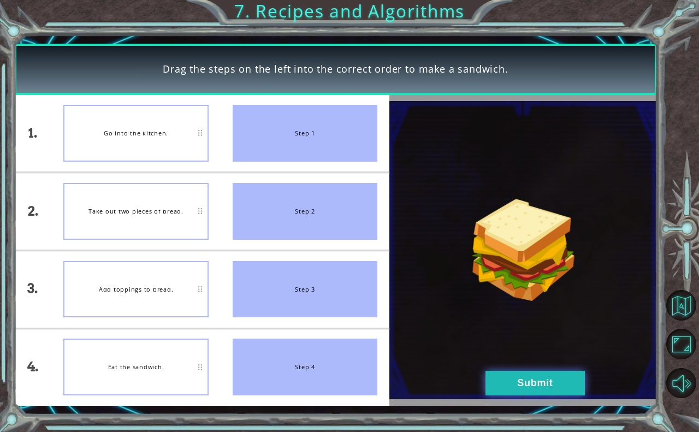
click at [507, 384] on button "Submit" at bounding box center [535, 383] width 99 height 25
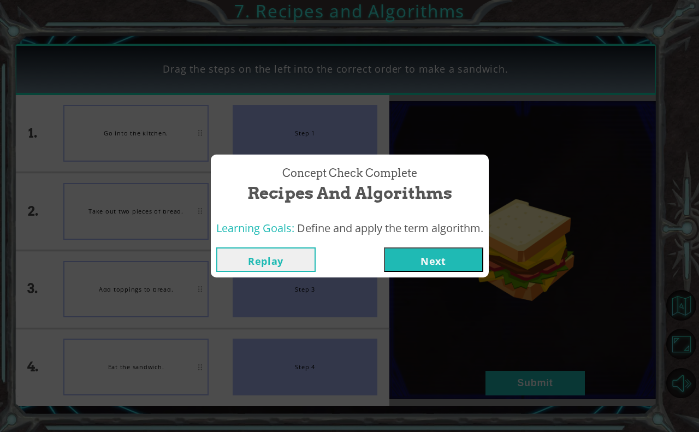
click at [394, 262] on button "Next" at bounding box center [433, 260] width 99 height 25
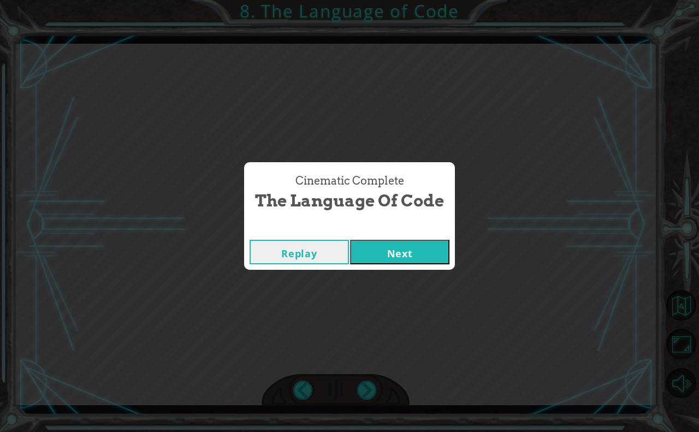
click at [394, 255] on button "Next" at bounding box center [399, 252] width 99 height 25
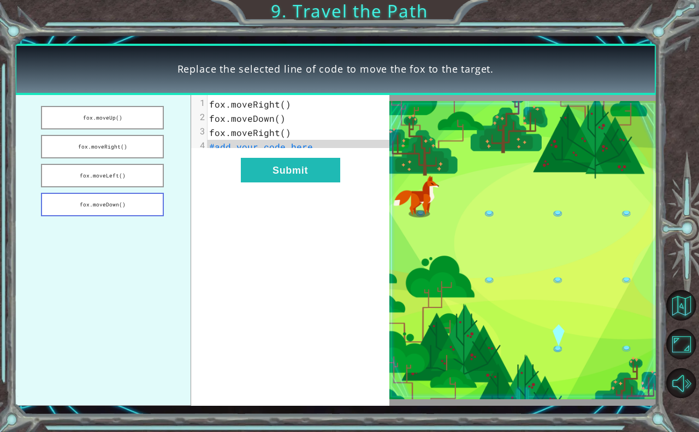
drag, startPoint x: 126, startPoint y: 201, endPoint x: 144, endPoint y: 201, distance: 18.0
click at [191, 203] on div "fox.moveUp() fox.moveRight() fox.moveLeft() fox.moveDown() xxxxxxxxxx 4 1 fox.m…" at bounding box center [202, 250] width 376 height 311
click at [117, 191] on ul "fox.moveUp() fox.moveRight() fox.moveLeft() fox.moveDown()" at bounding box center [102, 250] width 177 height 311
click at [120, 203] on button "fox.moveDown()" at bounding box center [102, 204] width 123 height 23
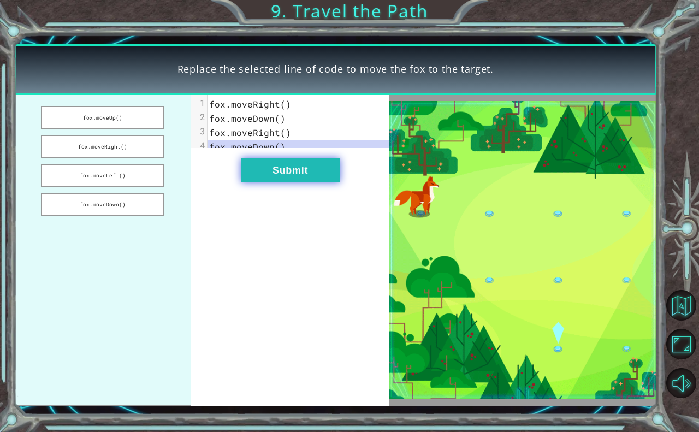
click at [304, 176] on button "Submit" at bounding box center [290, 170] width 99 height 25
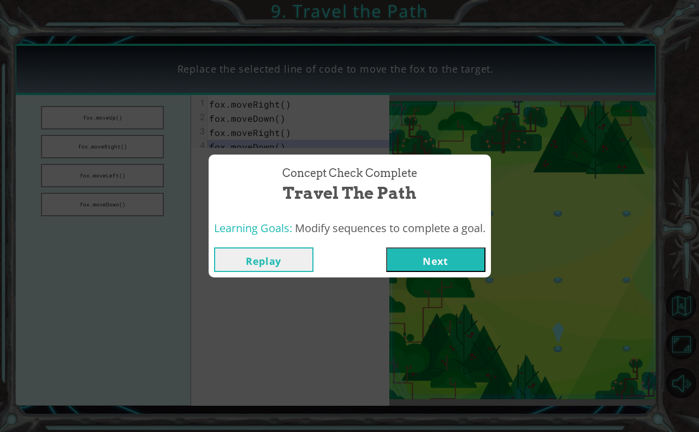
click at [420, 259] on button "Next" at bounding box center [435, 260] width 99 height 25
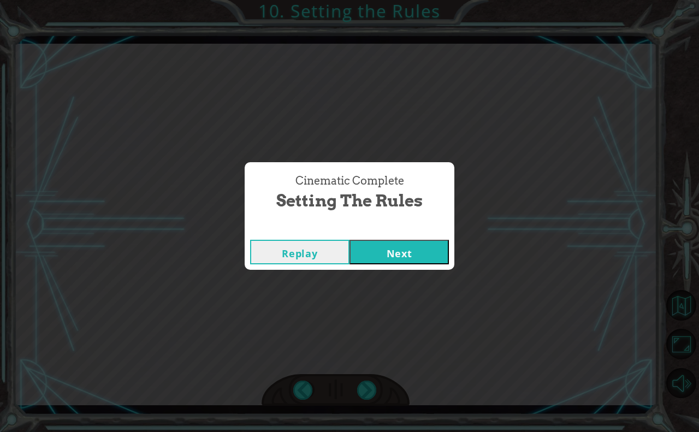
click at [369, 256] on button "Next" at bounding box center [399, 252] width 99 height 25
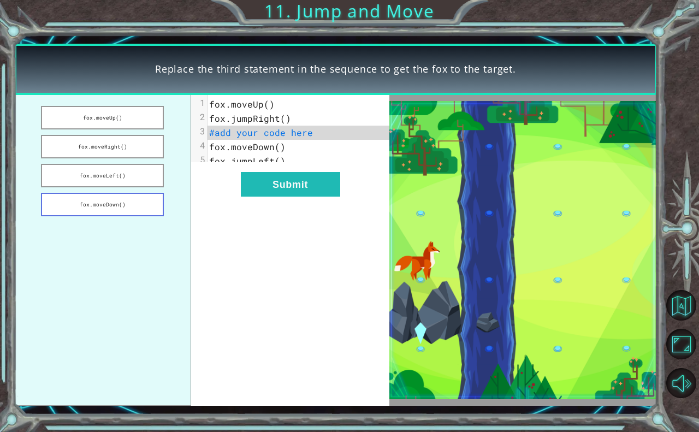
click at [110, 198] on button "fox.moveDown()" at bounding box center [102, 204] width 123 height 23
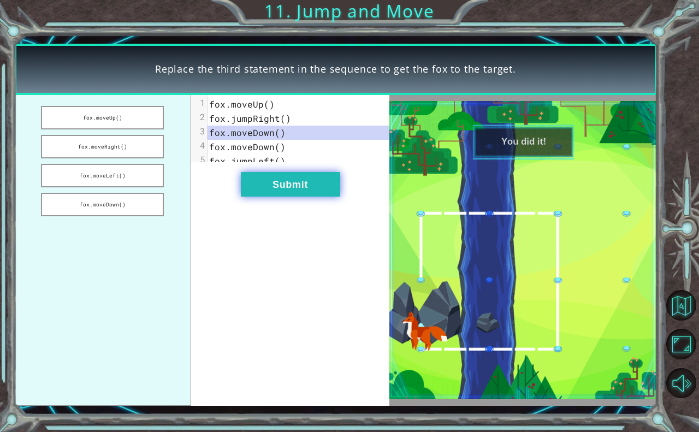
click at [249, 197] on button "Submit" at bounding box center [290, 184] width 99 height 25
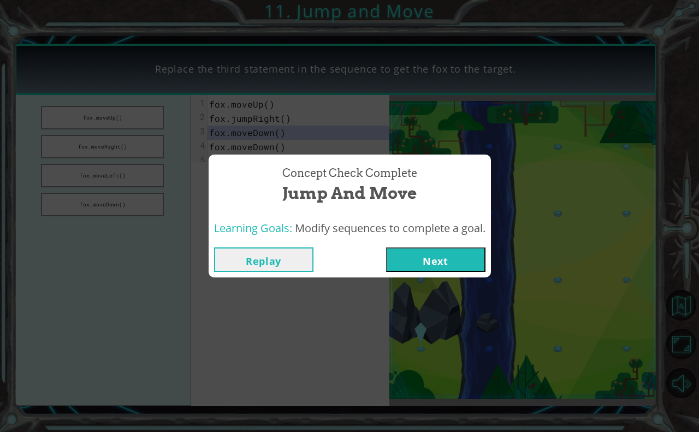
click at [410, 256] on button "Next" at bounding box center [435, 260] width 99 height 25
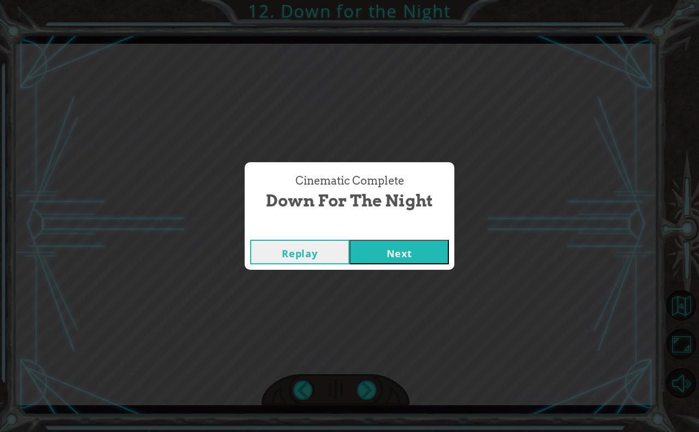
click at [381, 249] on button "Next" at bounding box center [399, 252] width 99 height 25
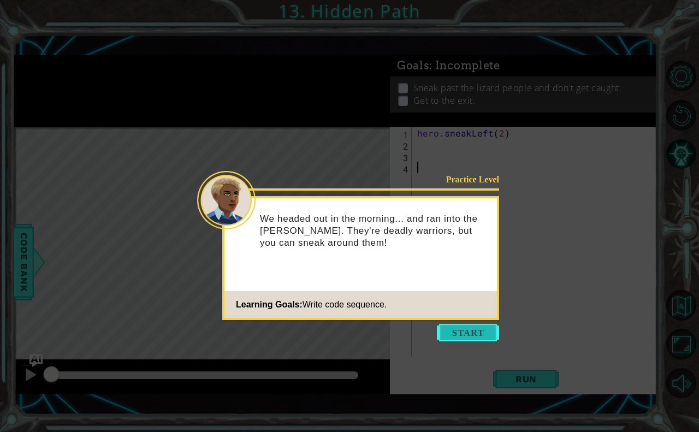
click at [471, 328] on button "Start" at bounding box center [468, 332] width 62 height 17
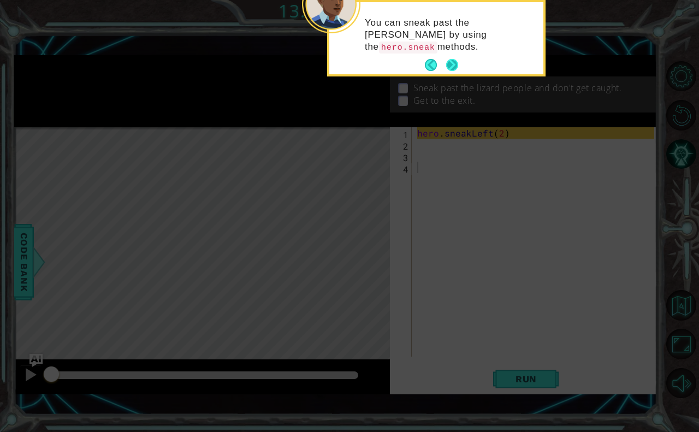
click at [457, 64] on button "Next" at bounding box center [453, 65] width 14 height 14
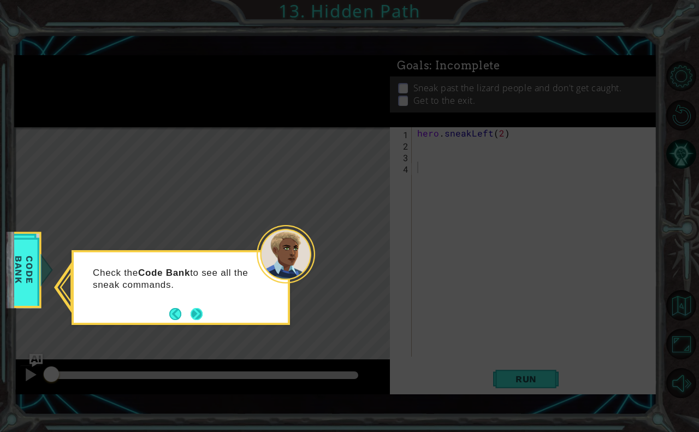
click at [191, 310] on button "Next" at bounding box center [197, 314] width 12 height 12
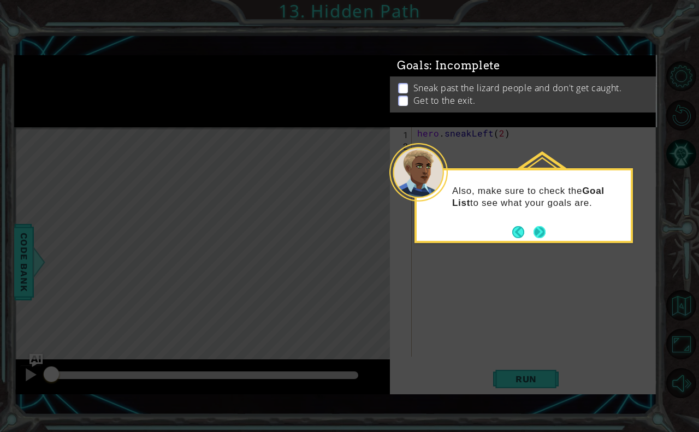
click at [540, 230] on button "Next" at bounding box center [540, 232] width 12 height 12
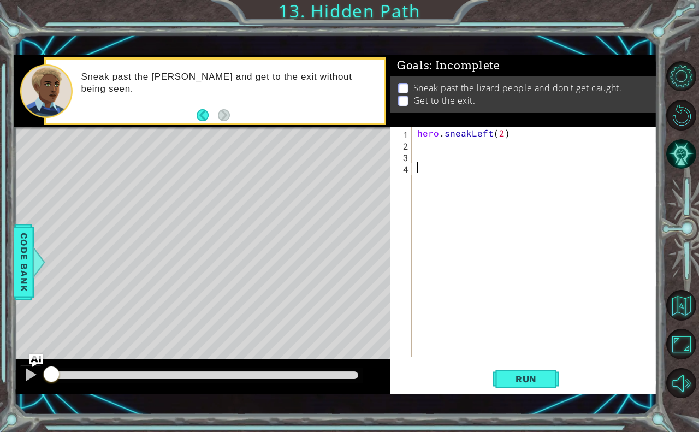
click at [424, 148] on div "hero . sneakLeft ( 2 )" at bounding box center [537, 253] width 245 height 252
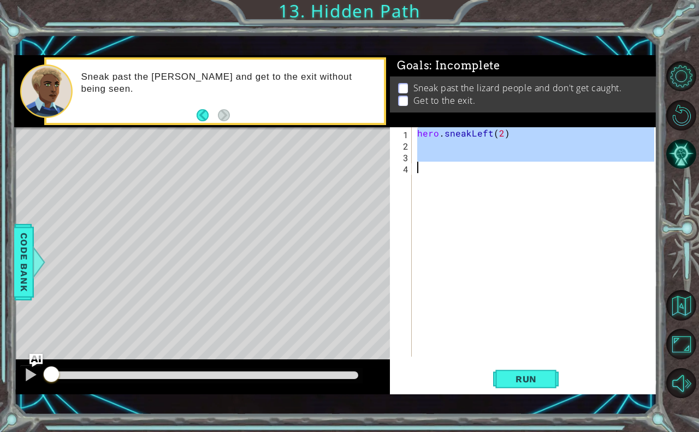
drag, startPoint x: 418, startPoint y: 131, endPoint x: 531, endPoint y: 161, distance: 117.0
click at [531, 161] on div "hero . sneakLeft ( 2 )" at bounding box center [537, 253] width 245 height 252
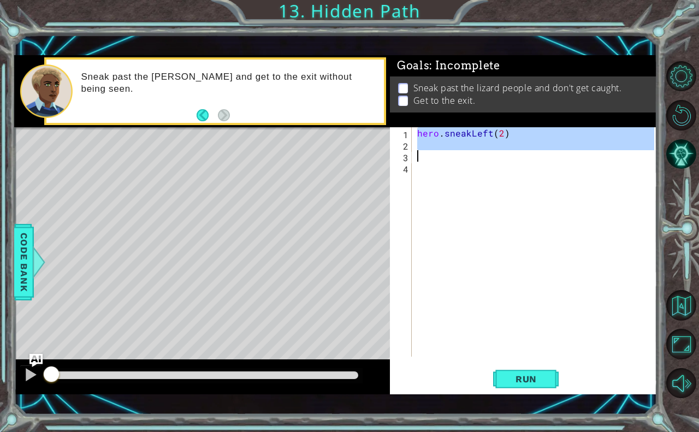
click at [496, 130] on div "hero . sneakLeft ( 2 )" at bounding box center [534, 241] width 239 height 229
type textarea "hero.sneakLeft(2)"
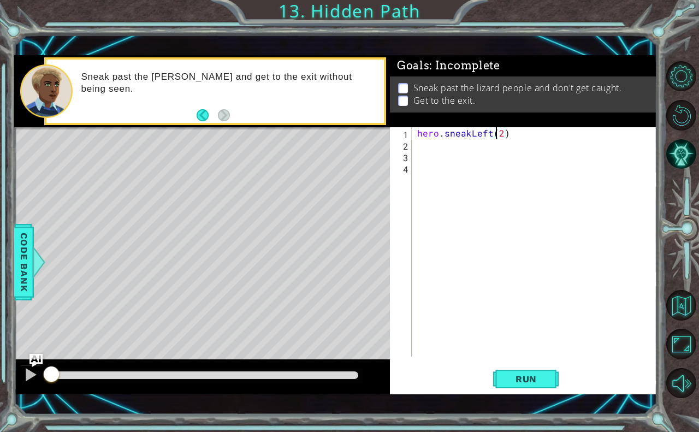
click at [412, 134] on div "hero.sneakLeft(2) 1 2 3 4 hero . sneakLeft ( 2 ) הההההההההההההההההההההההההההההה…" at bounding box center [522, 241] width 264 height 229
drag, startPoint x: 416, startPoint y: 133, endPoint x: 504, endPoint y: 134, distance: 88.0
click at [504, 134] on div "hero . sneakLeft ( 2 )" at bounding box center [537, 253] width 245 height 252
click at [510, 396] on div "1 ההההההההההההההההההההההההההההההההההההההההההההההההההההההההההההההההההההההההההההה…" at bounding box center [336, 224] width 644 height 380
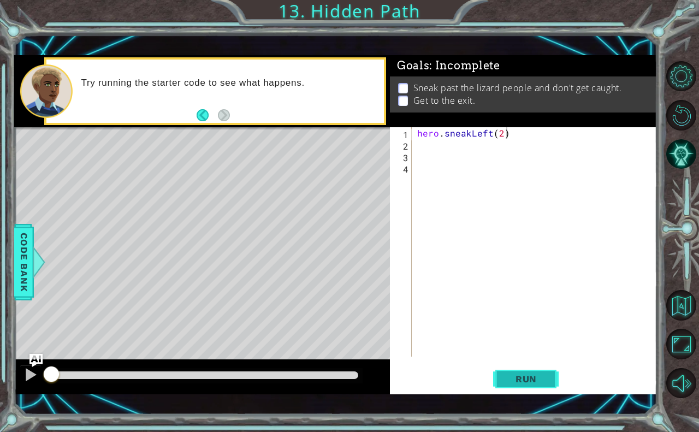
click at [507, 378] on span "Run" at bounding box center [526, 379] width 43 height 11
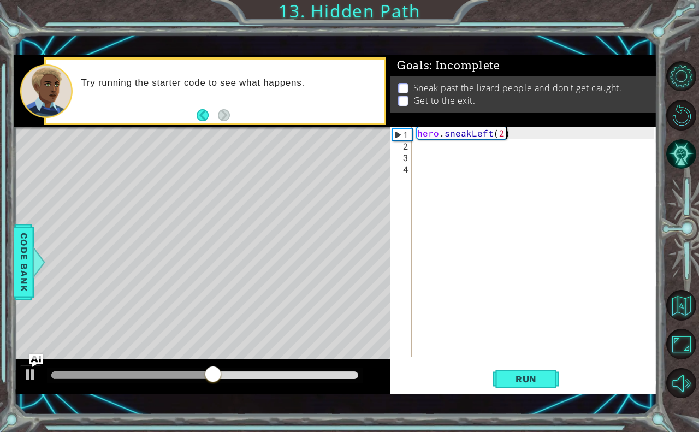
click at [538, 142] on div "hero . sneakLeft ( 2 )" at bounding box center [537, 253] width 245 height 252
click at [512, 134] on div "hero . sneakLeft ( 2 )" at bounding box center [537, 253] width 245 height 252
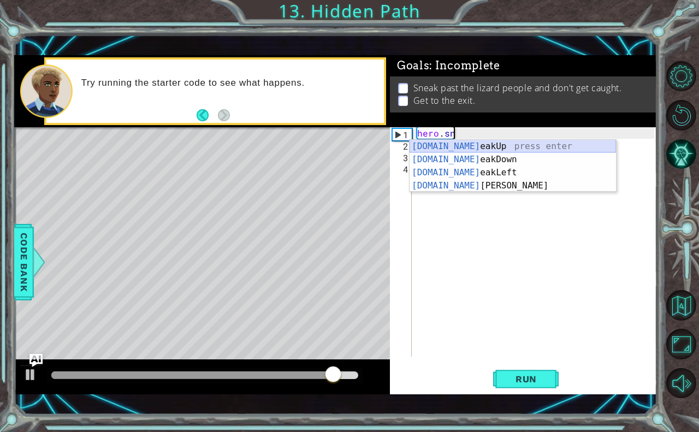
click at [467, 146] on div "hero.sn eakUp press enter hero.sn eakDown press enter hero.sn eakLeft press ent…" at bounding box center [513, 179] width 207 height 79
type textarea "hero.sneakUp(1)"
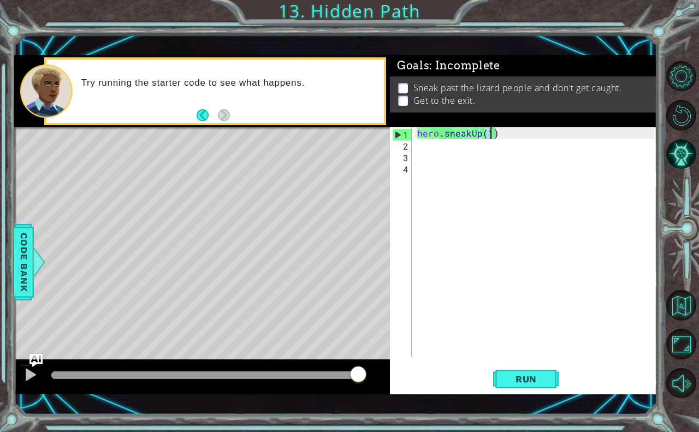
drag, startPoint x: 503, startPoint y: 378, endPoint x: 492, endPoint y: 353, distance: 26.7
click at [503, 378] on button "Run" at bounding box center [526, 379] width 66 height 27
click at [546, 169] on div "hero . sneakUp ( 1 )" at bounding box center [537, 253] width 245 height 252
click at [520, 132] on div "hero . sneakUp ( 1 )" at bounding box center [537, 253] width 245 height 252
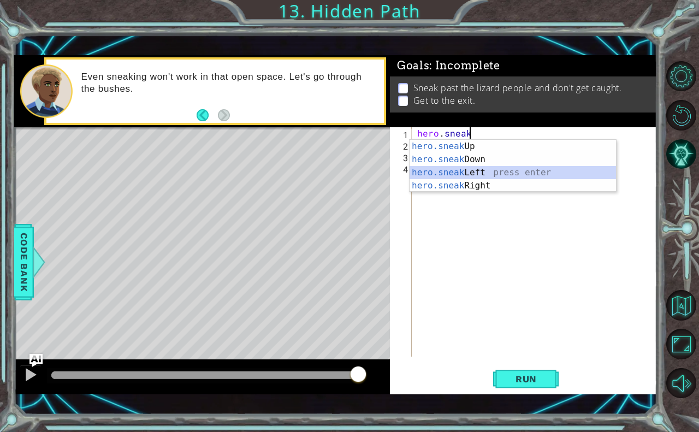
click at [514, 175] on div "hero.sneak Up press enter hero.sneak Down press enter hero.sneak Left press ent…" at bounding box center [513, 179] width 207 height 79
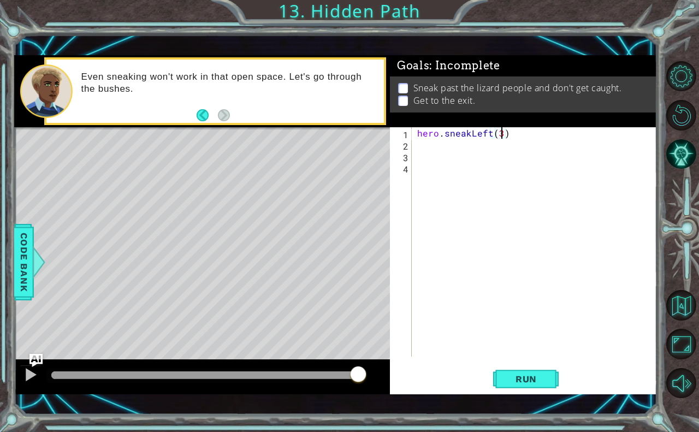
scroll to position [0, 5]
type textarea "hero.sneakLeft(2)"
click at [432, 146] on div "hero . sneakLeft ( 2 )" at bounding box center [537, 253] width 245 height 252
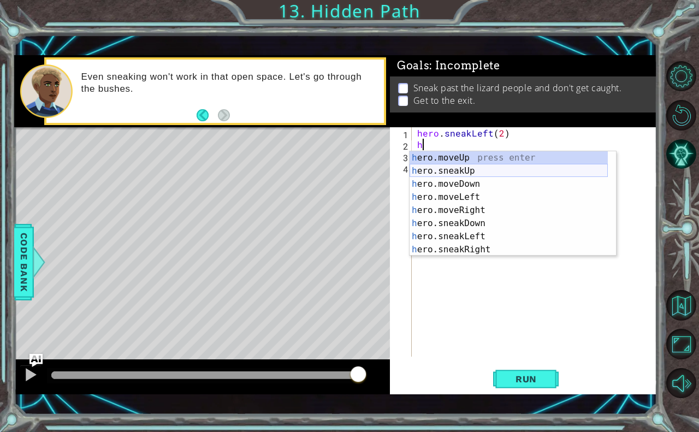
drag, startPoint x: 449, startPoint y: 172, endPoint x: 454, endPoint y: 170, distance: 5.7
click at [454, 170] on div "h ero.moveUp press enter h ero.sneakUp press enter h ero.moveDown press enter h…" at bounding box center [509, 216] width 198 height 131
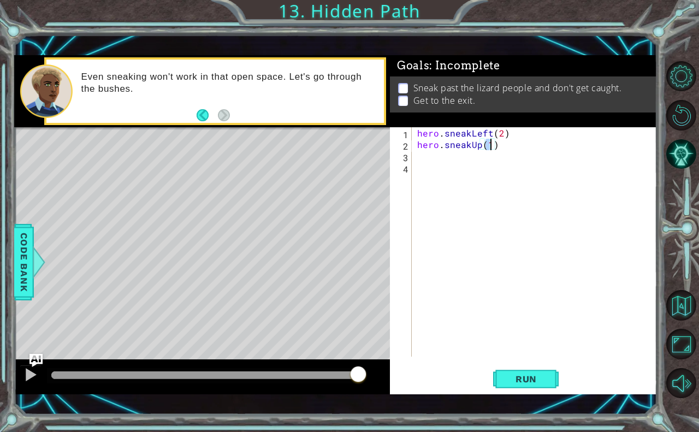
type textarea "hero.sneakUp(2)"
click at [443, 161] on div "hero . sneakLeft ( 2 ) hero . sneakUp ( 2 )" at bounding box center [537, 253] width 245 height 252
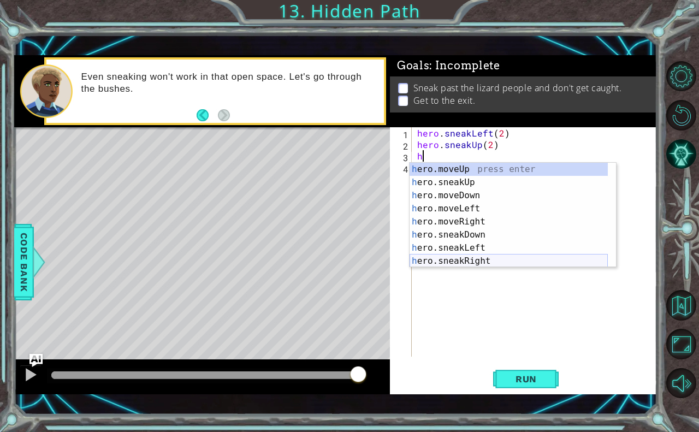
click at [469, 262] on div "h ero.moveUp press enter h ero.sneakUp press enter h ero.moveDown press enter h…" at bounding box center [509, 228] width 198 height 131
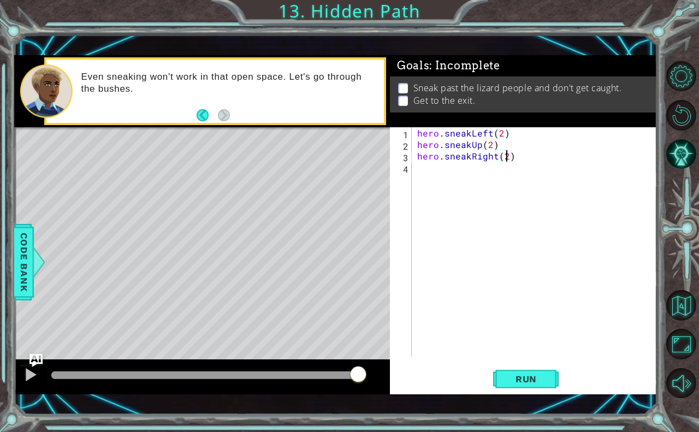
scroll to position [0, 5]
type textarea "hero.sneakRight(2)"
click at [527, 363] on div "hero.sneakRight(2) 1 2 3 4 hero . sneakLeft ( 2 ) hero . sneakUp ( 2 ) hero . s…" at bounding box center [523, 260] width 267 height 267
click at [531, 388] on button "Run" at bounding box center [526, 379] width 66 height 27
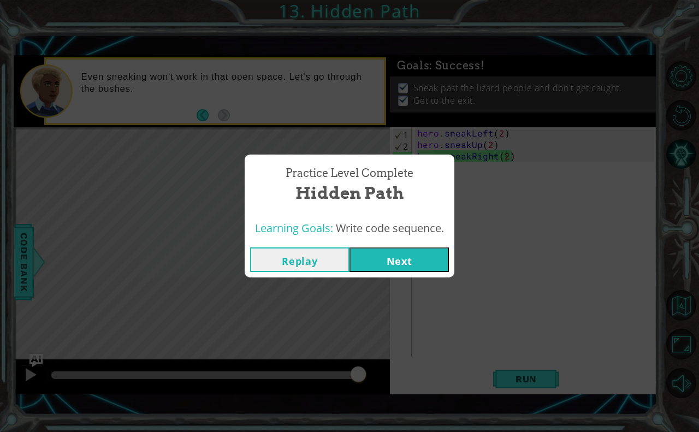
click at [386, 262] on button "Next" at bounding box center [399, 260] width 99 height 25
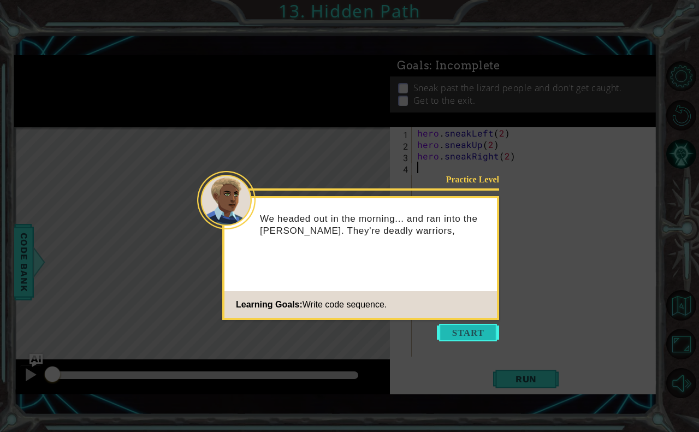
click at [470, 339] on button "Start" at bounding box center [468, 332] width 62 height 17
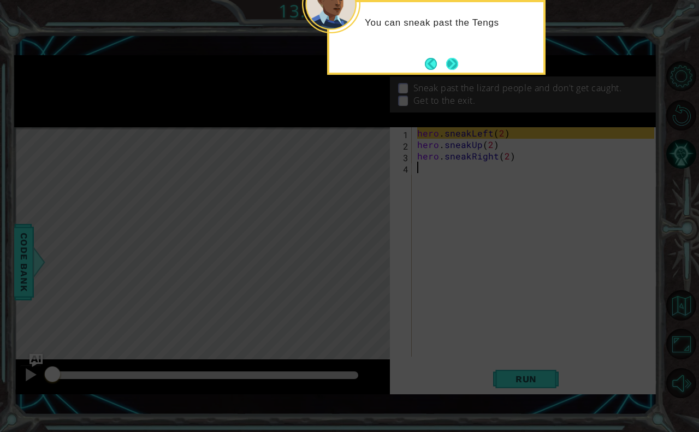
click at [452, 64] on button "Next" at bounding box center [452, 64] width 20 height 20
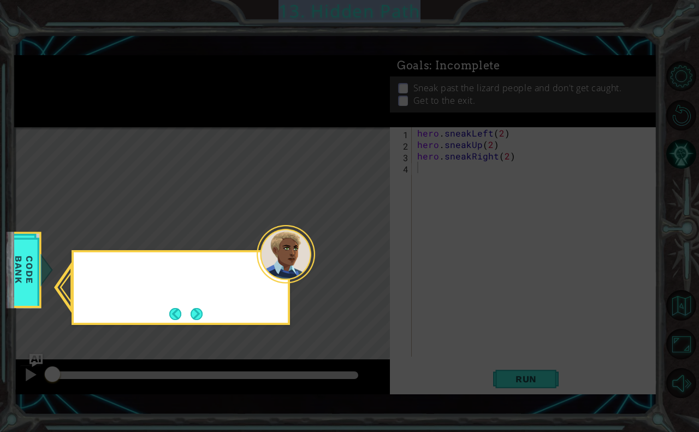
click at [452, 64] on icon at bounding box center [349, 216] width 699 height 432
click at [195, 310] on button "Next" at bounding box center [196, 314] width 20 height 20
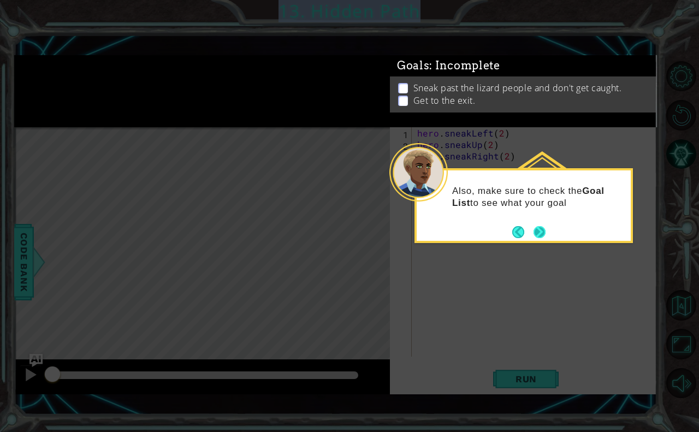
click at [541, 229] on button "Next" at bounding box center [540, 232] width 20 height 20
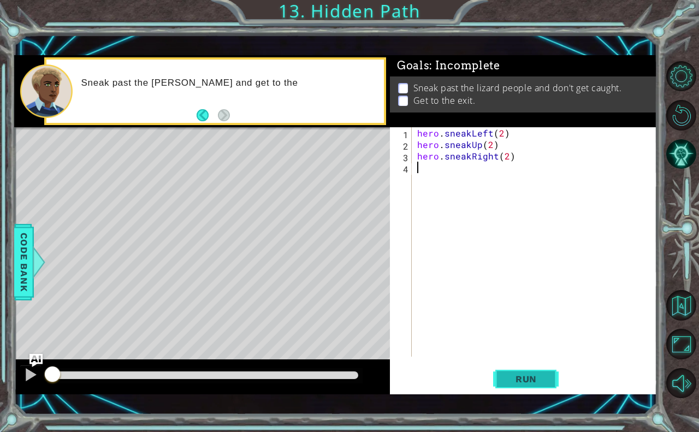
click at [546, 378] on span "Run" at bounding box center [526, 379] width 43 height 11
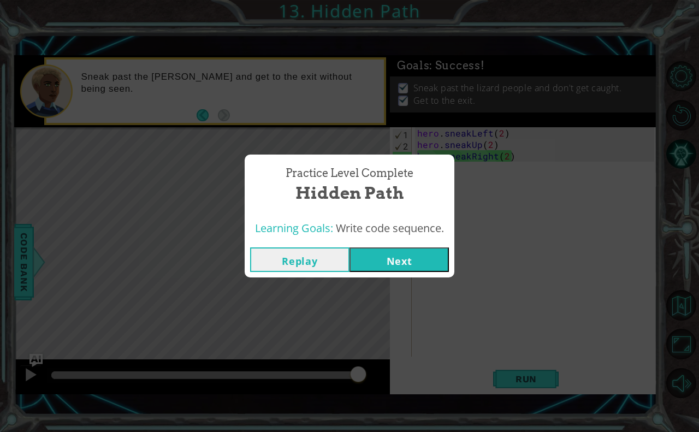
click at [413, 290] on div "Practice Level Complete Hidden Path Learning Goals: Write code sequence. Replay…" at bounding box center [349, 216] width 699 height 432
click at [427, 263] on button "Next" at bounding box center [399, 260] width 99 height 25
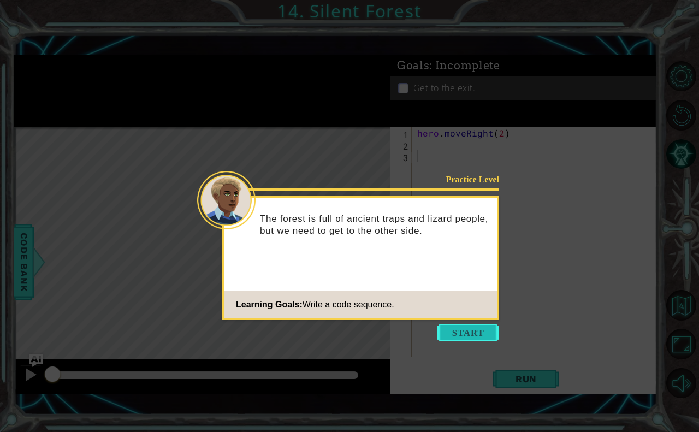
click at [459, 328] on button "Start" at bounding box center [468, 332] width 62 height 17
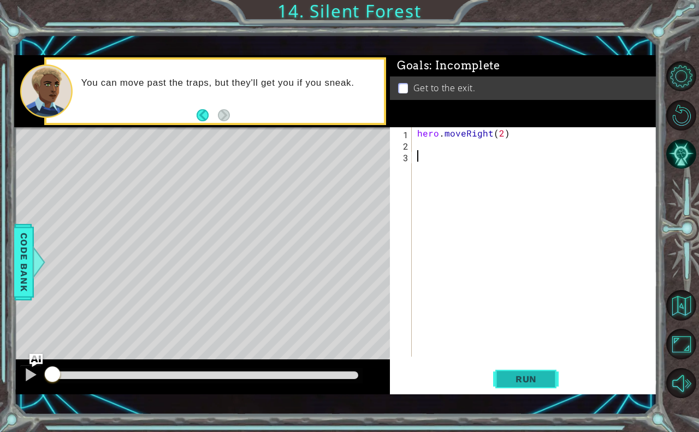
click at [505, 375] on span "Run" at bounding box center [526, 379] width 43 height 11
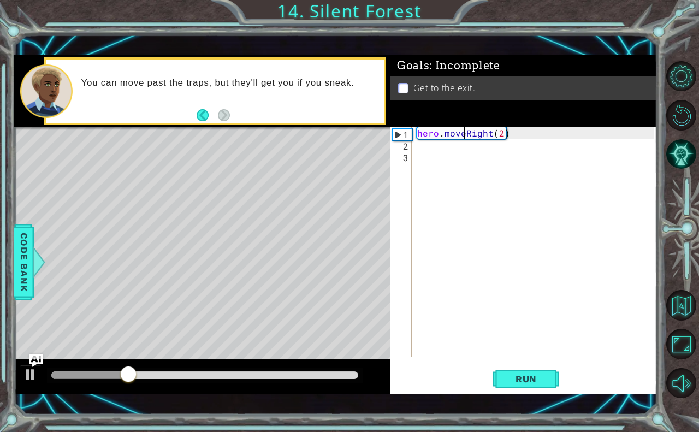
click at [463, 132] on div "hero . moveRight ( 2 )" at bounding box center [537, 253] width 245 height 252
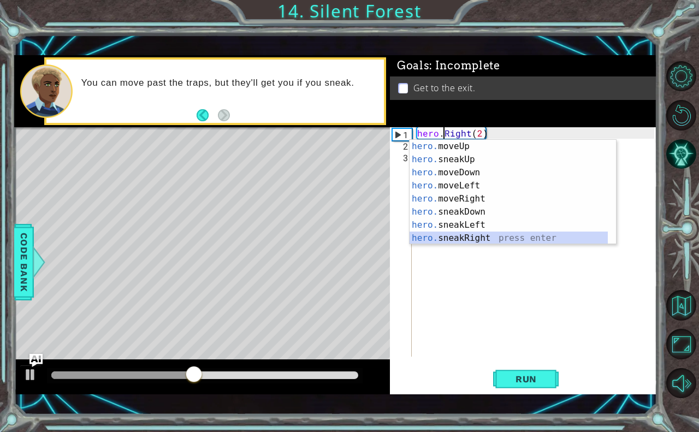
click at [483, 238] on div "hero. moveUp press enter hero. sneakUp press enter hero. moveDown press enter h…" at bounding box center [509, 205] width 198 height 131
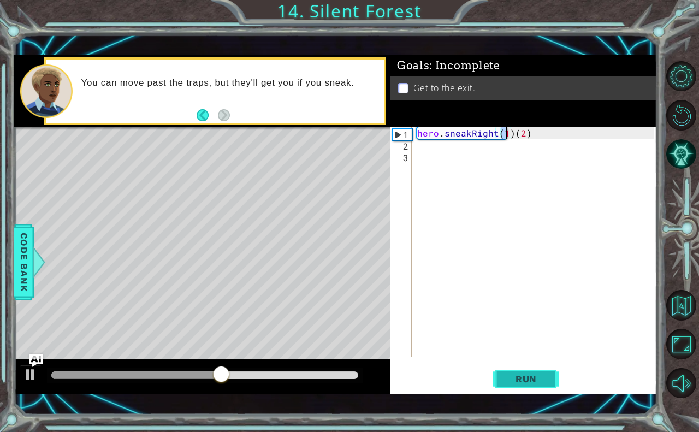
click at [527, 371] on button "Run" at bounding box center [526, 379] width 66 height 27
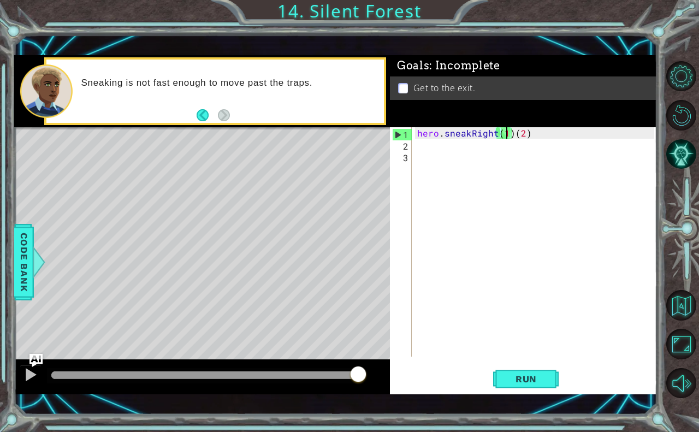
click at [468, 135] on div "hero . sneakRight ( 1 ) ( 2 )" at bounding box center [537, 253] width 245 height 252
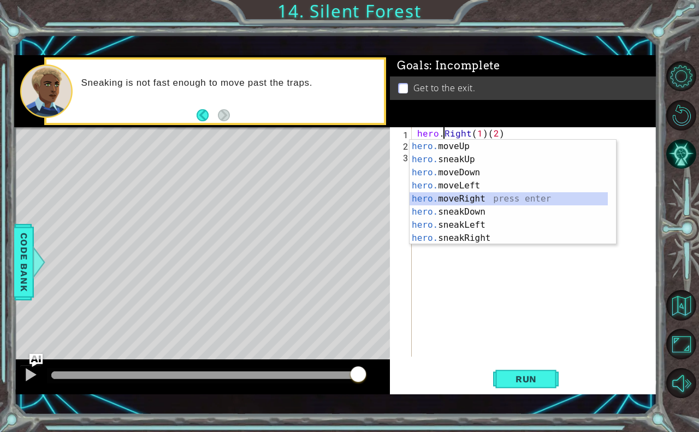
click at [466, 192] on div "hero. moveUp press enter hero. sneakUp press enter hero. moveDown press enter h…" at bounding box center [509, 205] width 198 height 131
type textarea "hero.moveRight(1)(1)(2)"
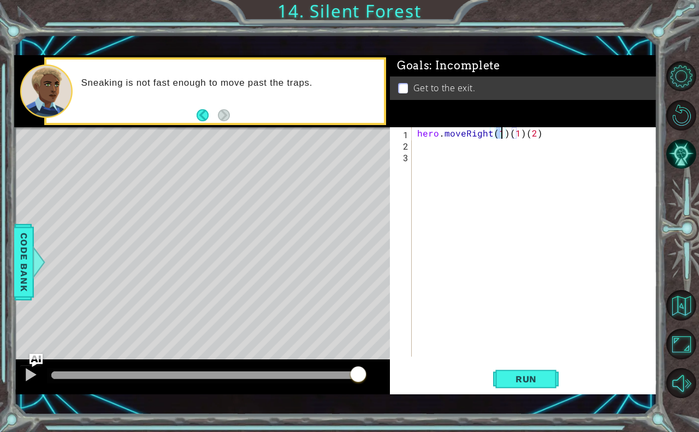
click at [429, 143] on div "hero . moveRight ( 1 ) ( 1 ) ( 2 )" at bounding box center [537, 253] width 245 height 252
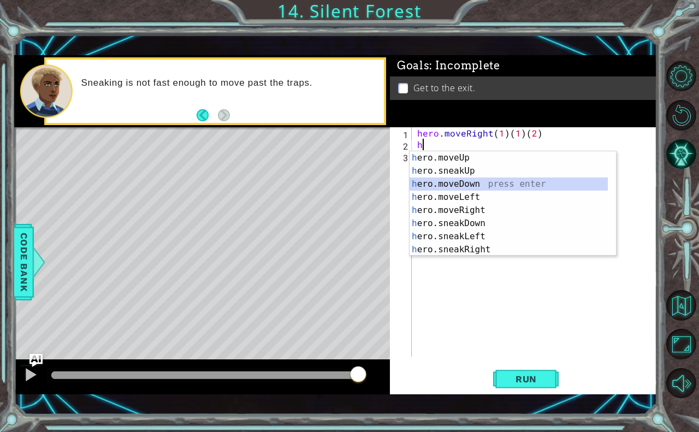
click at [474, 179] on div "h ero.moveUp press enter h ero.sneakUp press enter h ero.moveDown press enter h…" at bounding box center [509, 216] width 198 height 131
type textarea "hero.moveDown(1)"
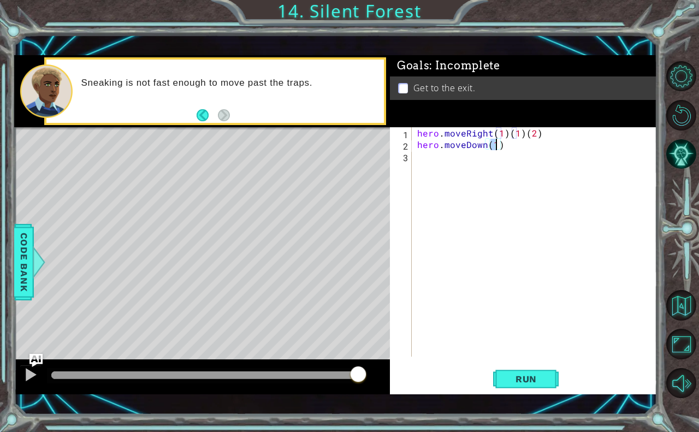
click at [466, 164] on div "hero . moveRight ( 1 ) ( 1 ) ( 2 ) hero . moveDown ( 1 )" at bounding box center [537, 253] width 245 height 252
click at [461, 146] on div "hero . moveRight ( 1 ) ( 1 ) ( 2 ) hero . moveDown ( 1 )" at bounding box center [537, 253] width 245 height 252
click at [466, 144] on div "hero . moveRight ( 1 ) ( 1 ) ( 2 ) hero . moveDown ( 1 )" at bounding box center [537, 253] width 245 height 252
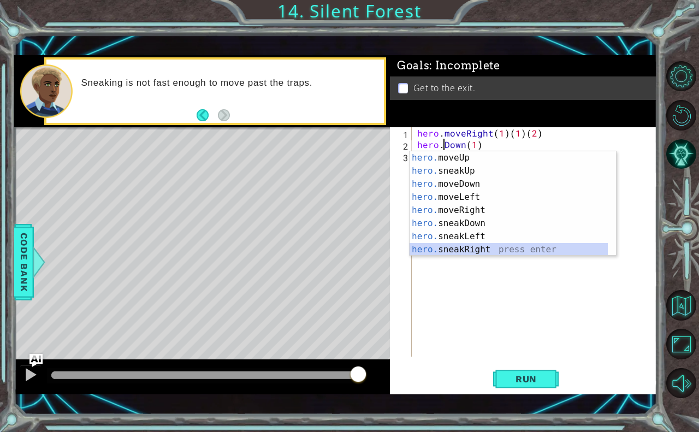
click at [472, 247] on div "hero. moveUp press enter hero. sneakUp press enter hero. moveDown press enter h…" at bounding box center [509, 216] width 198 height 131
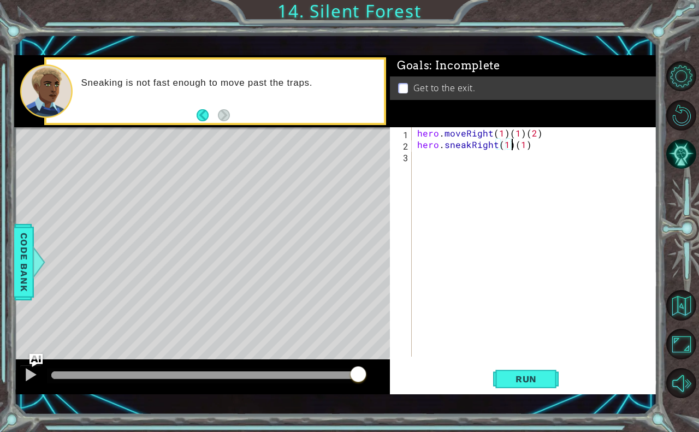
click at [510, 148] on div "hero . moveRight ( 1 ) ( 1 ) ( 2 ) hero . sneakRight ( 1 ) ( 1 )" at bounding box center [537, 253] width 245 height 252
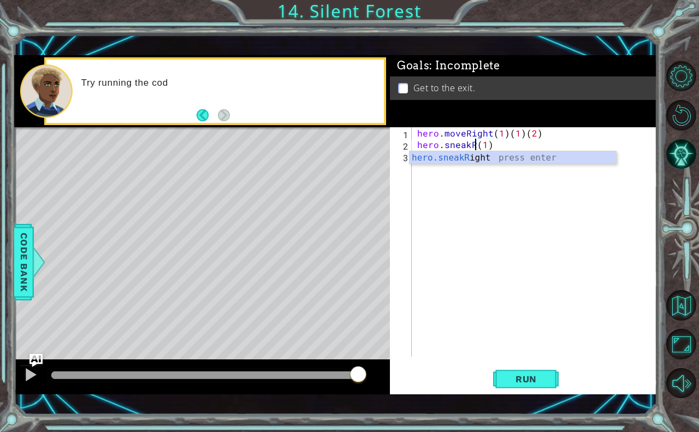
scroll to position [0, 4]
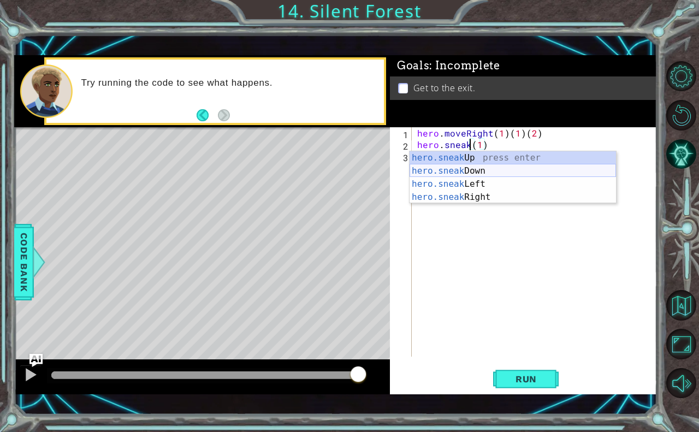
click at [481, 167] on div "hero.sneak Up press enter hero.sneak Down press enter hero.sneak Left press ent…" at bounding box center [513, 190] width 207 height 79
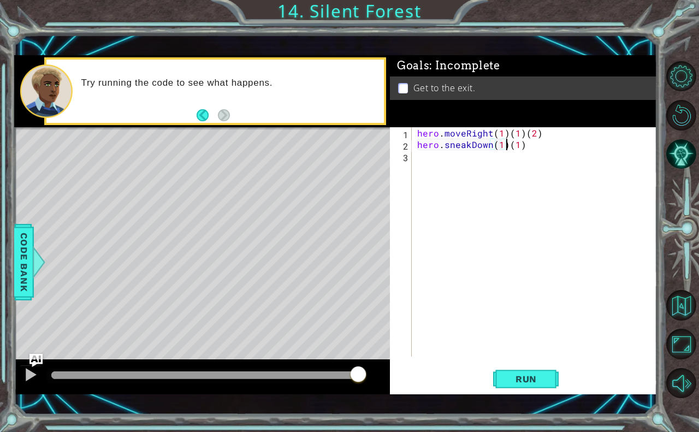
click at [504, 146] on div "hero . moveRight ( 1 ) ( 1 ) ( 2 ) hero . sneakDown ( 1 ) ( 1 )" at bounding box center [537, 253] width 245 height 252
type textarea "hero.sneakDown(1)"
click at [451, 182] on div "hero . moveRight ( 1 ) ( 1 ) ( 2 ) hero . sneakDown ( 1 )" at bounding box center [537, 253] width 245 height 252
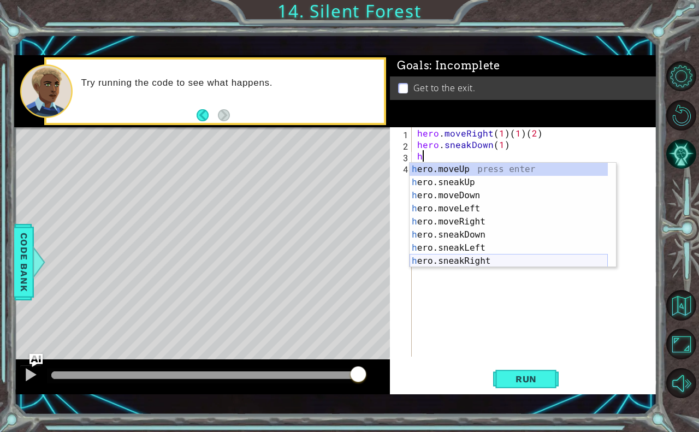
click at [481, 262] on div "h ero.moveUp press enter h ero.sneakUp press enter h ero.moveDown press enter h…" at bounding box center [509, 228] width 198 height 131
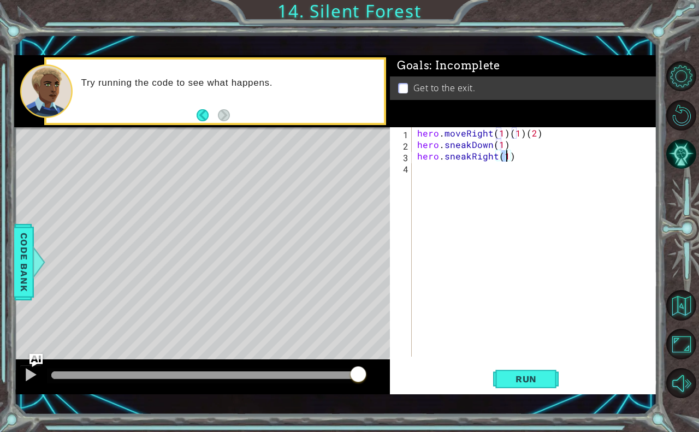
type textarea "hero.sneakRight(2)"
click at [464, 167] on div "hero . moveRight ( 1 ) ( 1 ) ( 2 ) hero . sneakDown ( 1 ) hero . sneakRight ( 2…" at bounding box center [537, 253] width 245 height 252
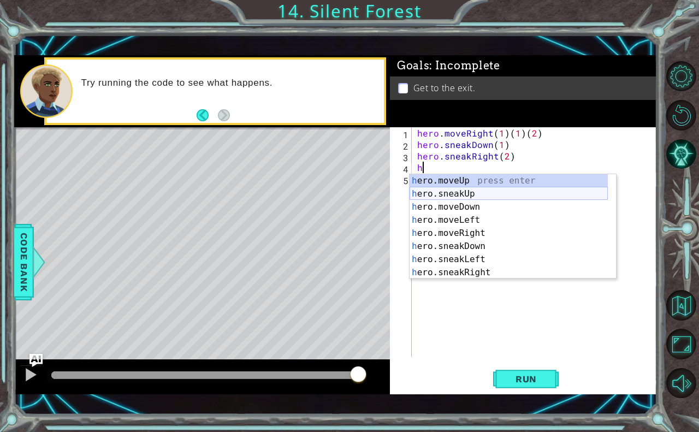
click at [462, 188] on div "h ero.moveUp press enter h ero.sneakUp press enter h ero.moveDown press enter h…" at bounding box center [509, 239] width 198 height 131
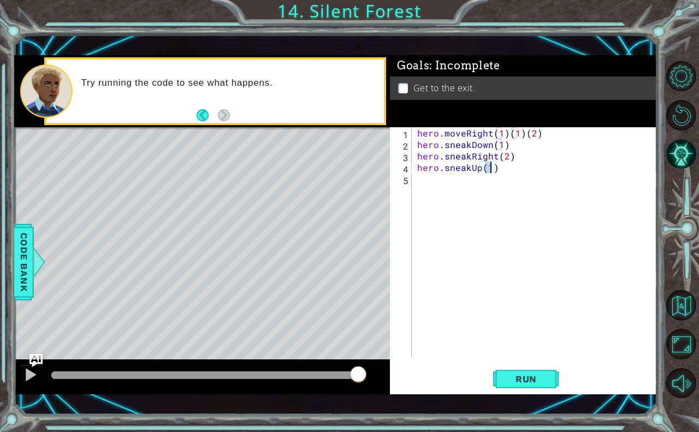
click at [463, 176] on div "hero . moveRight ( 1 ) ( 1 ) ( 2 ) hero . sneakDown ( 1 ) hero . sneakRight ( 2…" at bounding box center [537, 253] width 245 height 252
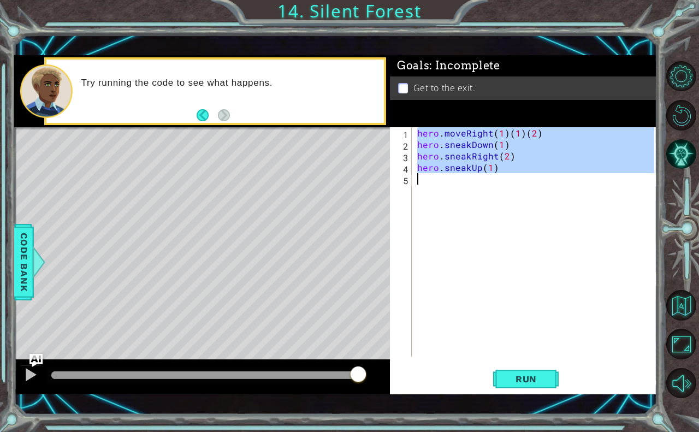
type textarea "hero.sneakUp(1)"
click at [463, 176] on div "hero . moveRight ( 1 ) ( 1 ) ( 2 ) hero . sneakDown ( 1 ) hero . sneakRight ( 2…" at bounding box center [534, 241] width 239 height 229
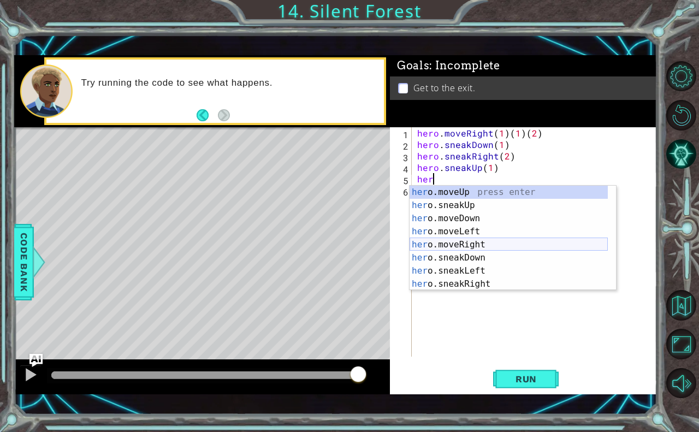
click at [464, 245] on div "her o.moveUp press enter her o.sneakUp press enter her o.moveDown press enter h…" at bounding box center [509, 251] width 198 height 131
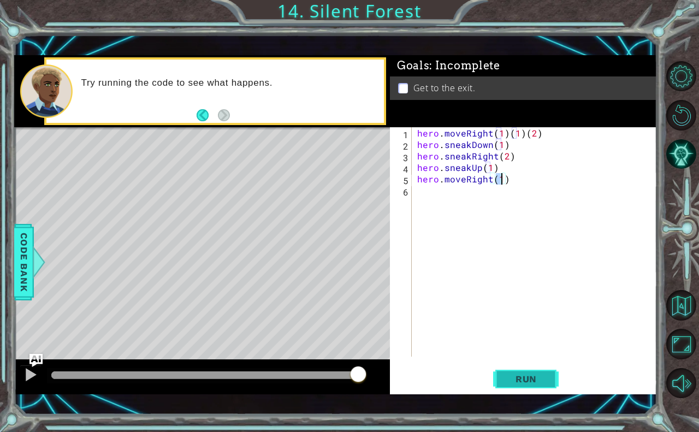
click at [526, 370] on button "Run" at bounding box center [526, 379] width 66 height 27
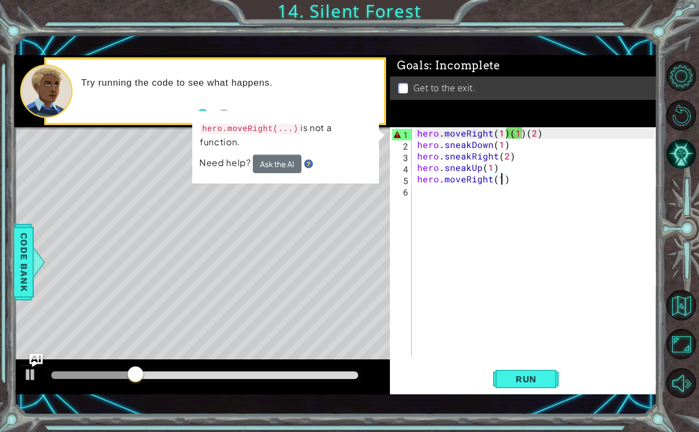
click at [522, 131] on div "hero . moveRight ( 1 ) ( 1 ) ( 2 ) hero . sneakDown ( 1 ) hero . sneakRight ( 2…" at bounding box center [537, 253] width 245 height 252
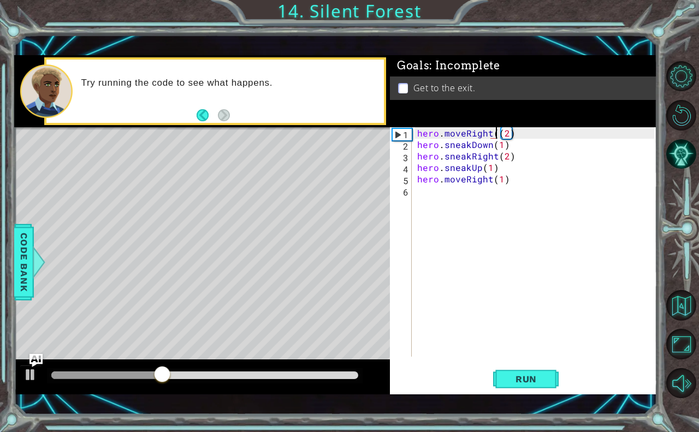
type textarea "hero.moveRight(2)"
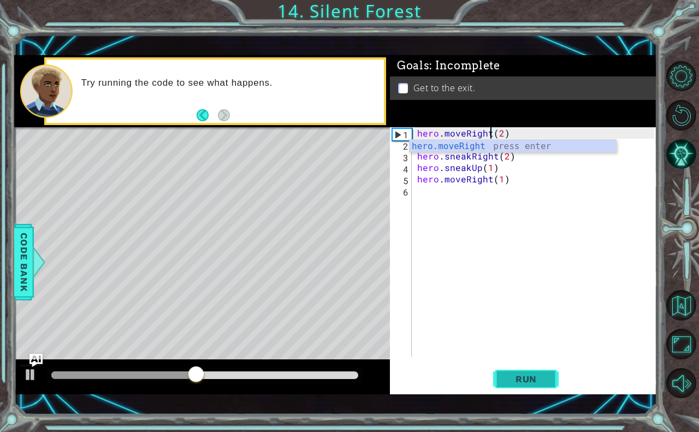
click at [514, 368] on button "Run" at bounding box center [526, 379] width 66 height 27
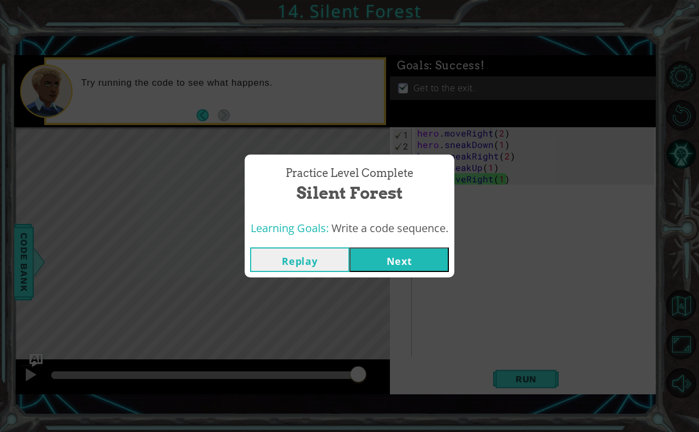
click at [406, 265] on button "Next" at bounding box center [399, 260] width 99 height 25
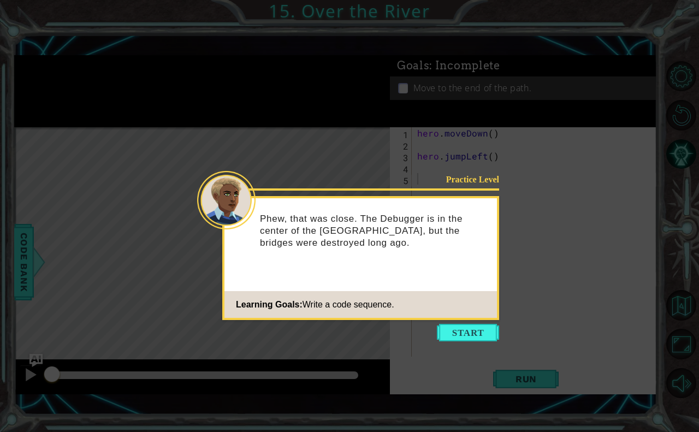
click at [479, 335] on button "Start" at bounding box center [468, 332] width 62 height 17
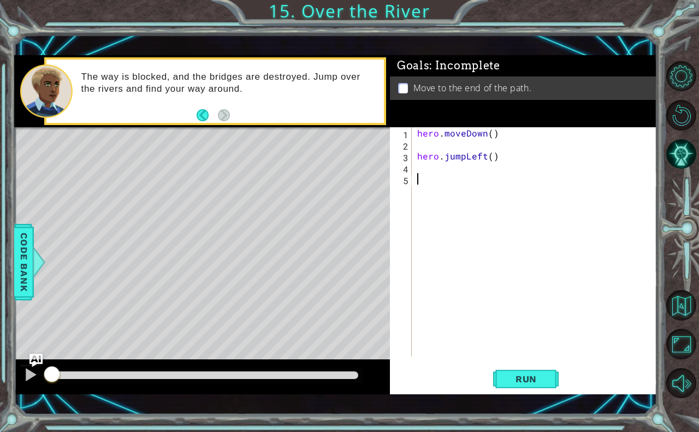
click at [441, 162] on div "hero . moveDown ( ) hero . jumpLeft ( )" at bounding box center [537, 253] width 245 height 252
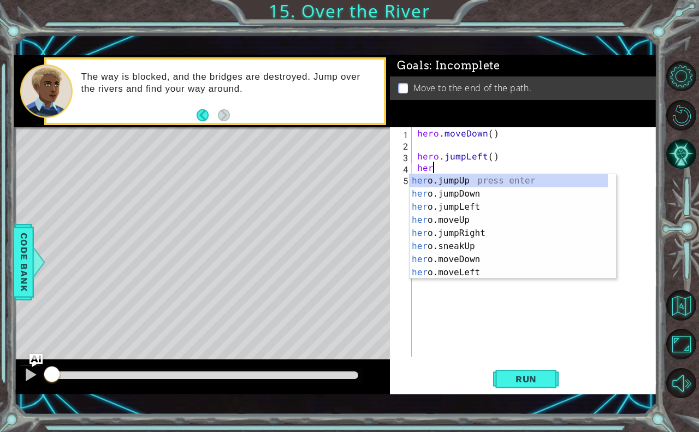
scroll to position [0, 1]
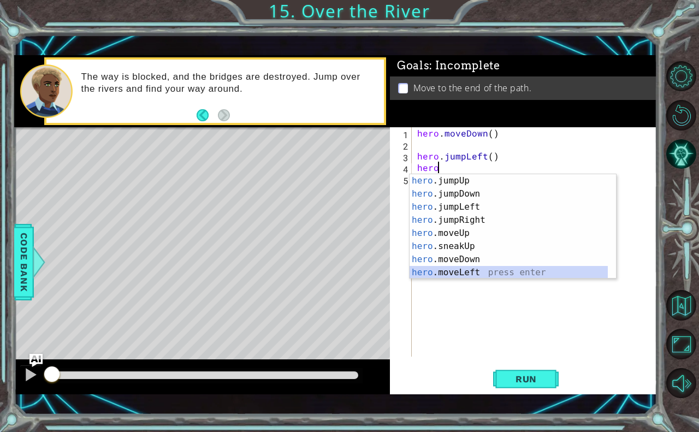
click at [471, 270] on div "hero .jumpUp press enter hero .jumpDown press enter hero .jumpLeft press enter …" at bounding box center [509, 239] width 198 height 131
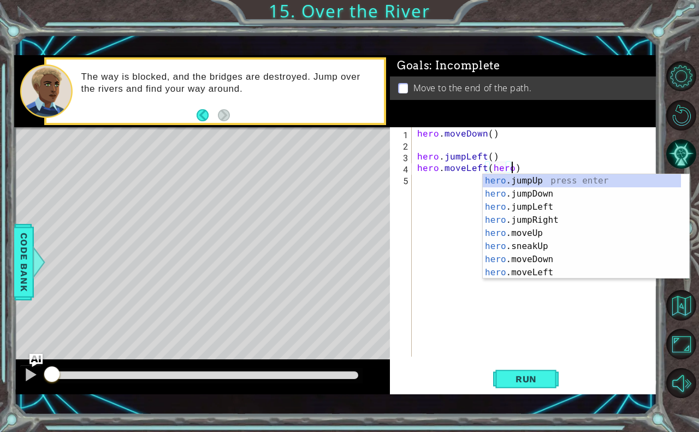
scroll to position [0, 5]
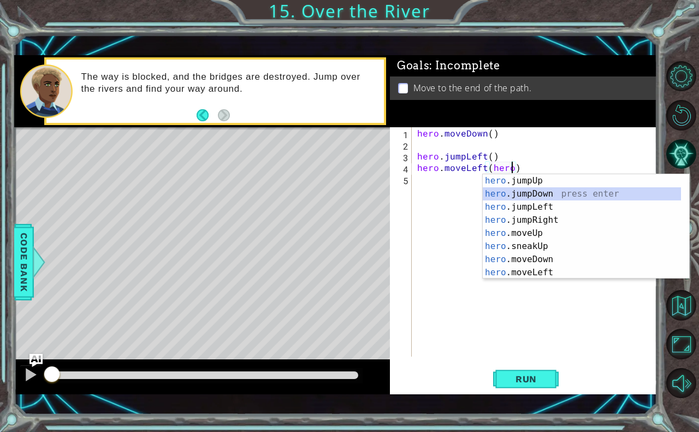
click at [543, 188] on div "hero .jumpUp press enter hero .jumpDown press enter hero .jumpLeft press enter …" at bounding box center [582, 239] width 198 height 131
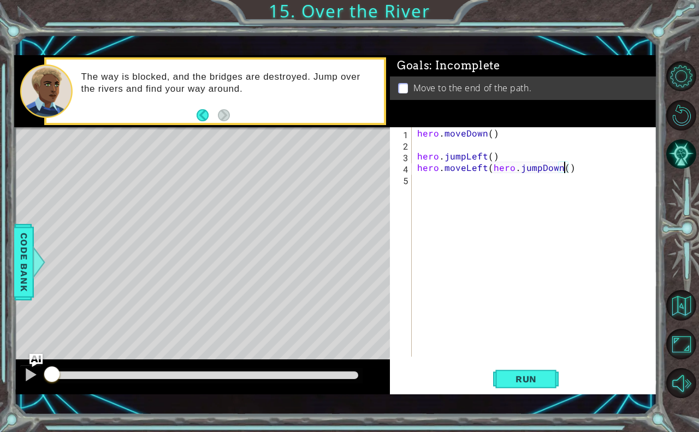
type textarea "hero.moveLeft(hero.jumpDown)"
click at [420, 177] on div "hero . moveDown ( ) hero . jumpLeft ( ) hero . moveLeft ( hero . jumpDown )" at bounding box center [537, 253] width 245 height 252
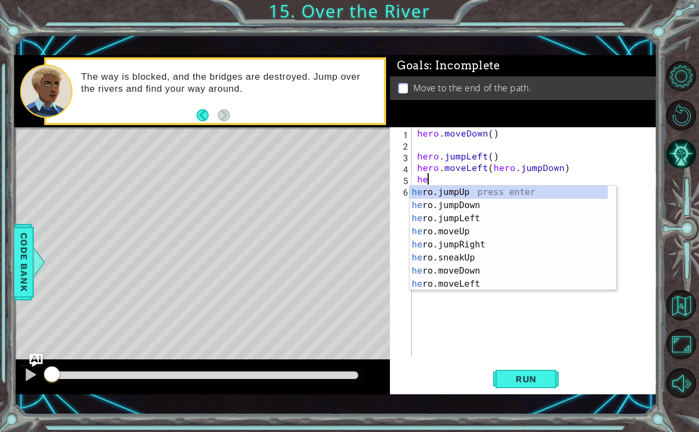
type textarea "hero"
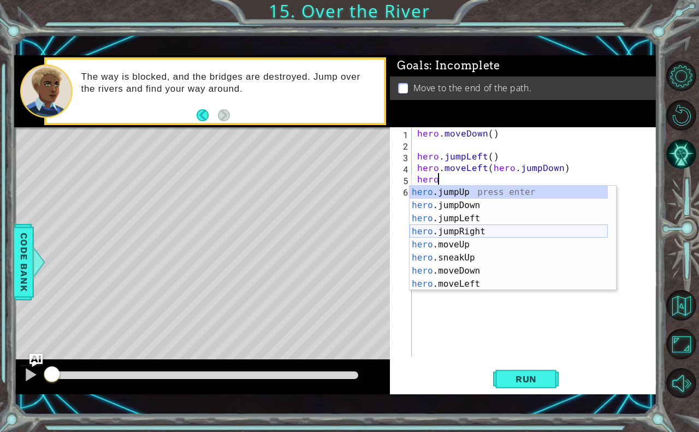
click at [429, 229] on div "hero .jumpUp press enter hero .jumpDown press enter hero .jumpLeft press enter …" at bounding box center [509, 251] width 198 height 131
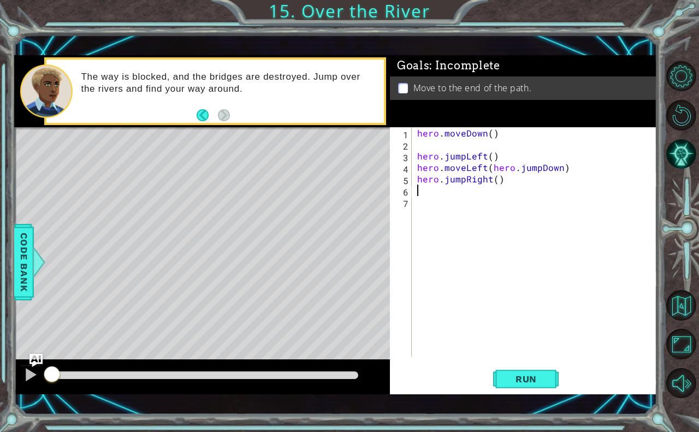
scroll to position [0, 0]
click at [445, 196] on div "hero . moveDown ( ) hero . jumpLeft ( ) hero . moveLeft ( hero . jumpDown ) her…" at bounding box center [537, 253] width 245 height 252
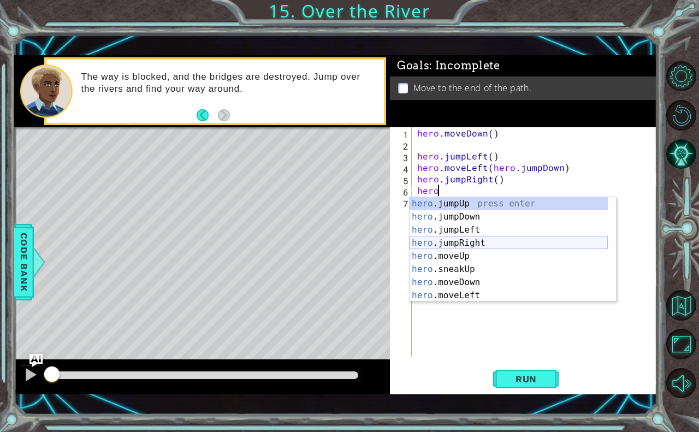
scroll to position [0, 1]
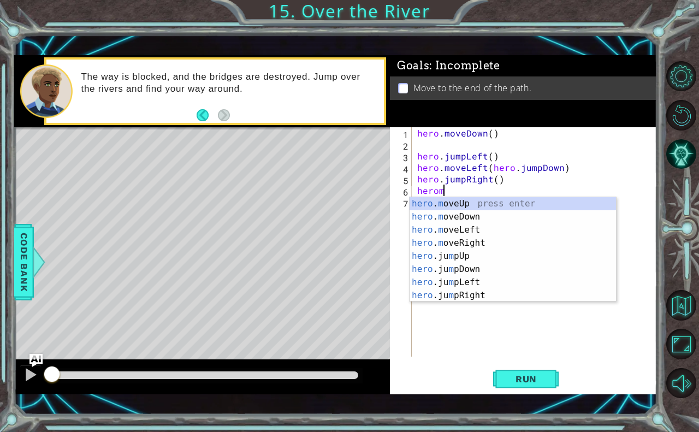
click at [459, 240] on div "hero . m oveUp press enter hero . m oveDown press enter hero . m oveLeft press …" at bounding box center [513, 262] width 207 height 131
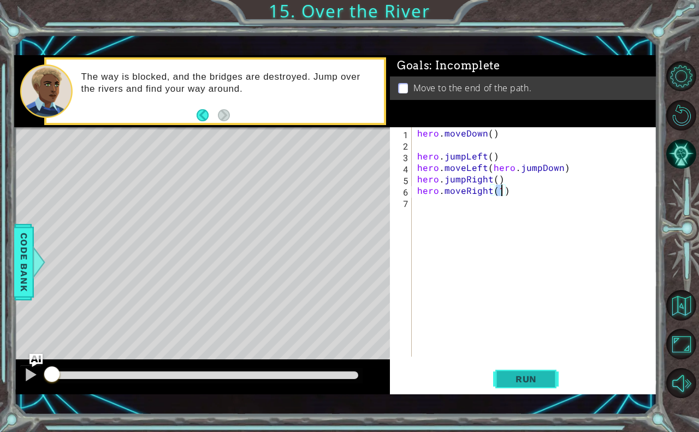
type textarea "hero.moveRight(1)"
click at [526, 389] on button "Run" at bounding box center [526, 379] width 66 height 27
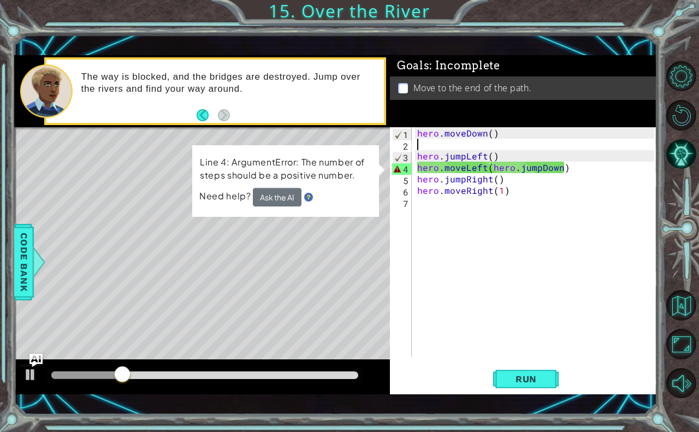
click at [422, 144] on div "hero . moveDown ( ) hero . jumpLeft ( ) hero . moveLeft ( hero . jumpDown ) her…" at bounding box center [537, 253] width 245 height 252
drag, startPoint x: 422, startPoint y: 144, endPoint x: 516, endPoint y: 146, distance: 94.6
click at [516, 146] on div "hero . moveDown ( ) hero . jumpLeft ( ) hero . moveLeft ( hero . jumpDown ) her…" at bounding box center [537, 253] width 245 height 252
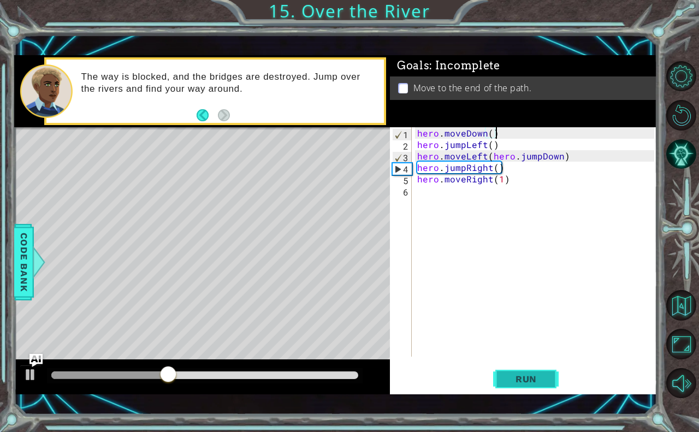
click at [525, 380] on span "Run" at bounding box center [526, 379] width 43 height 11
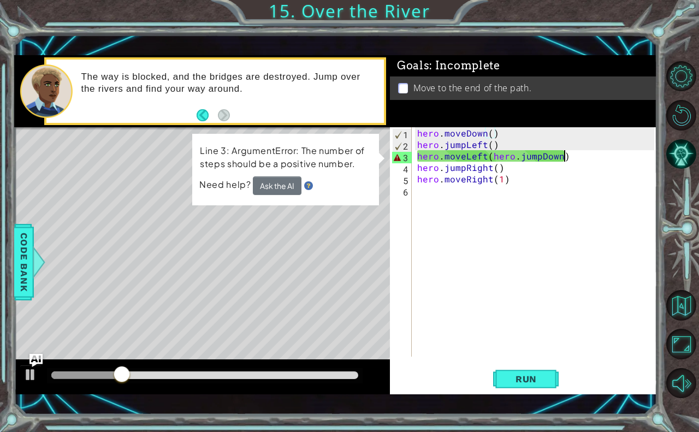
click at [584, 158] on div "hero . moveDown ( ) hero . jumpLeft ( ) hero . moveLeft ( hero . jumpDown ) her…" at bounding box center [537, 253] width 245 height 252
click at [486, 156] on div "hero . moveDown ( ) hero . jumpLeft ( ) hero . moveLeft ( hero . jumpDown ) her…" at bounding box center [537, 253] width 245 height 252
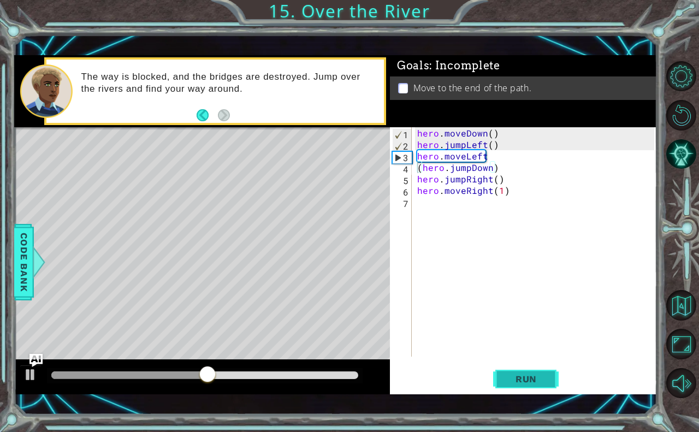
click at [531, 376] on span "Run" at bounding box center [526, 379] width 43 height 11
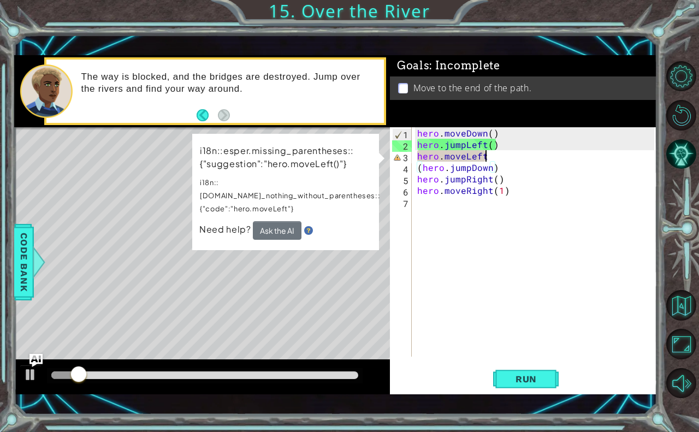
click at [485, 157] on div "hero . moveDown ( ) hero . jumpLeft ( ) hero . moveLeft ( hero . jumpDown ) her…" at bounding box center [537, 253] width 245 height 252
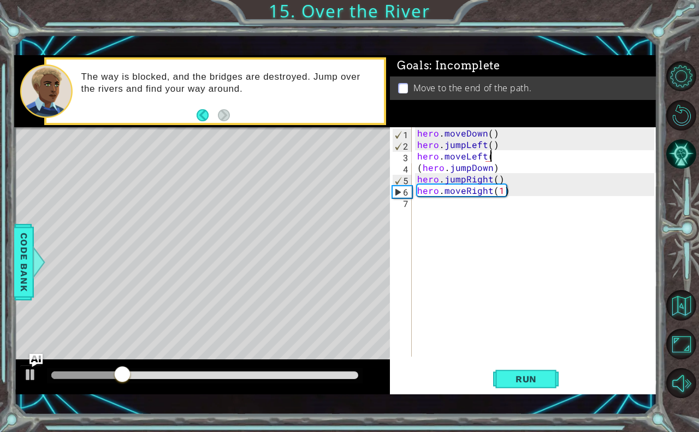
scroll to position [0, 4]
click at [520, 375] on span "Run" at bounding box center [526, 379] width 43 height 11
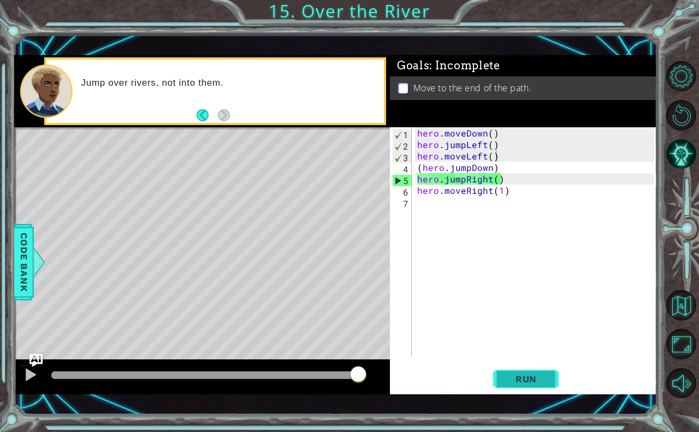
drag, startPoint x: 530, startPoint y: 381, endPoint x: 532, endPoint y: 376, distance: 5.7
click at [532, 378] on span "Run" at bounding box center [526, 379] width 43 height 11
click at [498, 169] on div "hero . moveDown ( ) hero . jumpLeft ( ) hero . moveLeft ( ) ( hero . jumpDown )…" at bounding box center [537, 253] width 245 height 252
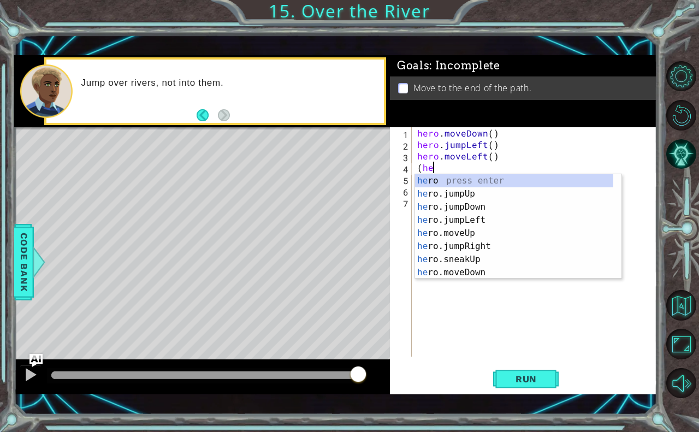
scroll to position [0, 0]
type textarea "("
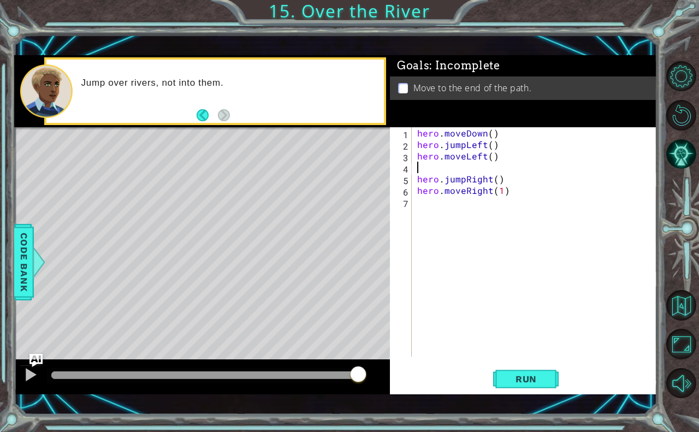
type textarea "h"
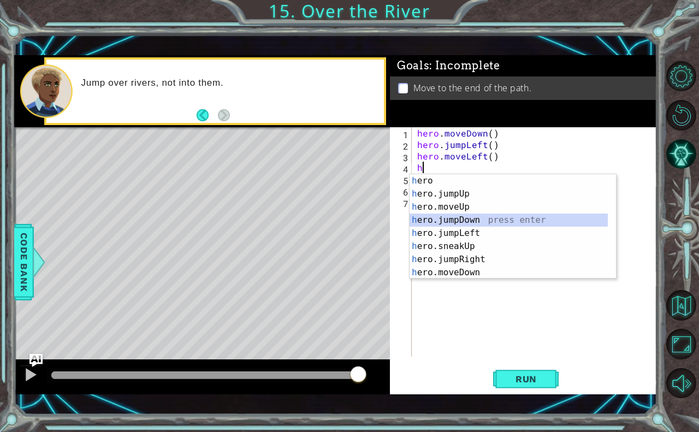
click at [467, 221] on div "h ero press enter h ero.jumpUp press enter h ero.moveUp press enter h ero.jumpD…" at bounding box center [509, 239] width 198 height 131
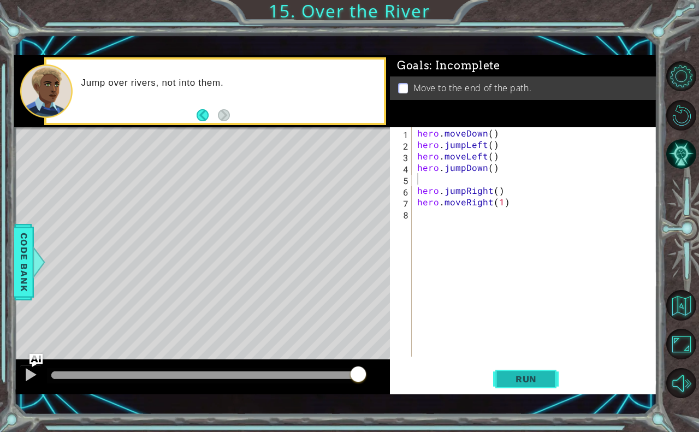
click at [534, 376] on span "Run" at bounding box center [526, 379] width 43 height 11
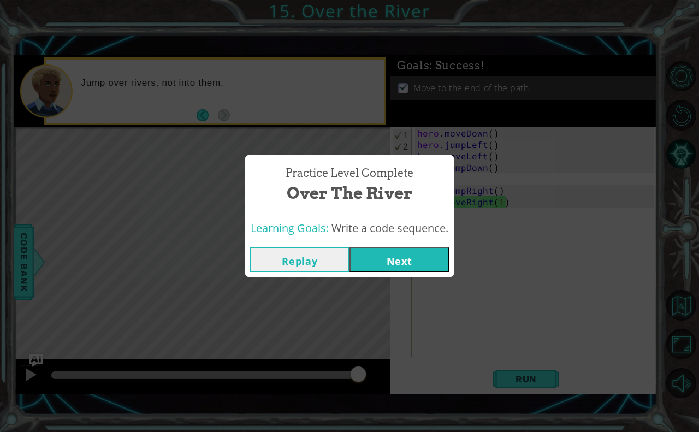
click at [391, 263] on button "Next" at bounding box center [399, 260] width 99 height 25
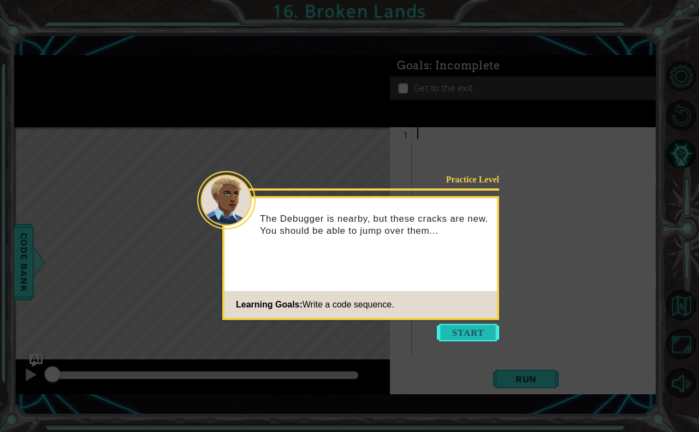
click at [468, 333] on button "Start" at bounding box center [468, 332] width 62 height 17
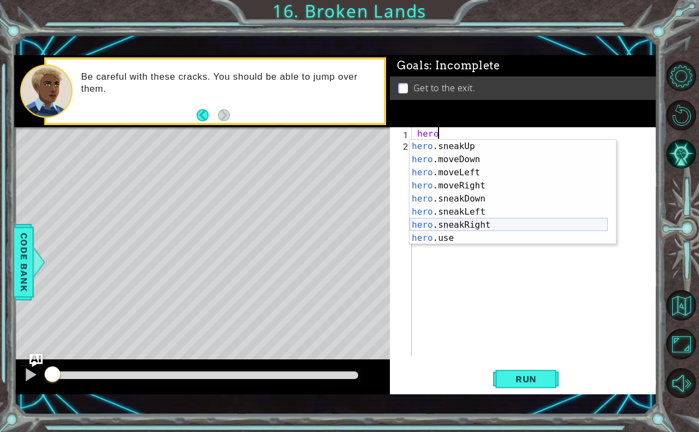
scroll to position [79, 0]
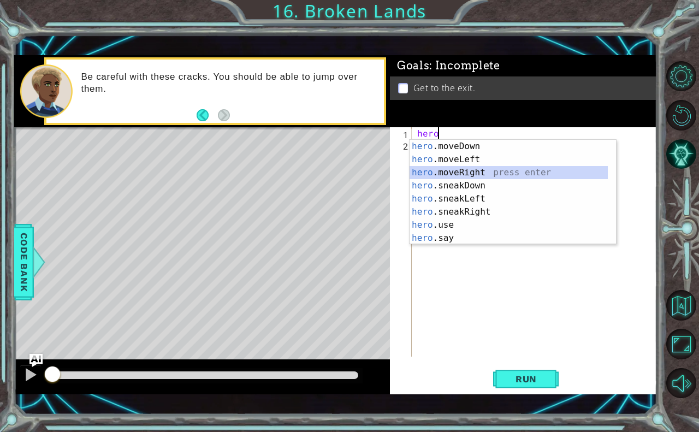
click at [468, 174] on div "hero .moveDown press enter hero .moveLeft press enter hero .moveRight press ent…" at bounding box center [509, 205] width 198 height 131
type textarea "hero.moveRight(1)"
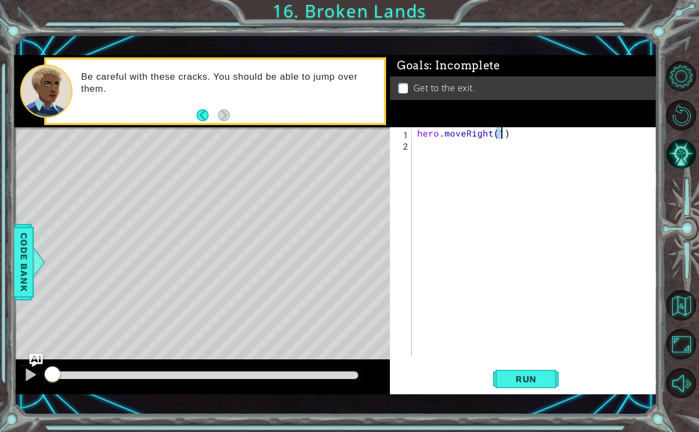
click at [441, 151] on div "hero . moveRight ( 1 )" at bounding box center [537, 253] width 245 height 252
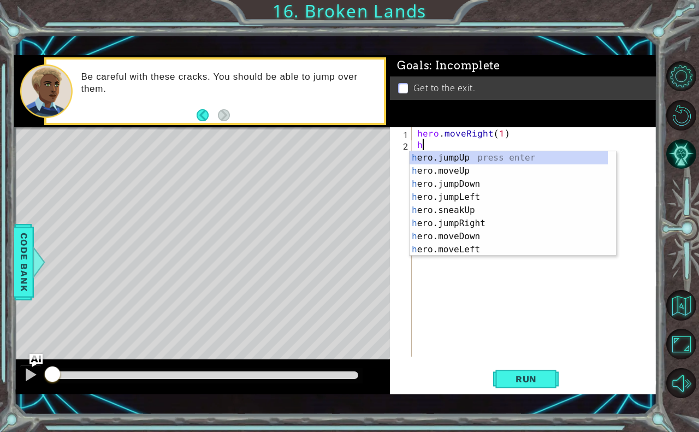
scroll to position [0, 0]
type textarea "hero"
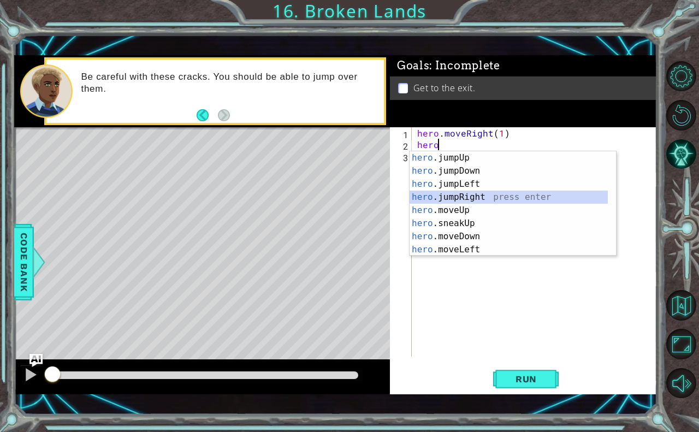
click at [451, 196] on div "hero .jumpUp press enter hero .jumpDown press enter hero .jumpLeft press enter …" at bounding box center [509, 216] width 198 height 131
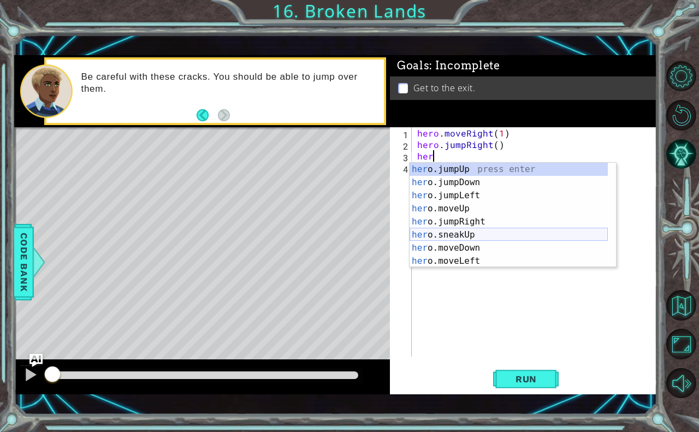
scroll to position [33, 0]
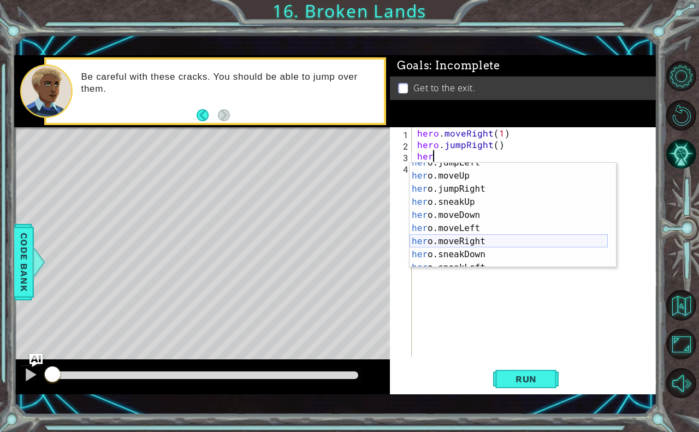
click at [469, 237] on div "her o.jumpLeft press enter her o.moveUp press enter her o.jumpRight press enter…" at bounding box center [509, 221] width 198 height 131
type textarea "hero.moveRight(1)"
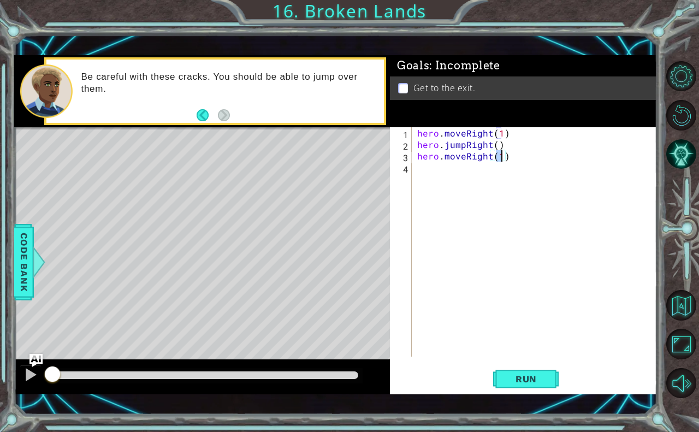
click at [447, 177] on div "hero . moveRight ( 1 ) hero . jumpRight ( ) hero . moveRight ( 1 )" at bounding box center [537, 253] width 245 height 252
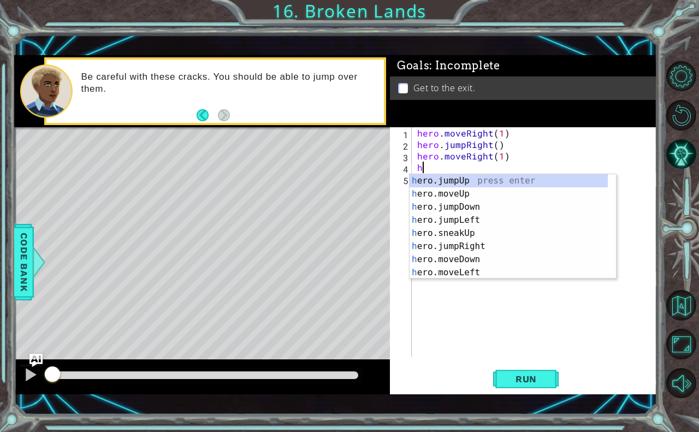
scroll to position [0, 0]
type textarea "hero"
click at [464, 177] on div "hero .jumpUp press enter hero .jumpDown press enter hero .jumpLeft press enter …" at bounding box center [509, 239] width 198 height 131
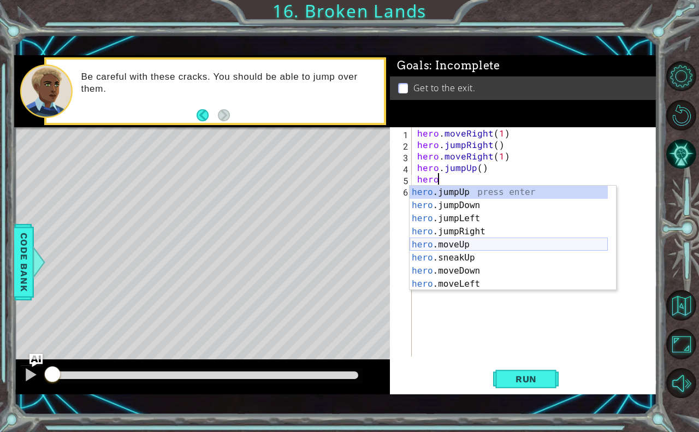
click at [449, 248] on div "hero .jumpUp press enter hero .jumpDown press enter hero .jumpLeft press enter …" at bounding box center [509, 251] width 198 height 131
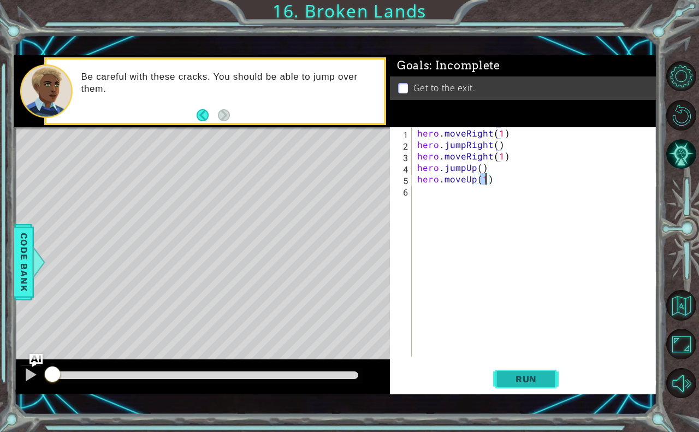
type textarea "hero.moveUp(1)"
drag, startPoint x: 514, startPoint y: 381, endPoint x: 509, endPoint y: 373, distance: 9.1
click at [512, 381] on span "Run" at bounding box center [526, 379] width 43 height 11
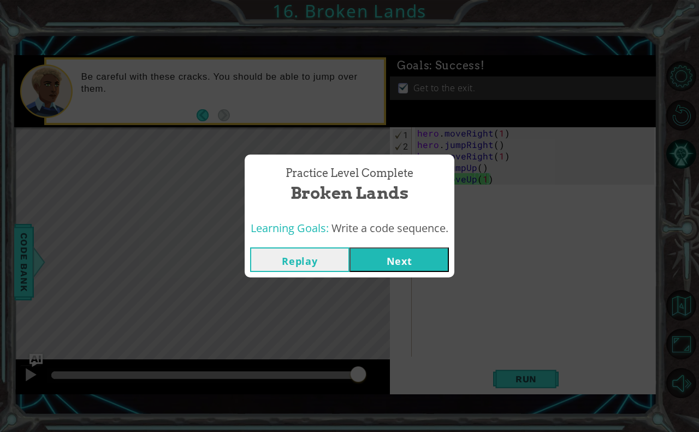
click at [419, 256] on button "Next" at bounding box center [399, 260] width 99 height 25
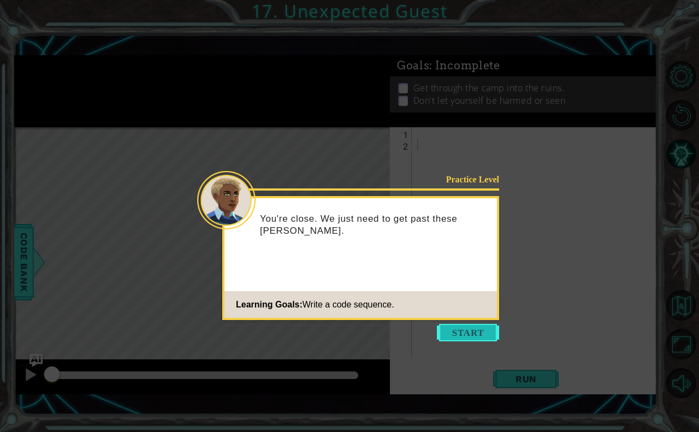
click at [464, 332] on button "Start" at bounding box center [468, 332] width 62 height 17
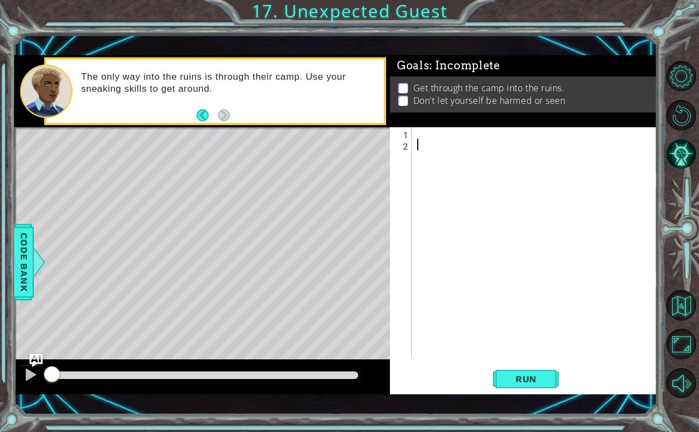
click at [434, 131] on div at bounding box center [537, 253] width 245 height 252
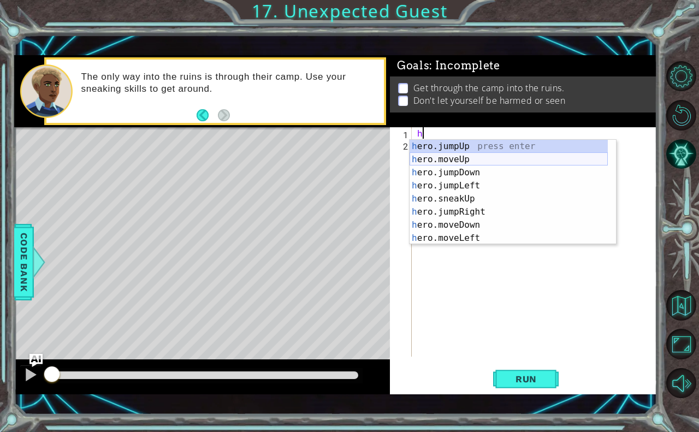
click at [456, 157] on div "h ero.jumpUp press enter h ero.moveUp press enter h ero.jumpDown press enter h …" at bounding box center [509, 205] width 198 height 131
type textarea "hero.moveUp(1)"
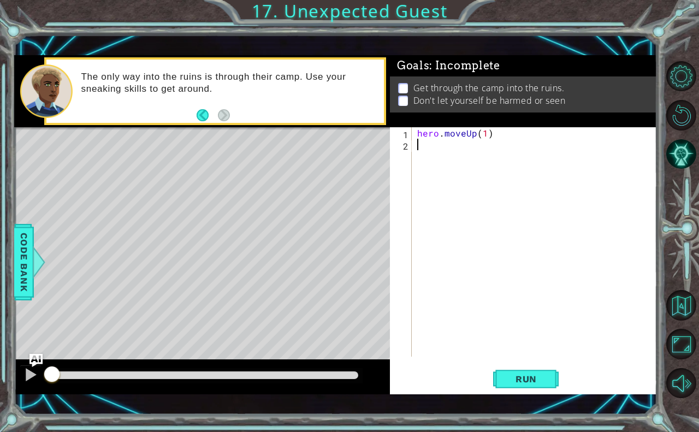
click at [445, 174] on div "hero . moveUp ( 1 )" at bounding box center [537, 253] width 245 height 252
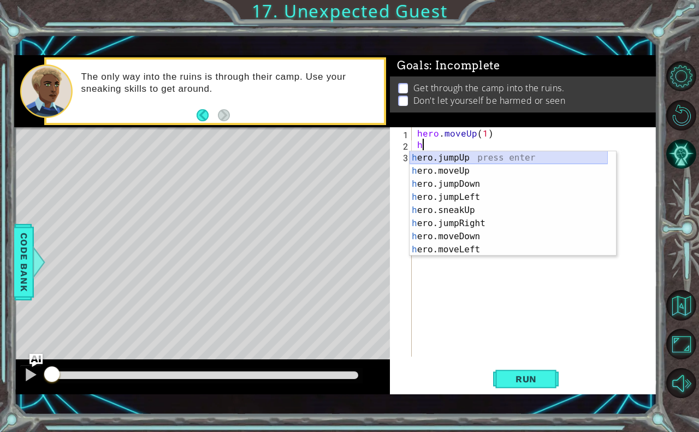
type textarea "her"
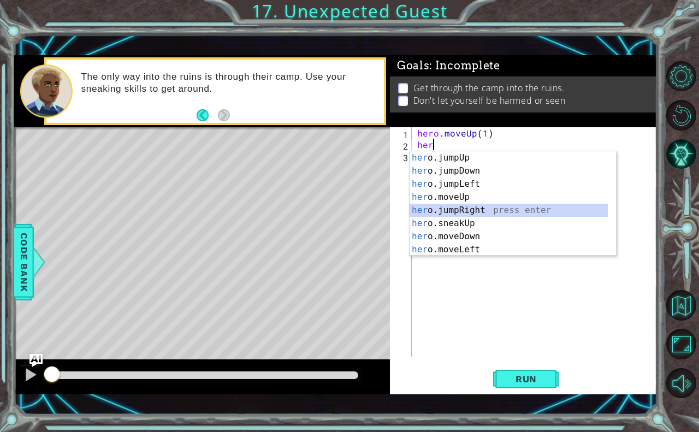
click at [459, 207] on div "her o.jumpUp press enter her o.jumpDown press enter her o.jumpLeft press enter …" at bounding box center [509, 216] width 198 height 131
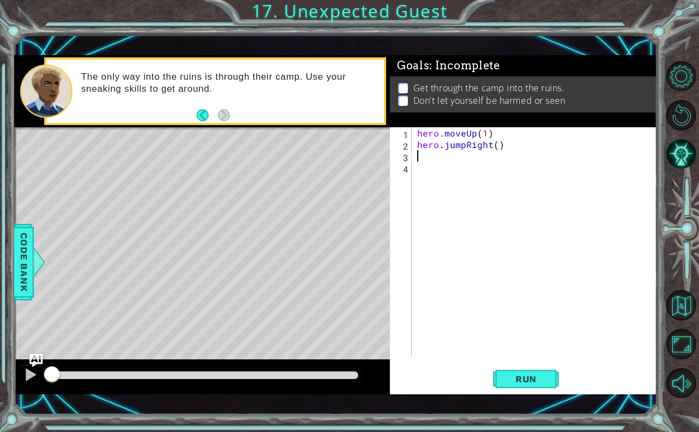
type textarea "h"
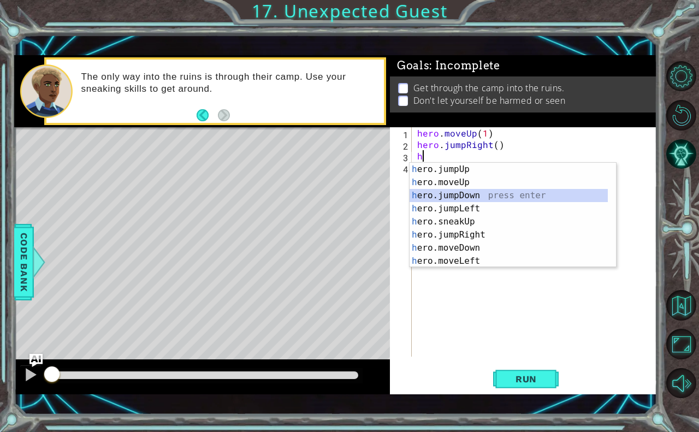
click at [458, 193] on div "h ero.jumpUp press enter h ero.moveUp press enter h ero.jumpDown press enter h …" at bounding box center [509, 228] width 198 height 131
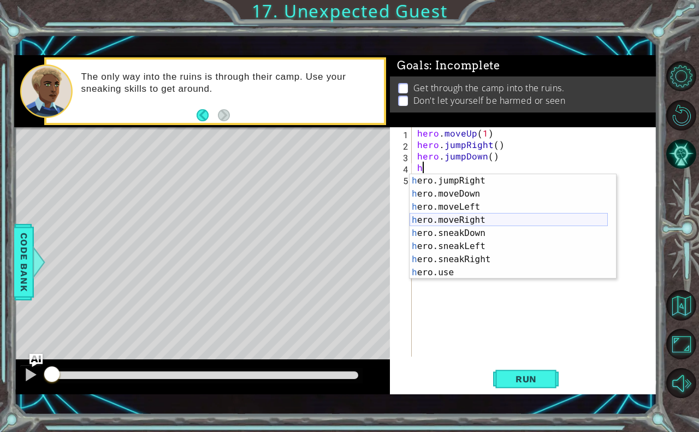
scroll to position [79, 0]
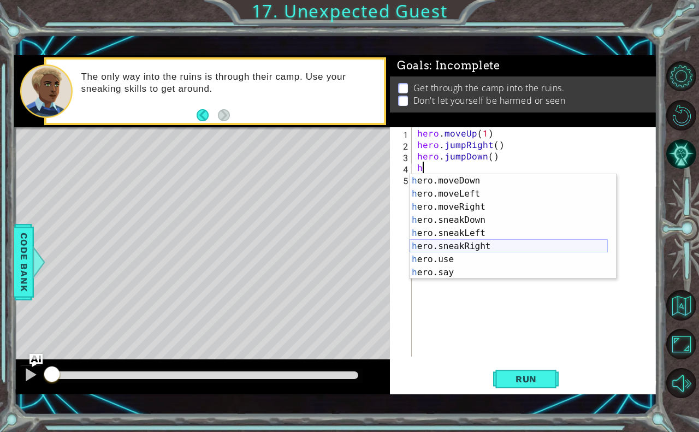
click at [455, 241] on div "h ero.moveDown press enter h ero.moveLeft press enter h ero.moveRight press ent…" at bounding box center [509, 239] width 198 height 131
type textarea "hero.sneakRight(1)"
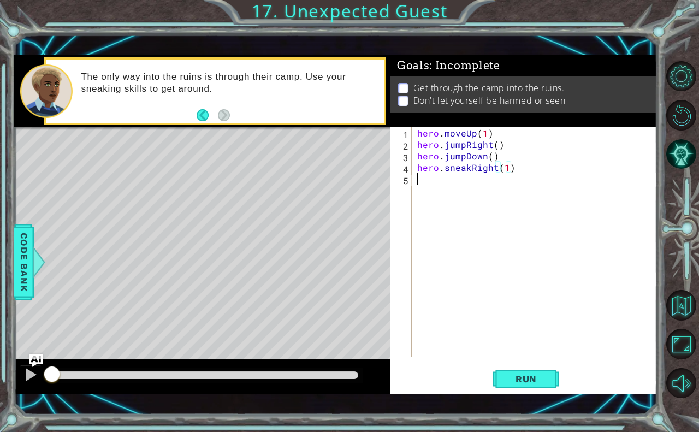
click at [420, 183] on div "hero . moveUp ( 1 ) hero . jumpRight ( ) hero . jumpDown ( ) hero . sneakRight …" at bounding box center [537, 253] width 245 height 252
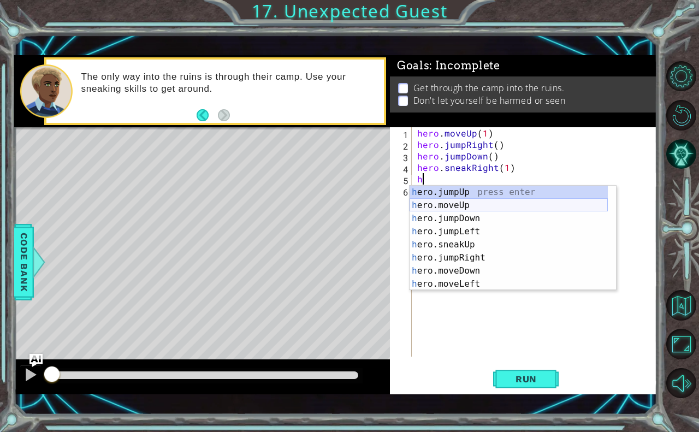
scroll to position [0, 0]
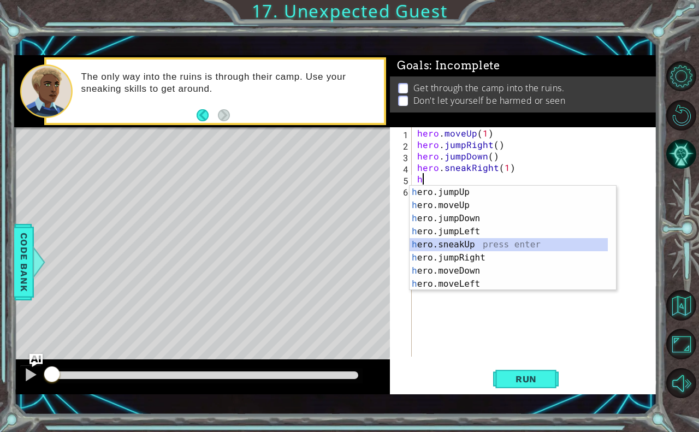
click at [455, 250] on div "h ero.jumpUp press enter h ero.moveUp press enter h ero.jumpDown press enter h …" at bounding box center [509, 251] width 198 height 131
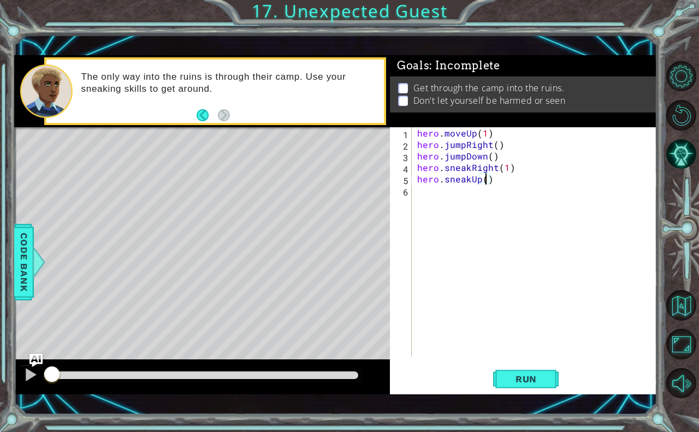
type textarea "hero.sneakUp(2)"
click at [437, 189] on div "hero . moveUp ( 1 ) hero . jumpRight ( ) hero . jumpDown ( ) hero . sneakRight …" at bounding box center [537, 253] width 245 height 252
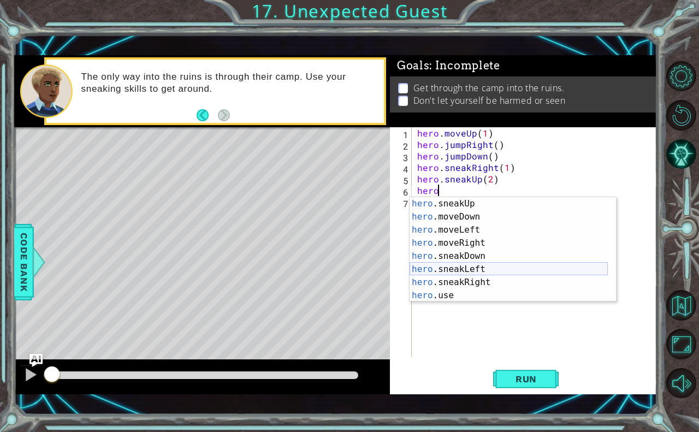
scroll to position [79, 0]
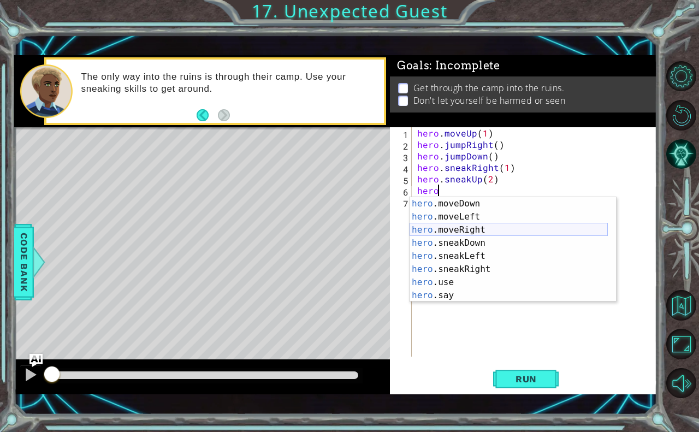
click at [468, 226] on div "hero .moveDown press enter hero .moveLeft press enter hero .moveRight press ent…" at bounding box center [509, 262] width 198 height 131
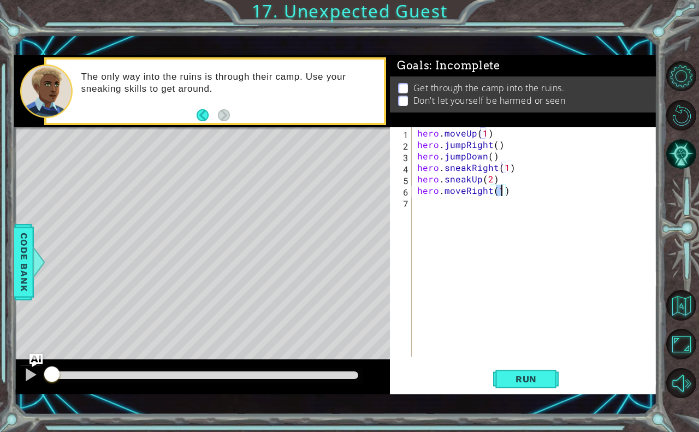
click at [504, 188] on div "hero . moveUp ( 1 ) hero . jumpRight ( ) hero . jumpDown ( ) hero . sneakRight …" at bounding box center [534, 241] width 239 height 229
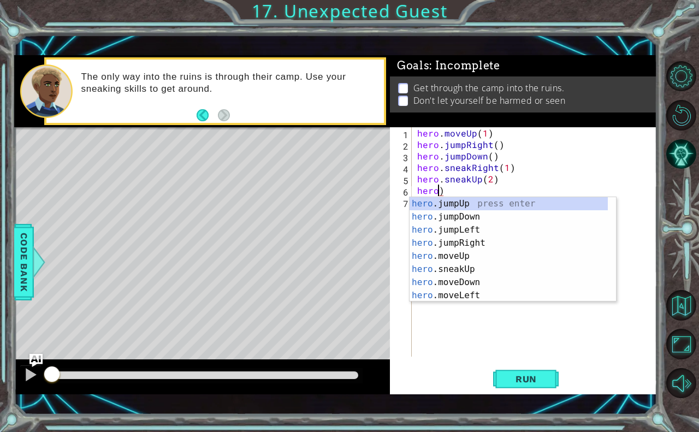
scroll to position [0, 0]
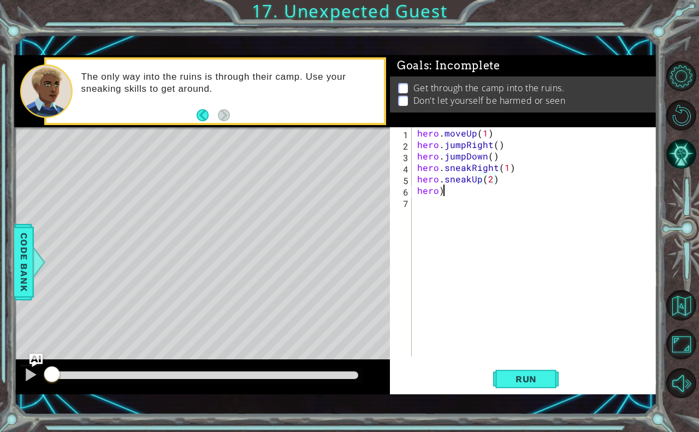
drag, startPoint x: 504, startPoint y: 188, endPoint x: 458, endPoint y: 190, distance: 45.9
click at [458, 190] on div "hero . moveUp ( 1 ) hero . jumpRight ( ) hero . jumpDown ( ) hero . sneakRight …" at bounding box center [537, 253] width 245 height 252
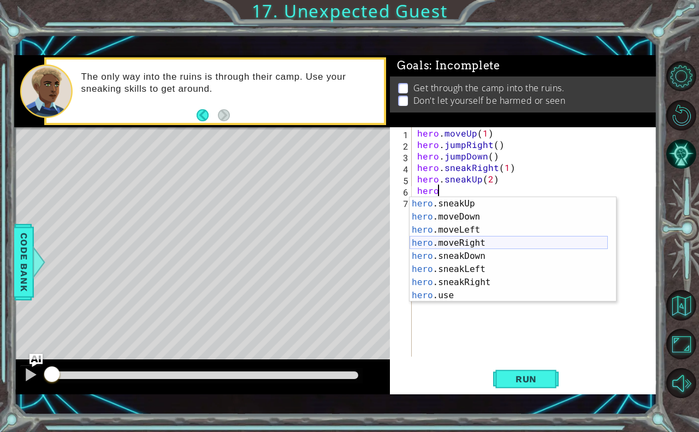
scroll to position [79, 0]
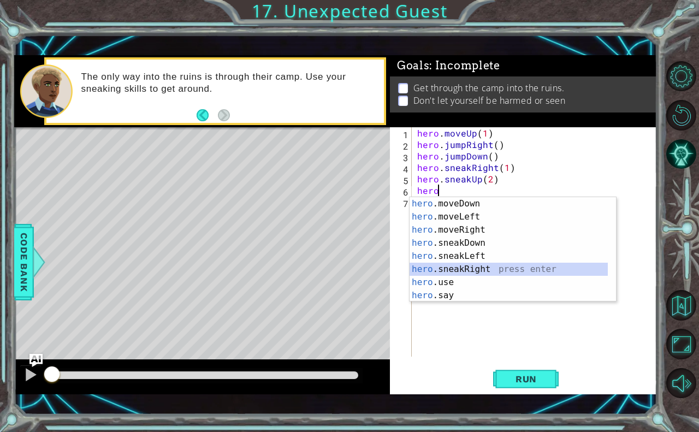
click at [477, 264] on div "hero .moveDown press enter hero .moveLeft press enter hero .moveRight press ent…" at bounding box center [509, 262] width 198 height 131
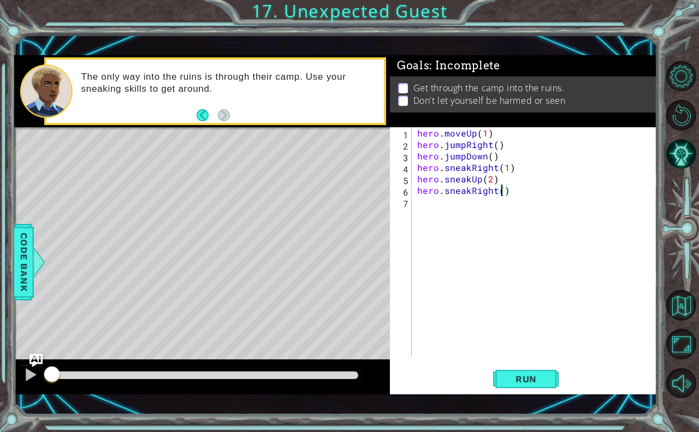
type textarea "hero.sneakRight(2)"
click at [419, 205] on div "hero . moveUp ( 1 ) hero . jumpRight ( ) hero . jumpDown ( ) hero . sneakRight …" at bounding box center [537, 253] width 245 height 252
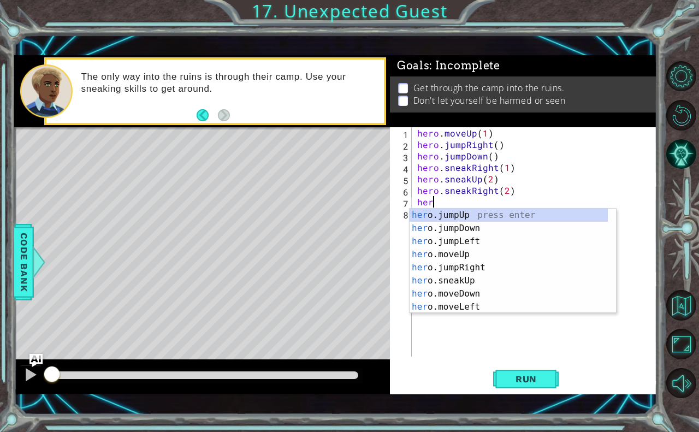
scroll to position [0, 1]
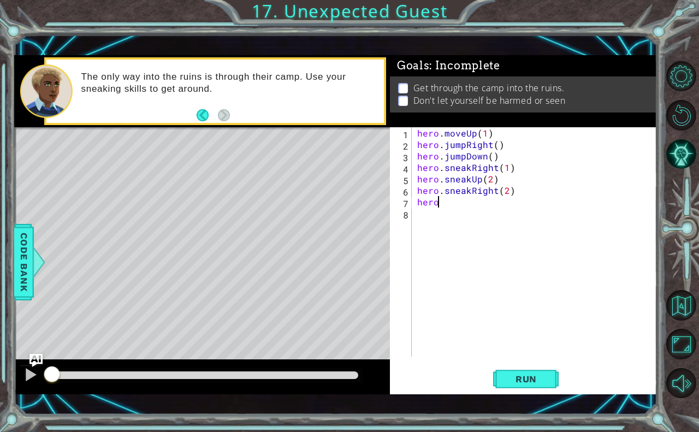
click at [443, 196] on div "hero . moveUp ( 1 ) hero . jumpRight ( ) hero . jumpDown ( ) hero . sneakRight …" at bounding box center [537, 253] width 245 height 252
click at [436, 207] on div "hero . moveUp ( 1 ) hero . jumpRight ( ) hero . jumpDown ( ) hero . sneakRight …" at bounding box center [537, 253] width 245 height 252
click at [437, 202] on div "hero . moveUp ( 1 ) hero . jumpRight ( ) hero . jumpDown ( ) hero . sneakRight …" at bounding box center [537, 253] width 245 height 252
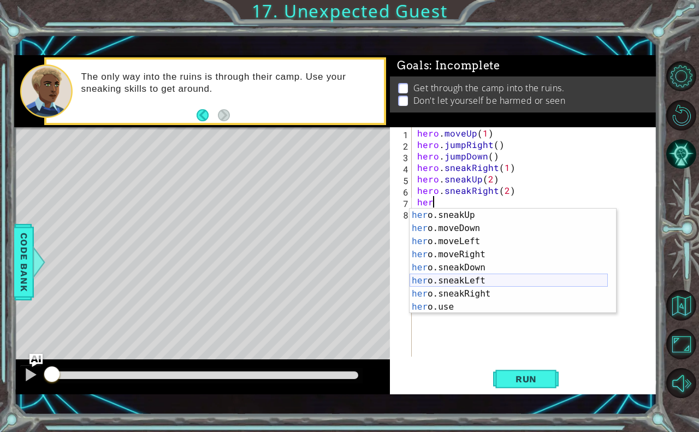
scroll to position [66, 0]
click at [469, 264] on div "her o.sneakUp press enter her o.moveDown press enter her o.moveLeft press enter…" at bounding box center [509, 274] width 198 height 131
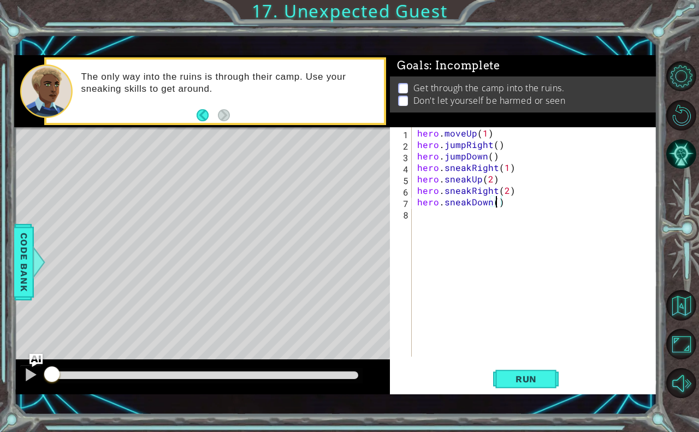
scroll to position [0, 5]
type textarea "hero.sneakDown(2)"
click at [525, 374] on span "Run" at bounding box center [526, 379] width 43 height 11
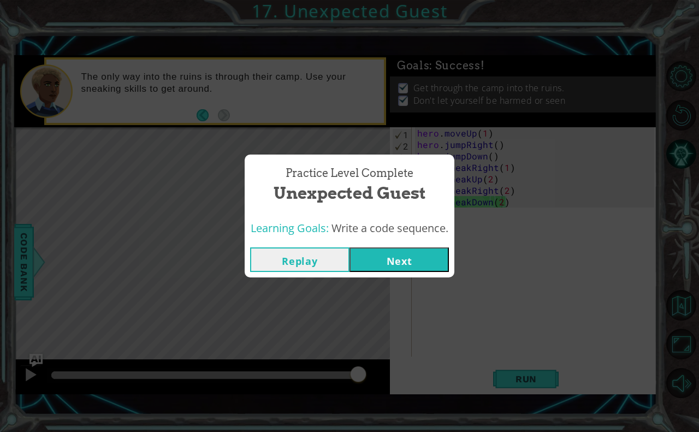
click at [394, 261] on button "Next" at bounding box center [399, 260] width 99 height 25
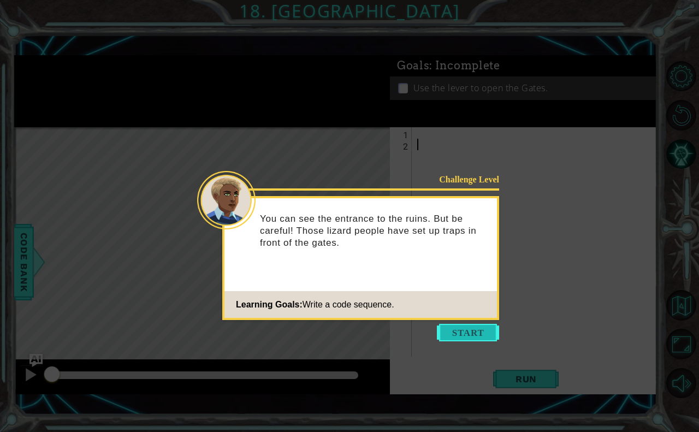
click at [465, 327] on button "Start" at bounding box center [468, 332] width 62 height 17
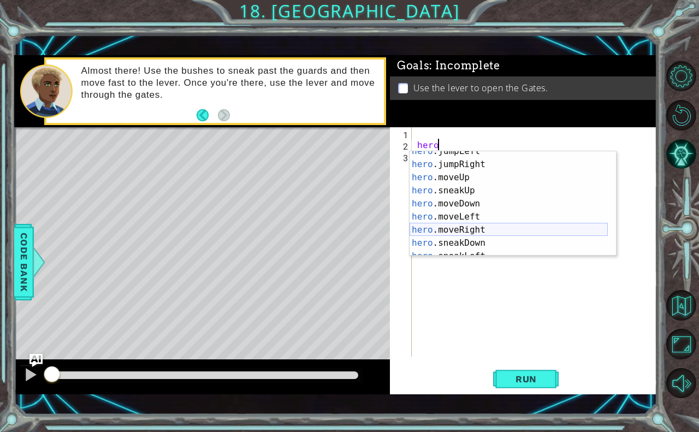
scroll to position [66, 0]
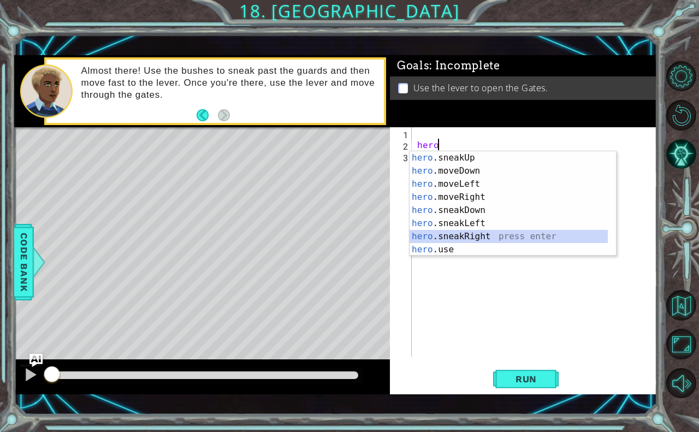
click at [461, 233] on div "hero .sneakUp press enter hero .moveDown press enter hero .moveLeft press enter…" at bounding box center [509, 216] width 198 height 131
type textarea "hero.sneakRight(1)"
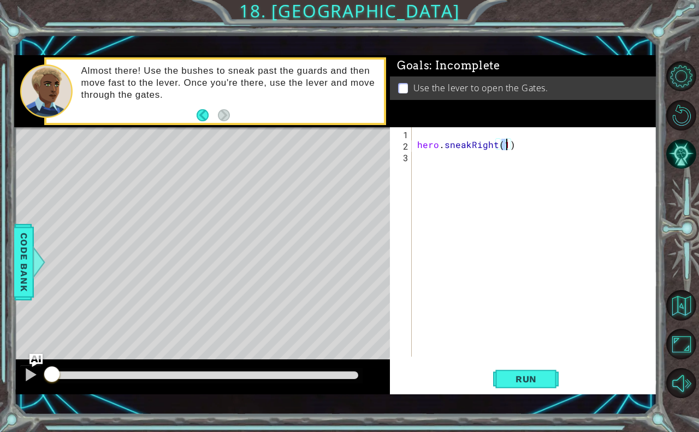
click at [444, 160] on div "hero . sneakRight ( 1 )" at bounding box center [537, 253] width 245 height 252
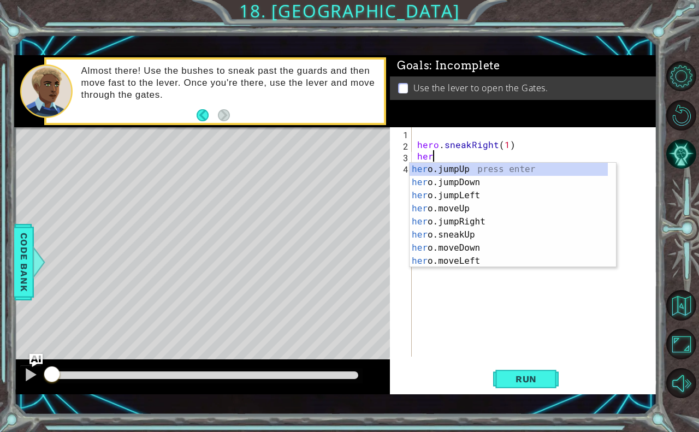
scroll to position [0, 1]
click at [464, 228] on div "hero .jumpUp press enter hero .jumpDown press enter hero .jumpLeft press enter …" at bounding box center [509, 228] width 198 height 131
type textarea "hero.moveUp(1)"
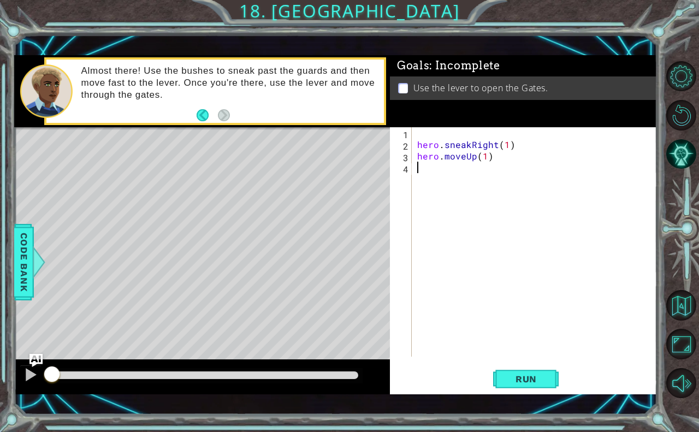
click at [512, 162] on div "hero . sneakRight ( 1 ) hero . moveUp ( 1 )" at bounding box center [537, 253] width 245 height 252
click at [497, 161] on div "hero . sneakRight ( 1 ) hero . moveUp ( 1 )" at bounding box center [537, 253] width 245 height 252
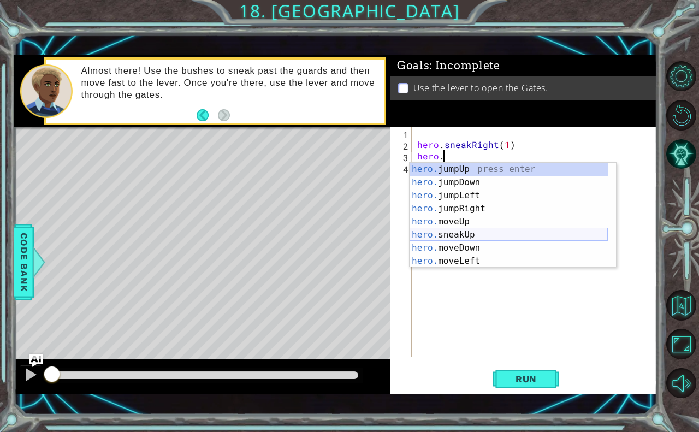
click at [444, 232] on div "hero. jumpUp press enter hero. jumpDown press enter hero. jumpLeft press enter …" at bounding box center [509, 228] width 198 height 131
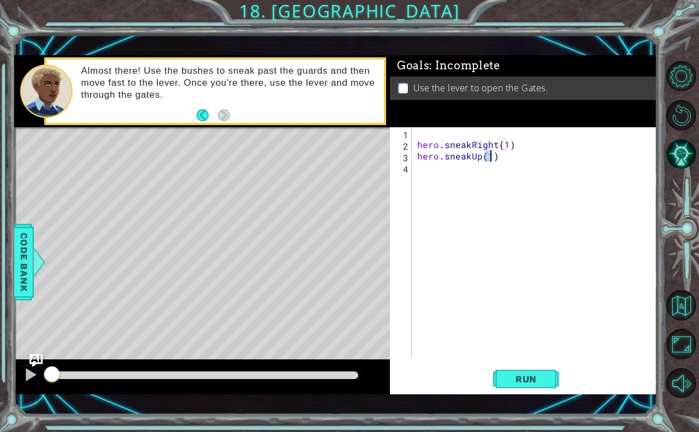
type textarea "hero.sneakUp(2)"
click at [462, 170] on div "hero . sneakRight ( 1 ) hero . sneakUp ( 2 )" at bounding box center [537, 253] width 245 height 252
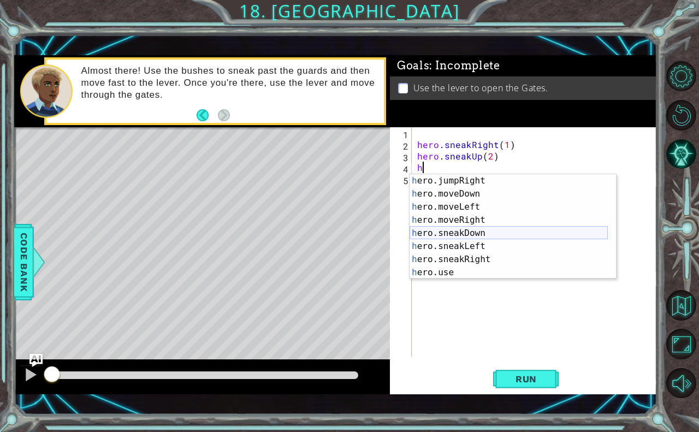
scroll to position [79, 0]
click at [477, 246] on div "h ero.moveDown press enter h ero.moveLeft press enter h ero.moveRight press ent…" at bounding box center [509, 239] width 198 height 131
type textarea "hero.sneakRight(1)"
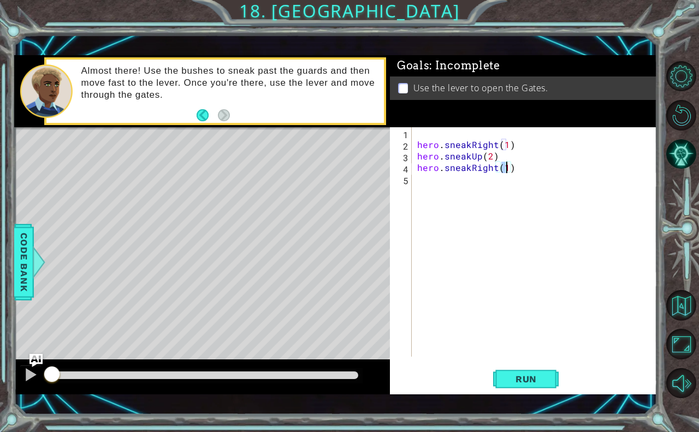
click at [440, 185] on div "hero . sneakRight ( 1 ) hero . sneakUp ( 2 ) hero . sneakRight ( 1 )" at bounding box center [537, 253] width 245 height 252
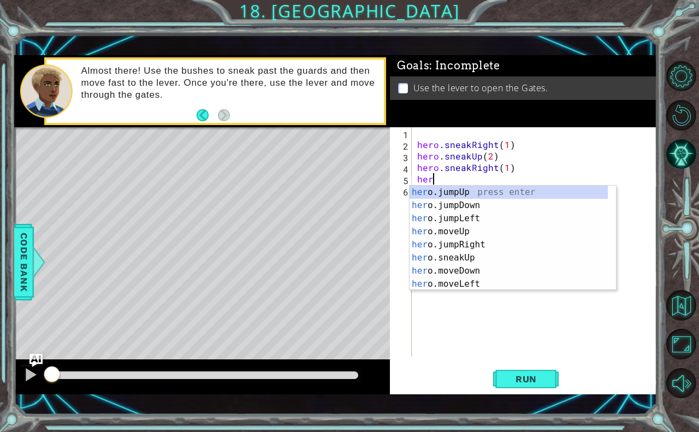
scroll to position [0, 1]
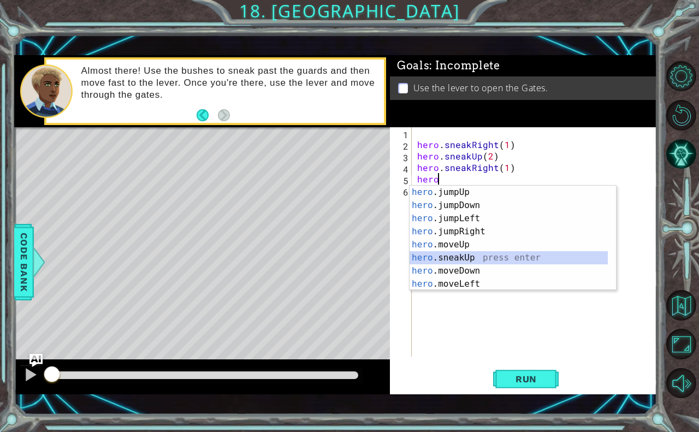
click at [468, 251] on div "hero .jumpUp press enter hero .jumpDown press enter hero .jumpLeft press enter …" at bounding box center [509, 251] width 198 height 131
type textarea "hero.sneakUp(1)"
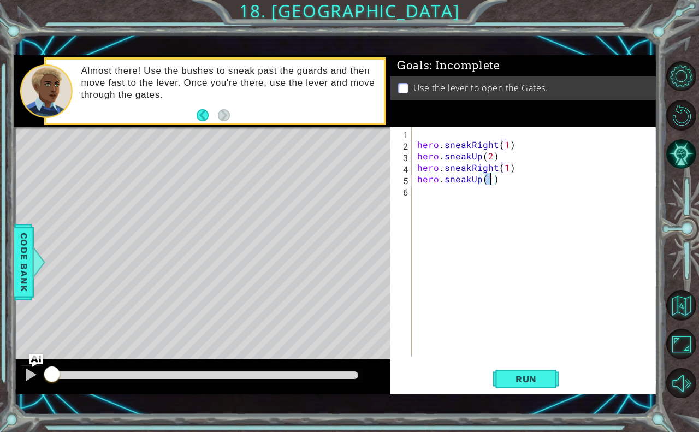
click at [449, 191] on div "hero . sneakRight ( 1 ) hero . sneakUp ( 2 ) hero . sneakRight ( 1 ) hero . sne…" at bounding box center [537, 253] width 245 height 252
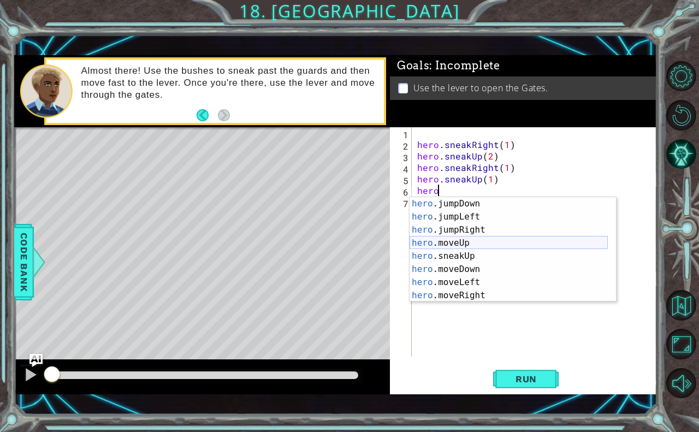
scroll to position [46, 0]
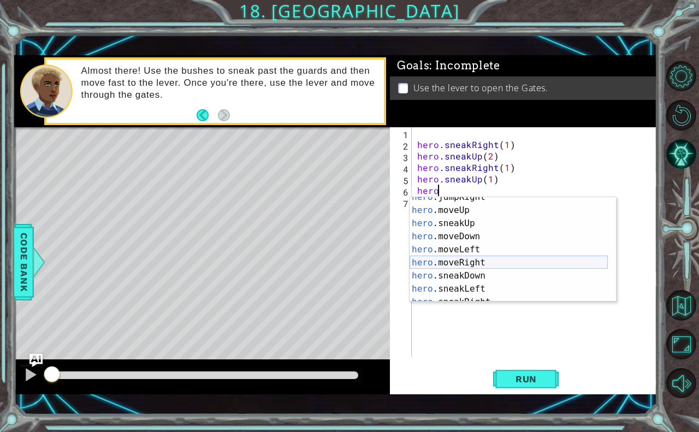
click at [468, 267] on div "hero .jumpRight press enter hero .moveUp press enter hero .sneakUp press enter …" at bounding box center [509, 256] width 198 height 131
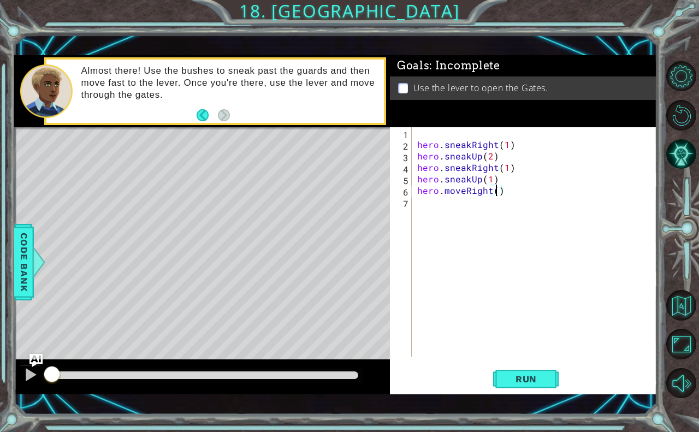
type textarea "hero.moveRight(2)"
click at [416, 207] on div "hero . sneakRight ( 1 ) hero . sneakUp ( 2 ) hero . sneakRight ( 1 ) hero . sne…" at bounding box center [537, 253] width 245 height 252
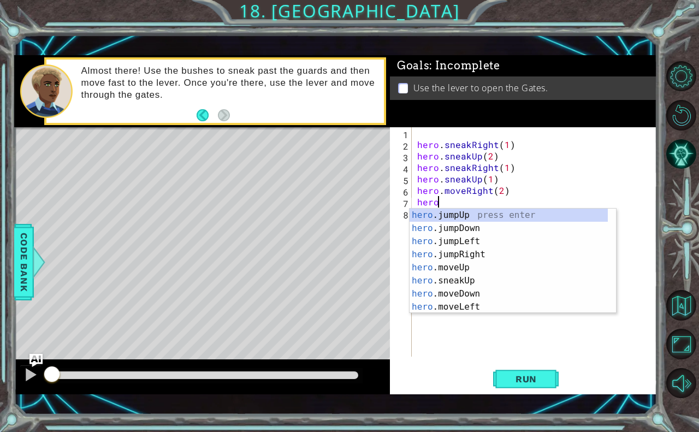
scroll to position [0, 1]
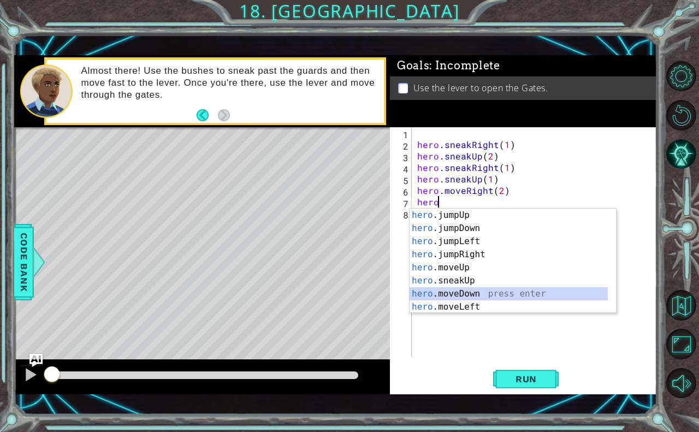
click at [478, 291] on div "hero .jumpUp press enter hero .jumpDown press enter hero .jumpLeft press enter …" at bounding box center [509, 274] width 198 height 131
type textarea "hero.moveDown(1)"
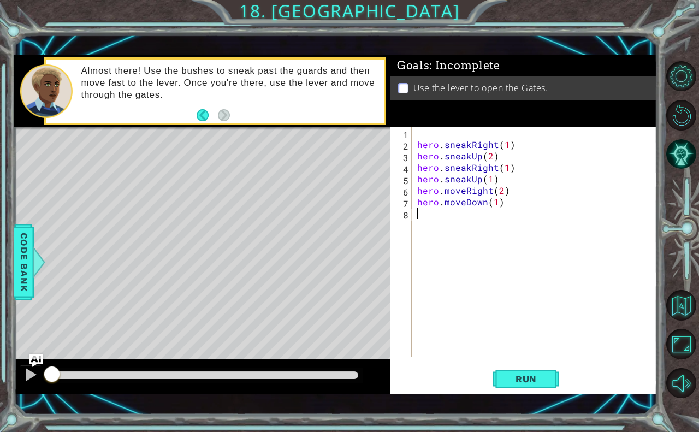
click at [422, 219] on div "hero . sneakRight ( 1 ) hero . sneakUp ( 2 ) hero . sneakRight ( 1 ) hero . sne…" at bounding box center [537, 253] width 245 height 252
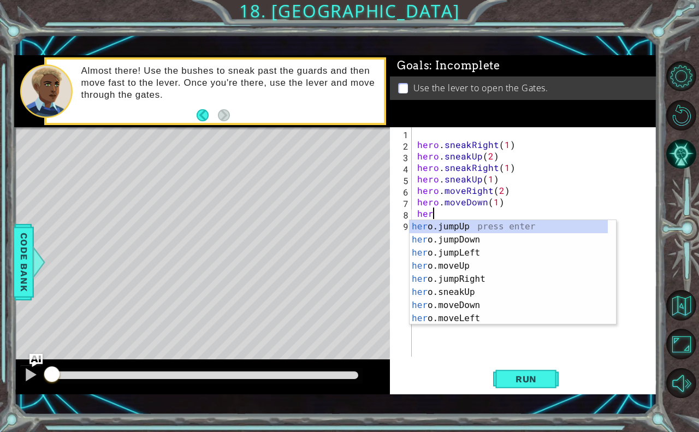
type textarea "hero"
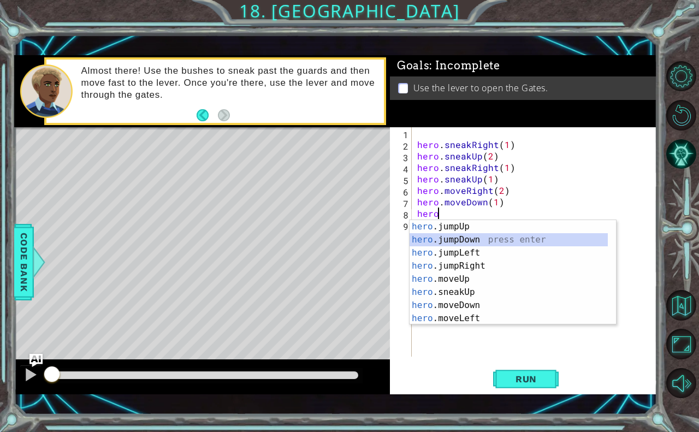
click at [465, 240] on div "hero .jumpUp press enter hero .jumpDown press enter hero .jumpLeft press enter …" at bounding box center [509, 285] width 198 height 131
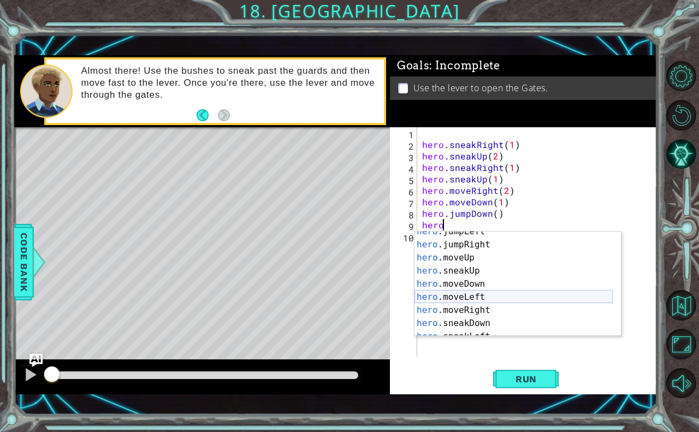
scroll to position [66, 0]
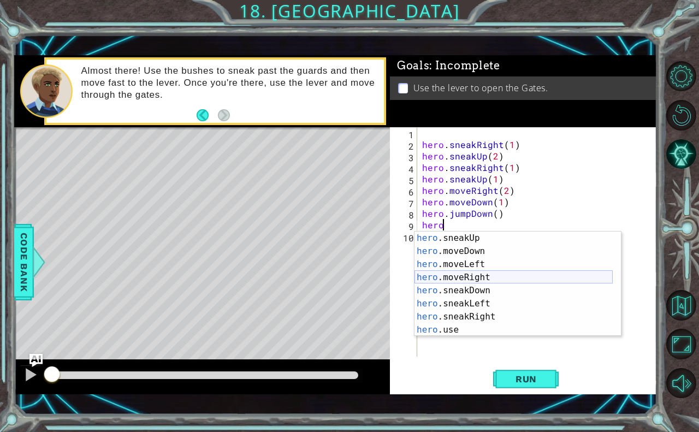
click at [479, 277] on div "hero .sneakUp press enter hero .moveDown press enter hero .moveLeft press enter…" at bounding box center [514, 297] width 198 height 131
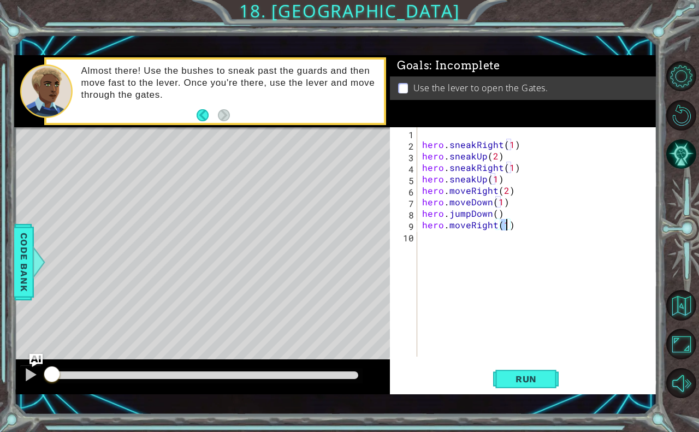
type textarea "hero.moveRight(2)"
click at [435, 244] on div "hero . sneakRight ( 1 ) hero . sneakUp ( 2 ) hero . sneakRight ( 1 ) hero . sne…" at bounding box center [540, 253] width 240 height 252
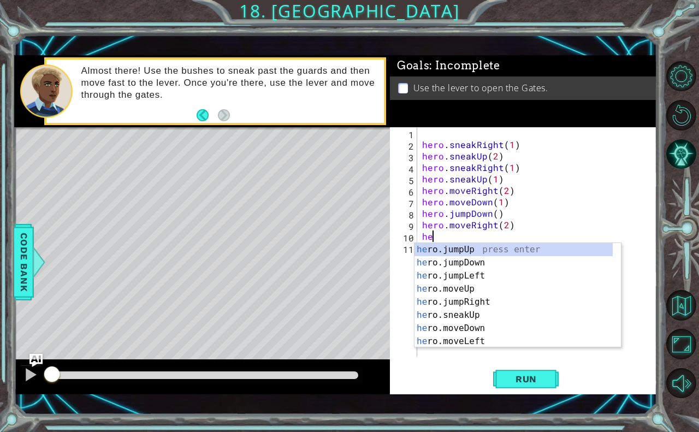
type textarea "hero"
click at [456, 250] on div "hero .jumpUp press enter hero .jumpDown press enter hero .jumpLeft press enter …" at bounding box center [514, 308] width 198 height 131
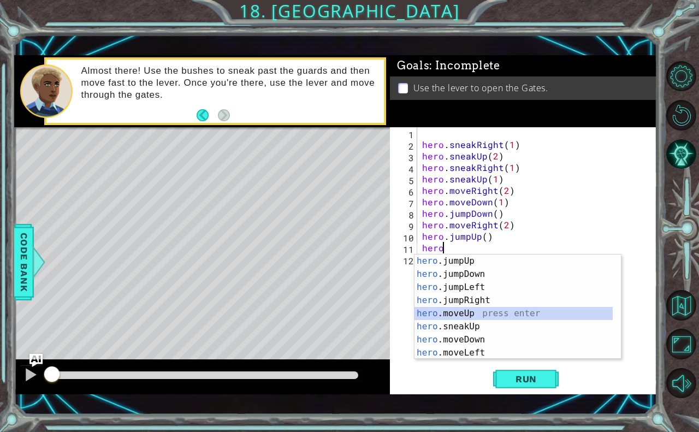
click at [453, 306] on div "hero .jumpUp press enter hero .jumpDown press enter hero .jumpLeft press enter …" at bounding box center [514, 320] width 198 height 131
type textarea "hero.moveUp(1)"
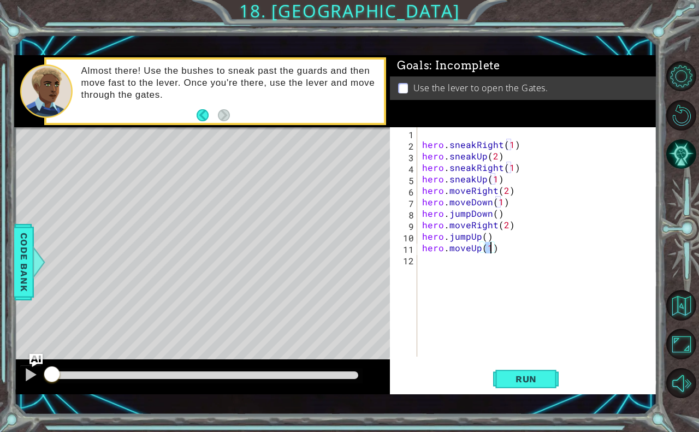
click at [430, 256] on div "hero . sneakRight ( 1 ) hero . sneakUp ( 2 ) hero . sneakRight ( 1 ) hero . sne…" at bounding box center [540, 253] width 240 height 252
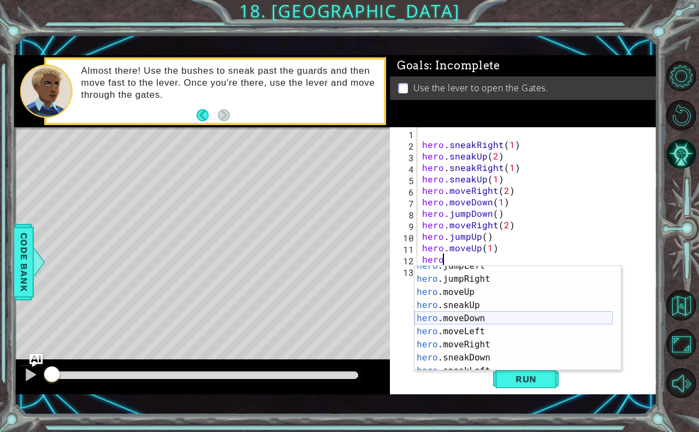
scroll to position [79, 0]
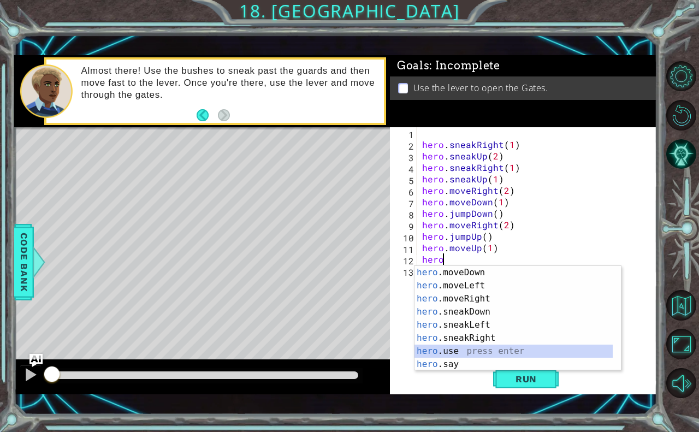
click at [473, 347] on div "hero .moveDown press enter hero .moveLeft press enter hero .moveRight press ent…" at bounding box center [514, 331] width 198 height 131
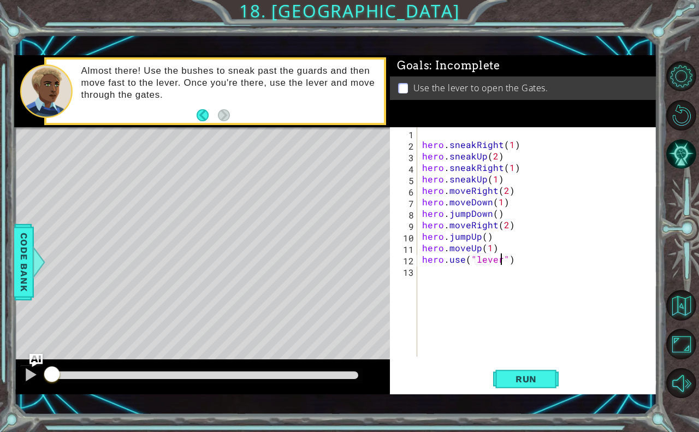
scroll to position [0, 5]
type textarea "hero.use("lever")"
click at [526, 380] on span "Run" at bounding box center [526, 379] width 43 height 11
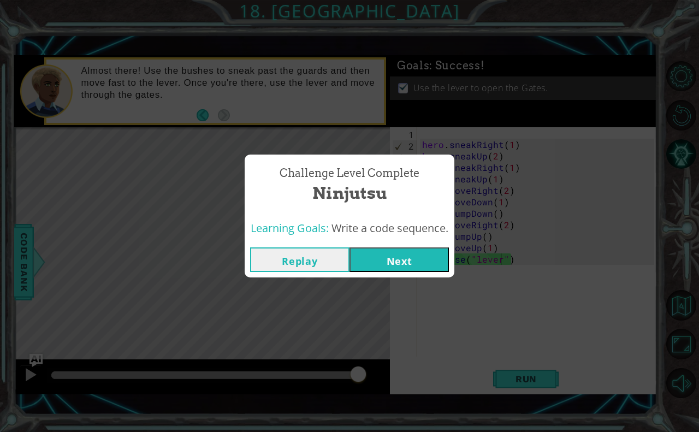
drag, startPoint x: 414, startPoint y: 260, endPoint x: 403, endPoint y: 250, distance: 13.9
click at [403, 250] on button "Next" at bounding box center [399, 260] width 99 height 25
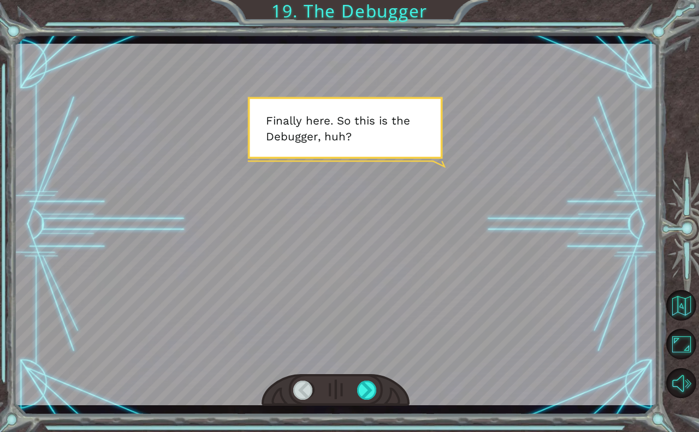
click at [336, 233] on div at bounding box center [336, 225] width 644 height 362
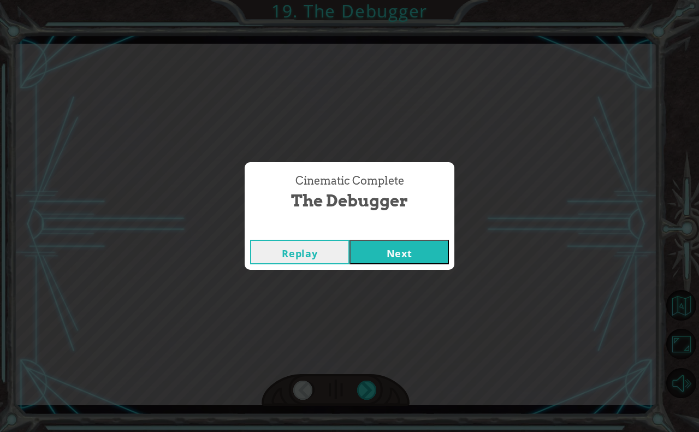
click at [380, 254] on button "Next" at bounding box center [399, 252] width 99 height 25
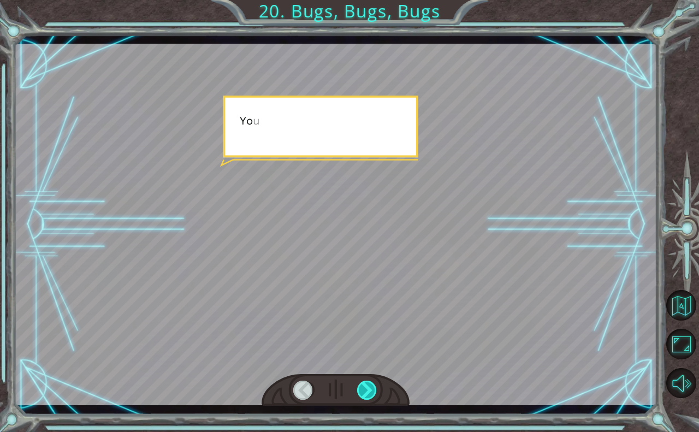
click at [366, 391] on div at bounding box center [367, 391] width 21 height 20
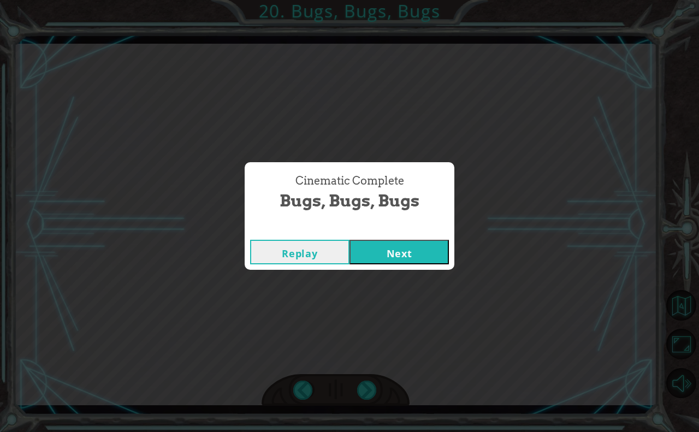
click at [405, 251] on button "Next" at bounding box center [399, 252] width 99 height 25
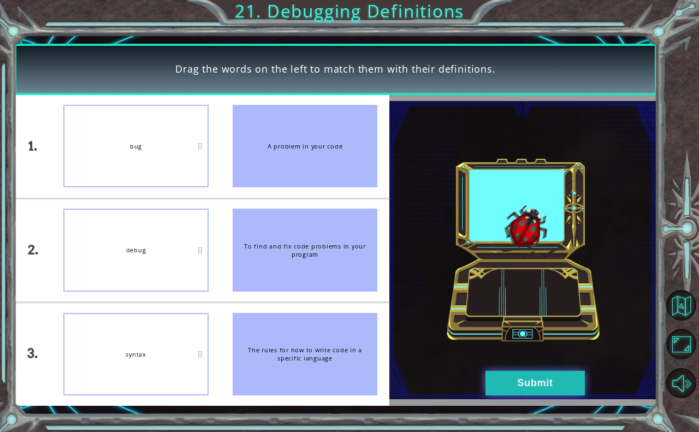
click at [517, 372] on button "Submit" at bounding box center [535, 383] width 99 height 25
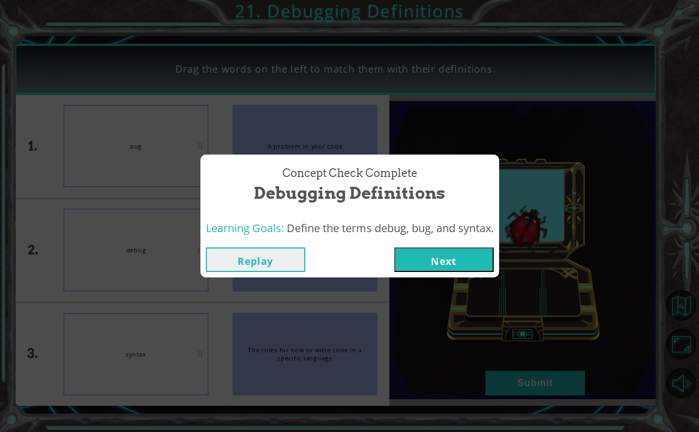
click at [455, 272] on button "Next" at bounding box center [443, 260] width 99 height 25
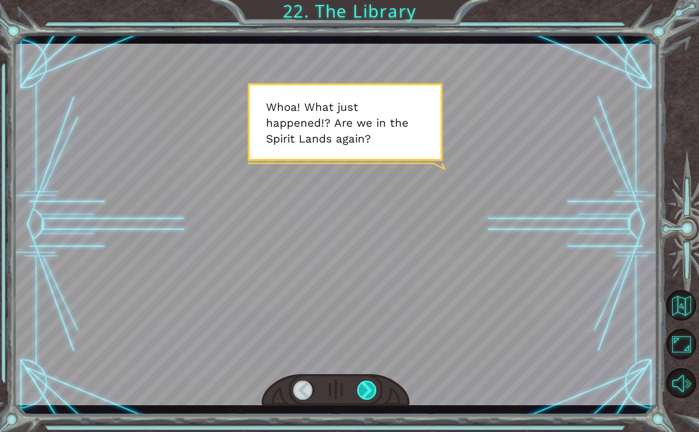
click at [364, 386] on div at bounding box center [367, 391] width 21 height 20
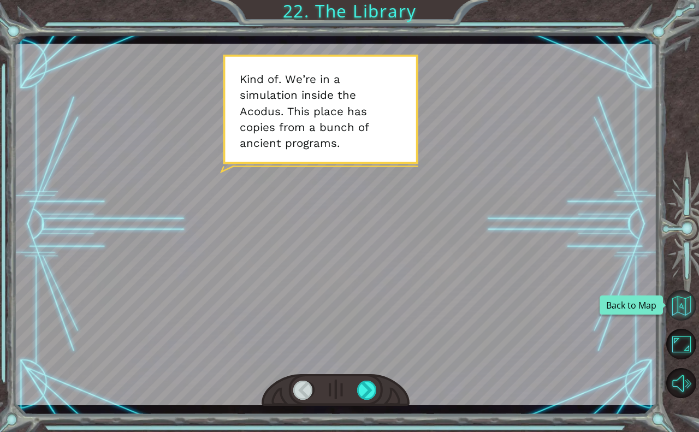
click at [682, 308] on button "Back to Map" at bounding box center [682, 305] width 30 height 30
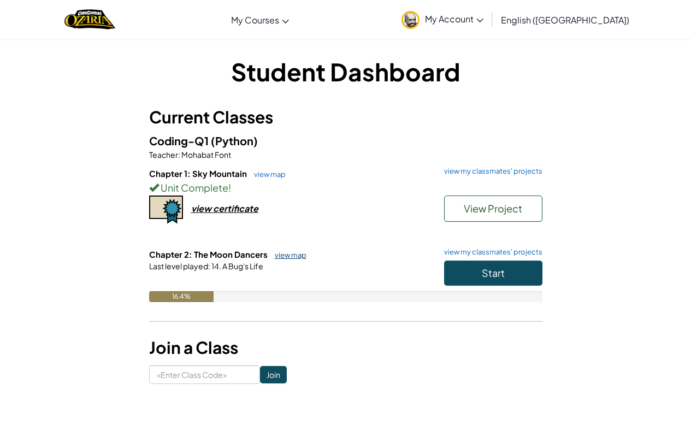
click at [292, 251] on link "view map" at bounding box center [287, 255] width 37 height 9
